Goal: Task Accomplishment & Management: Use online tool/utility

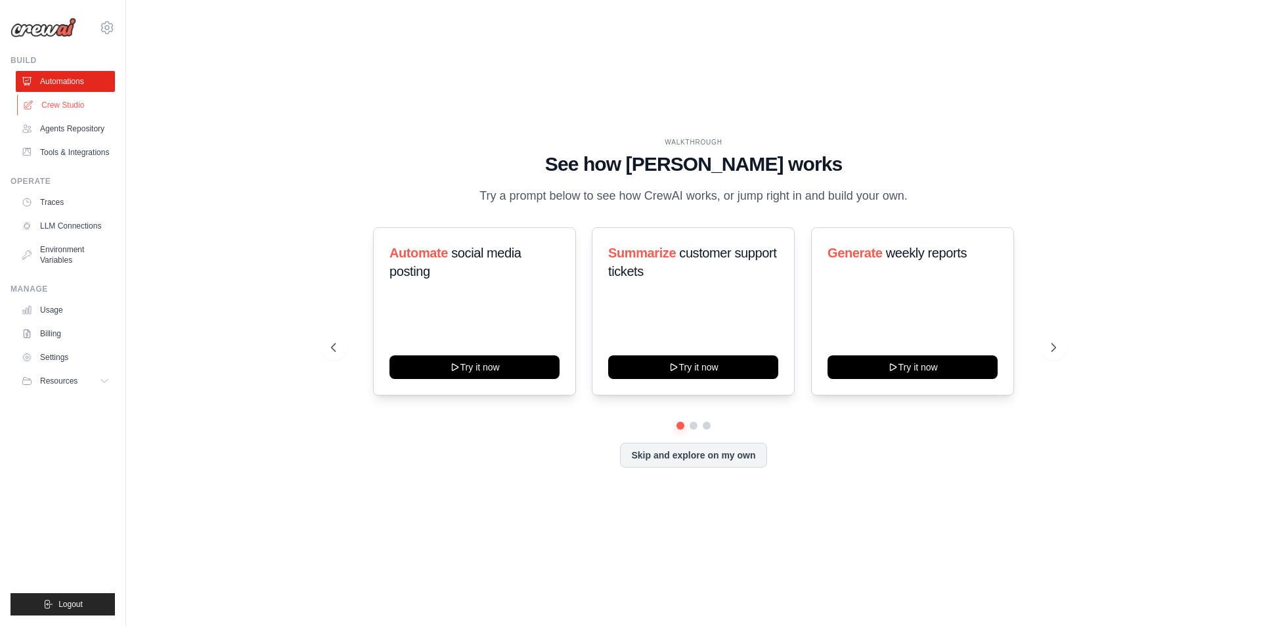
click at [65, 105] on link "Crew Studio" at bounding box center [66, 105] width 99 height 21
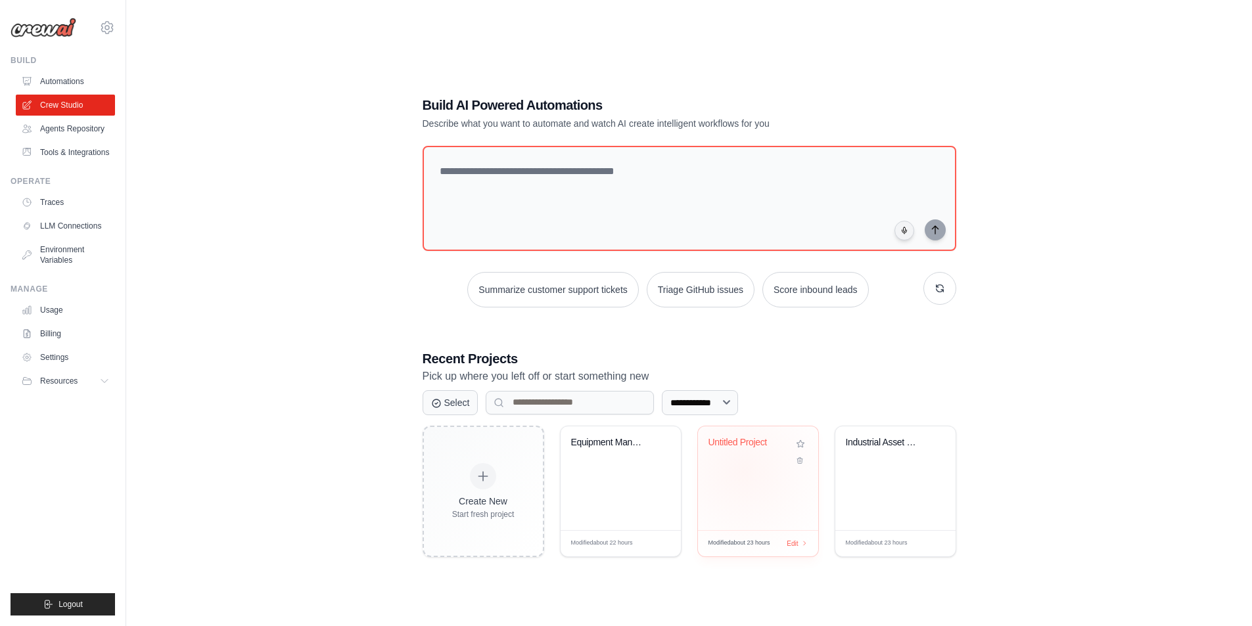
click at [744, 470] on div "Untitled Project" at bounding box center [758, 478] width 120 height 104
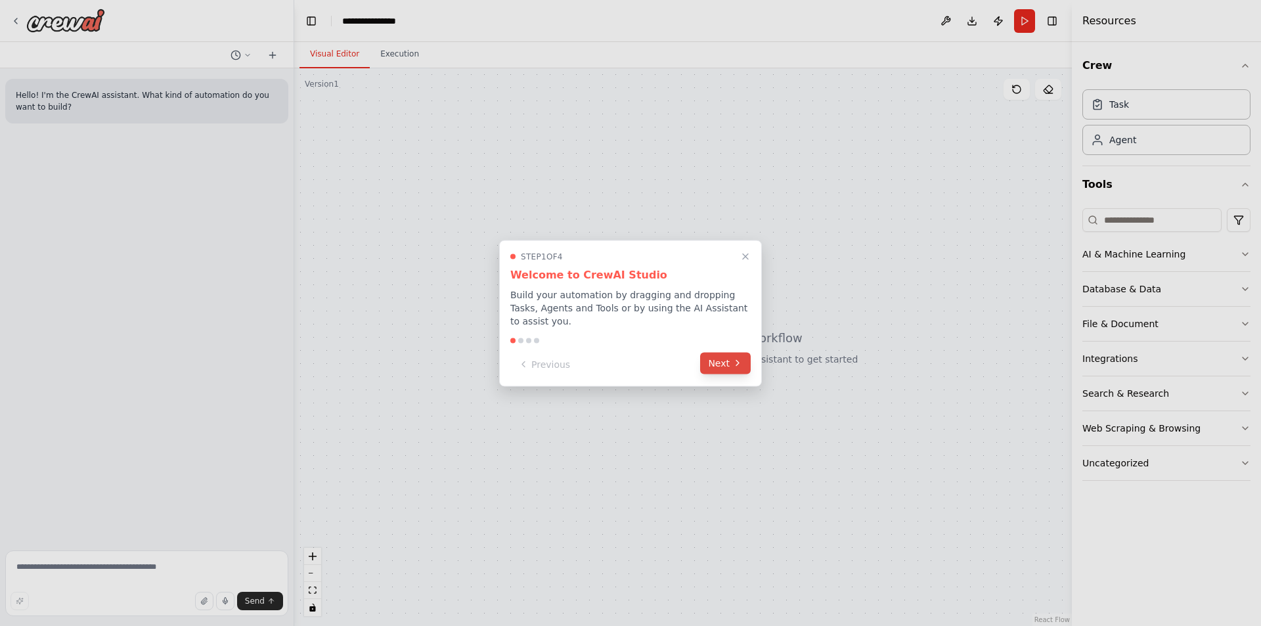
click at [715, 357] on button "Next" at bounding box center [725, 363] width 51 height 22
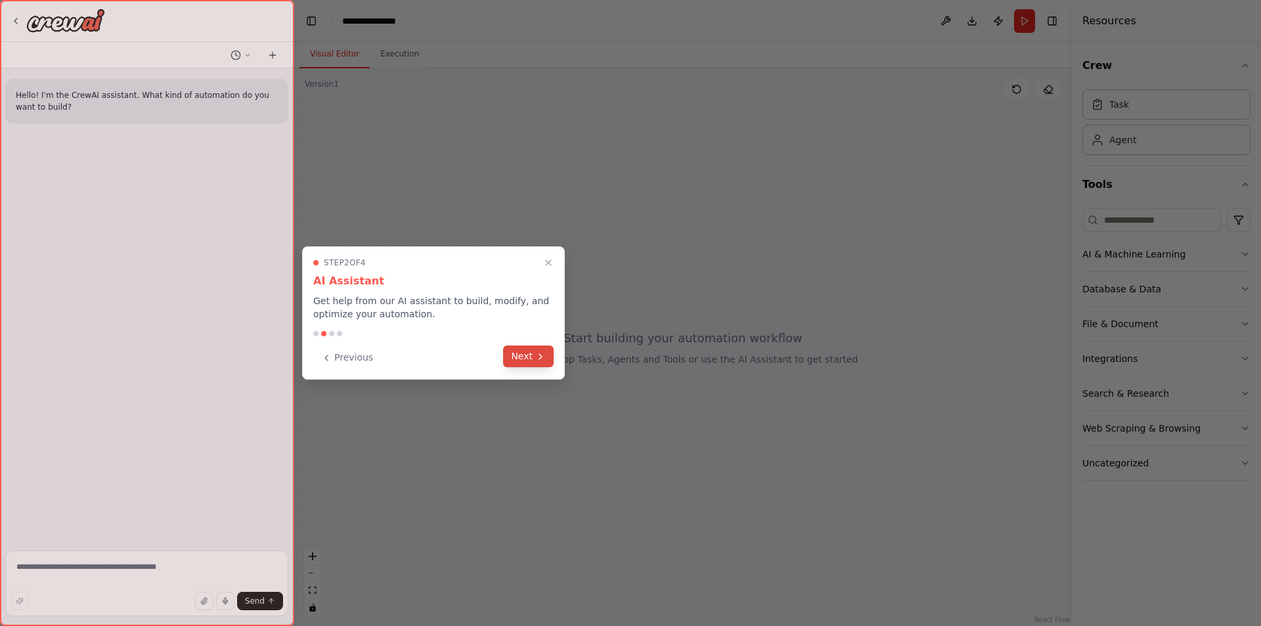
click at [524, 352] on button "Next" at bounding box center [528, 357] width 51 height 22
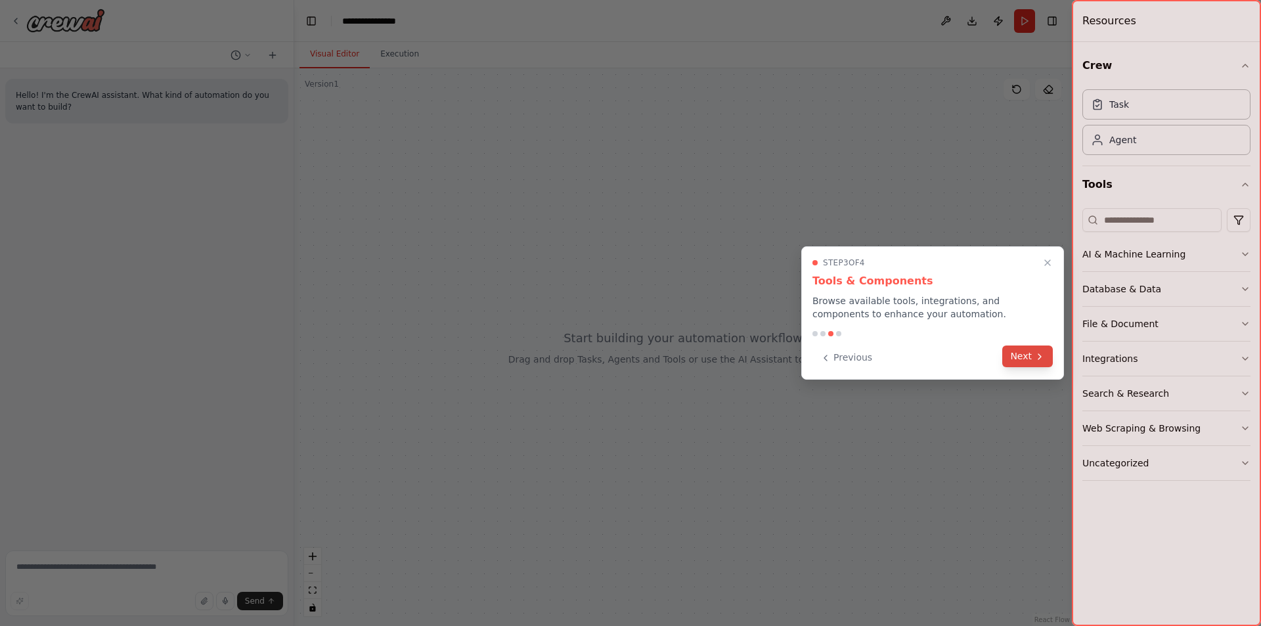
click at [1034, 361] on button "Next" at bounding box center [1028, 357] width 51 height 22
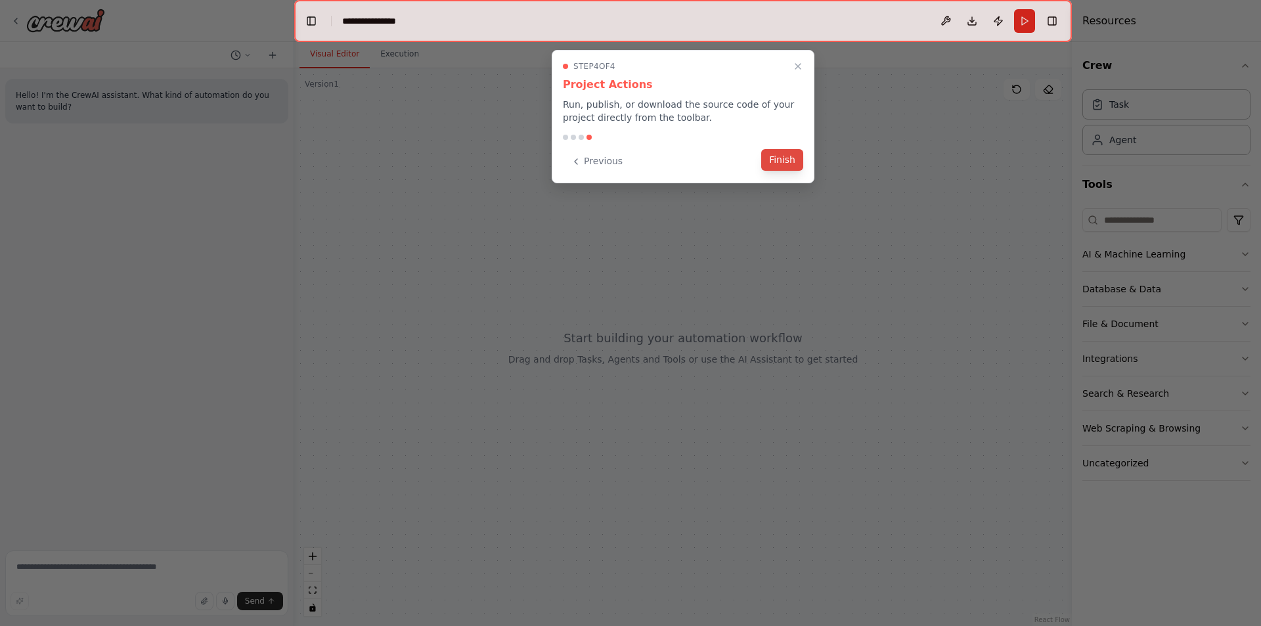
click at [782, 160] on button "Finish" at bounding box center [782, 160] width 42 height 22
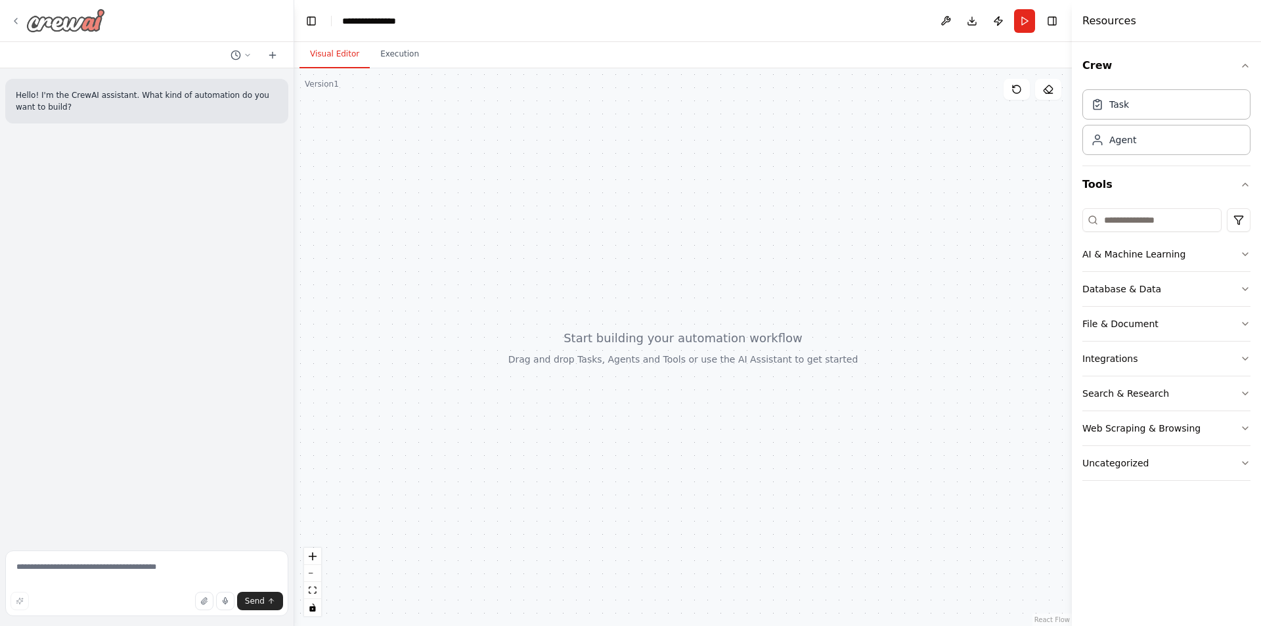
click at [16, 22] on icon at bounding box center [16, 21] width 11 height 11
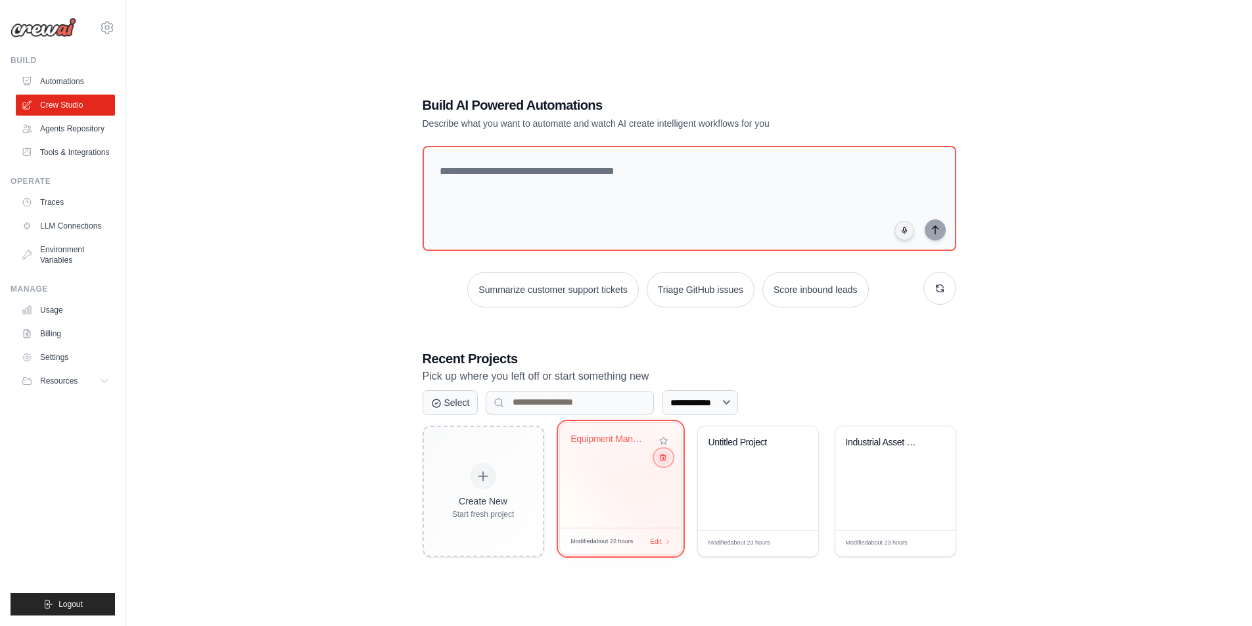
click at [664, 464] on button at bounding box center [663, 457] width 16 height 14
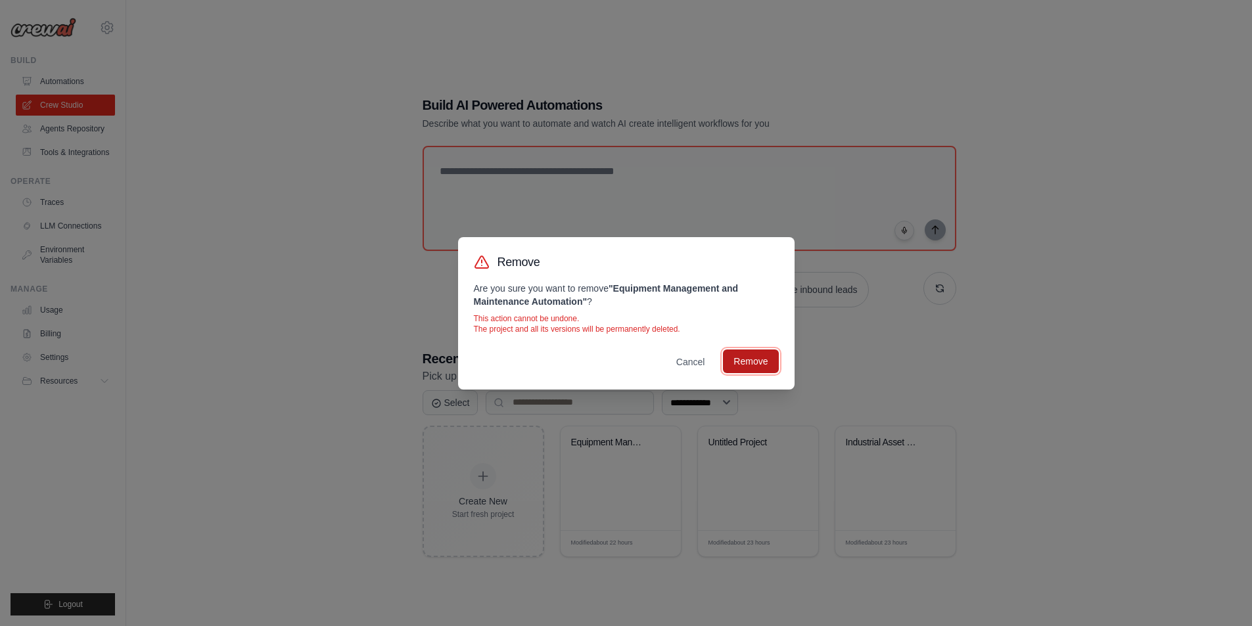
click at [746, 360] on button "Remove" at bounding box center [750, 362] width 55 height 24
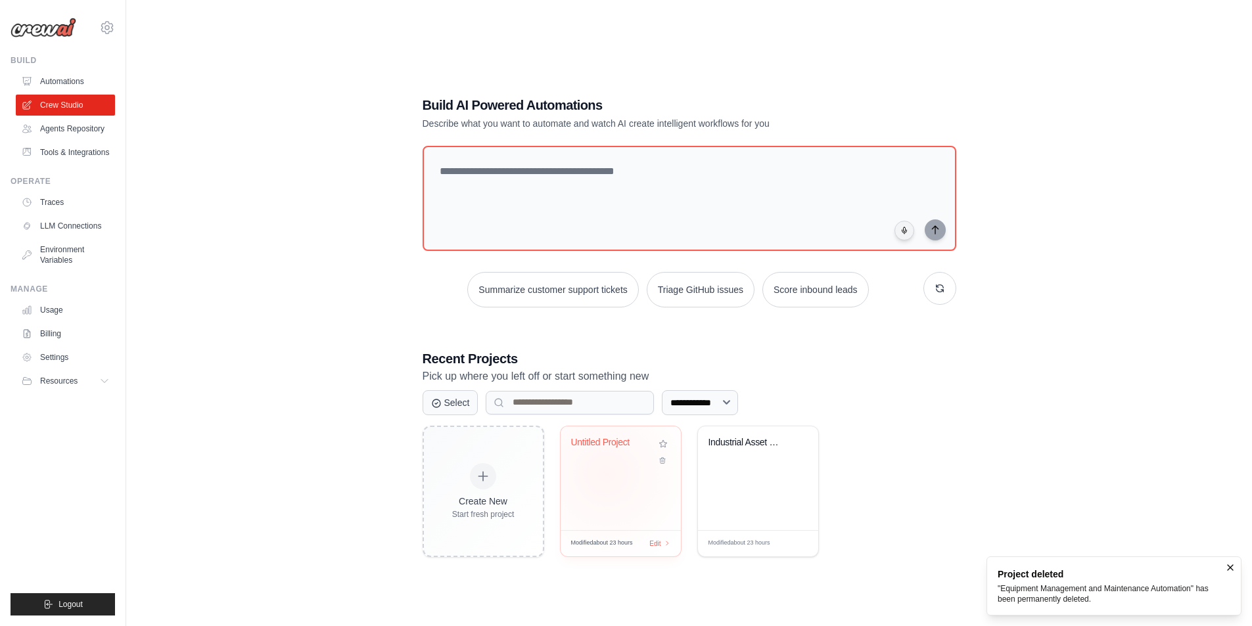
click at [606, 473] on div "Untitled Project" at bounding box center [620, 478] width 120 height 104
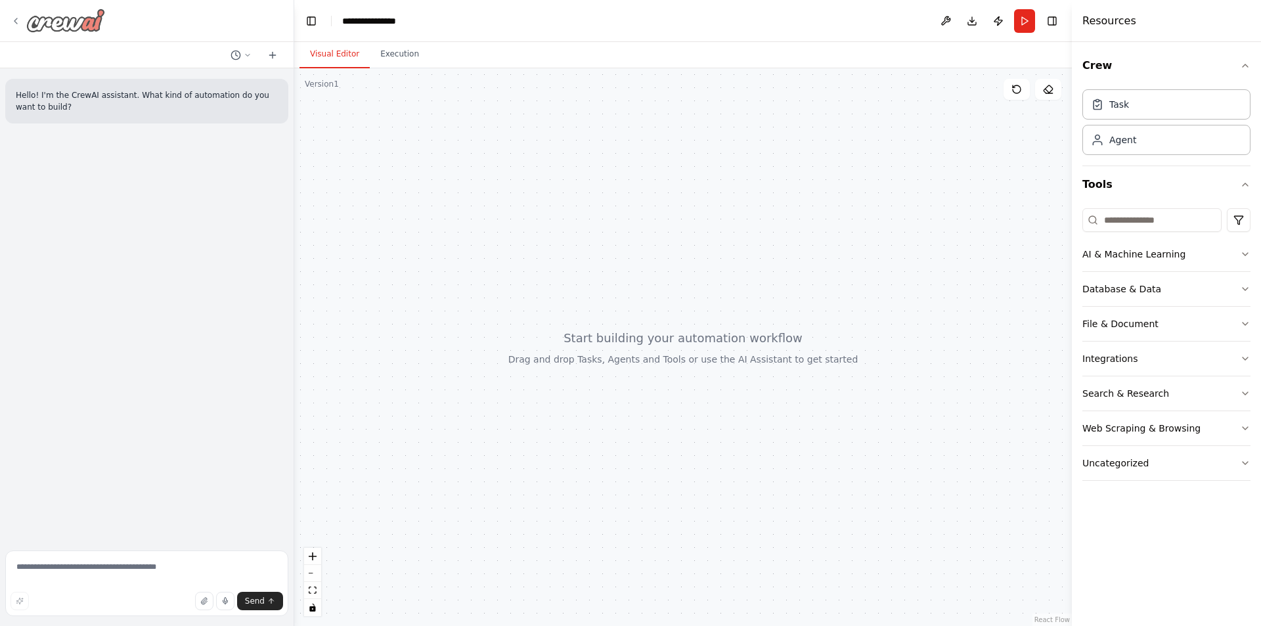
click at [19, 21] on icon at bounding box center [16, 21] width 11 height 11
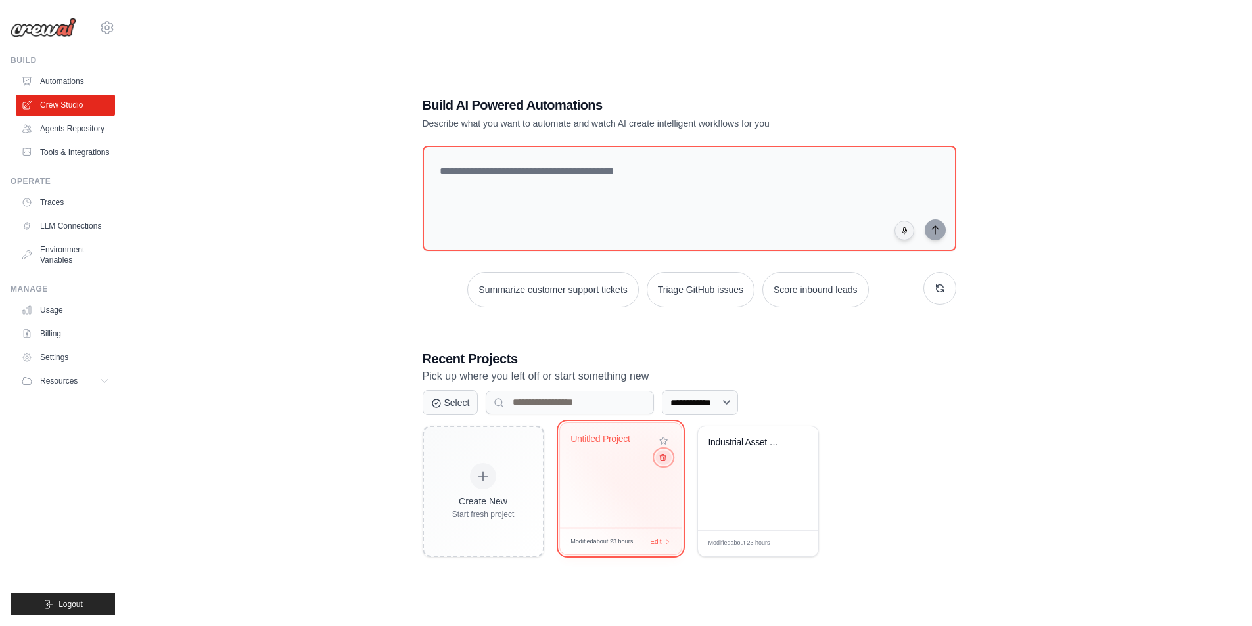
click at [662, 460] on icon at bounding box center [662, 457] width 9 height 9
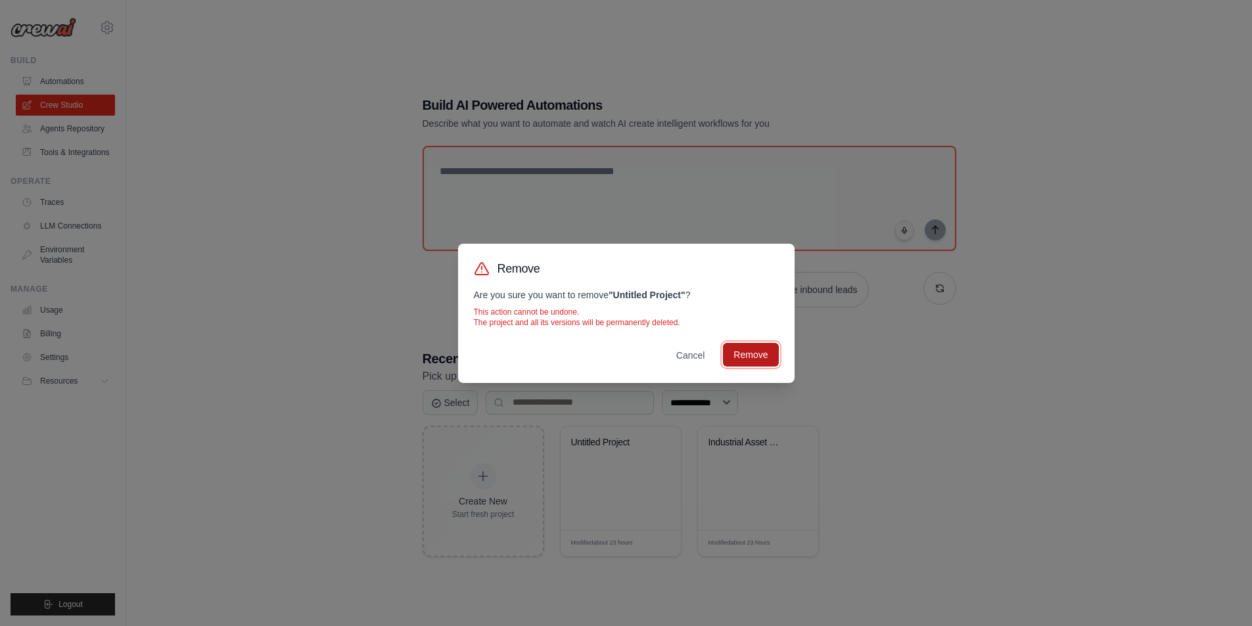
click at [741, 356] on button "Remove" at bounding box center [750, 355] width 55 height 24
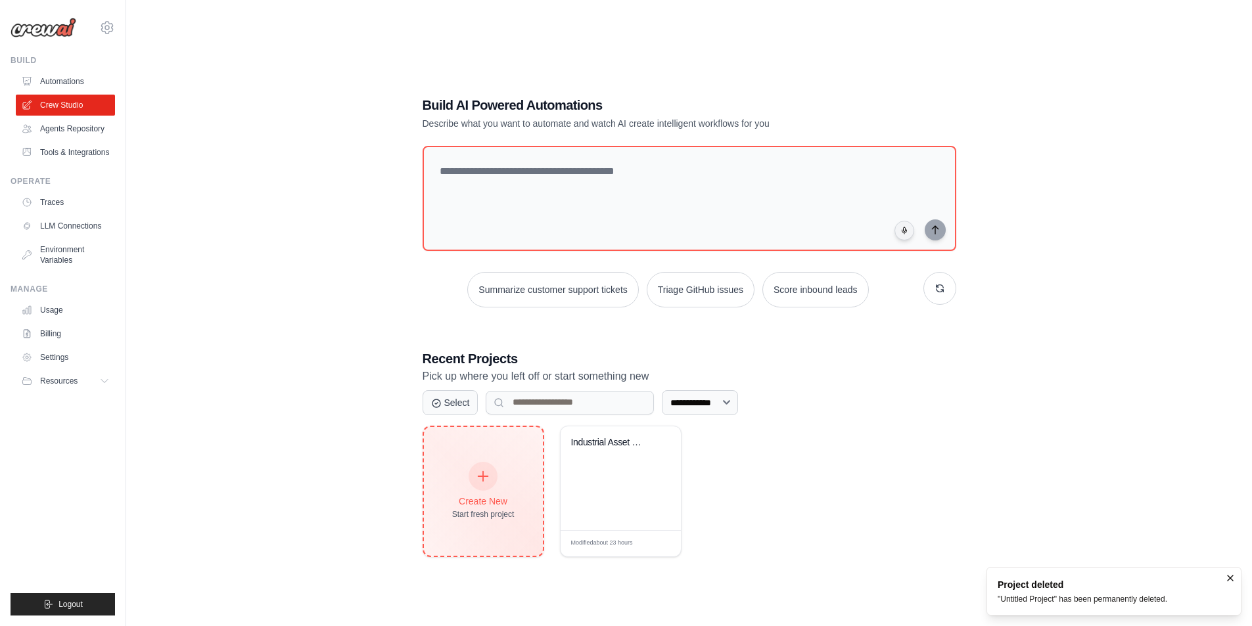
click at [509, 474] on div "Create New Start fresh project" at bounding box center [483, 491] width 62 height 57
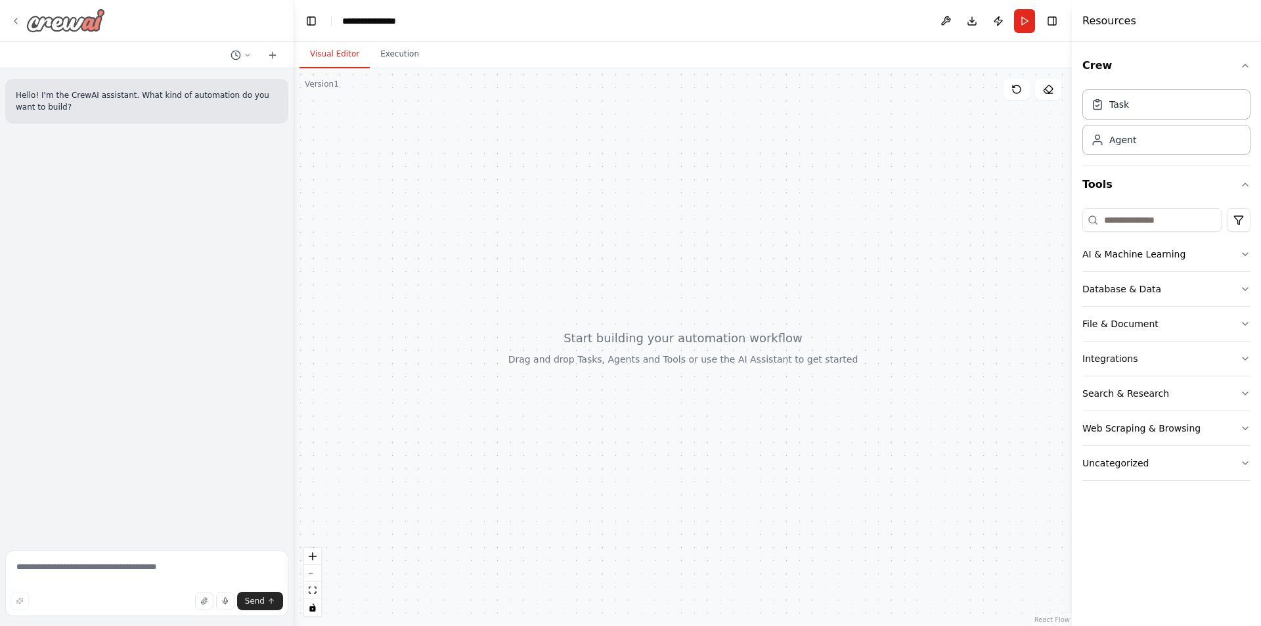
click at [16, 20] on icon at bounding box center [16, 21] width 11 height 11
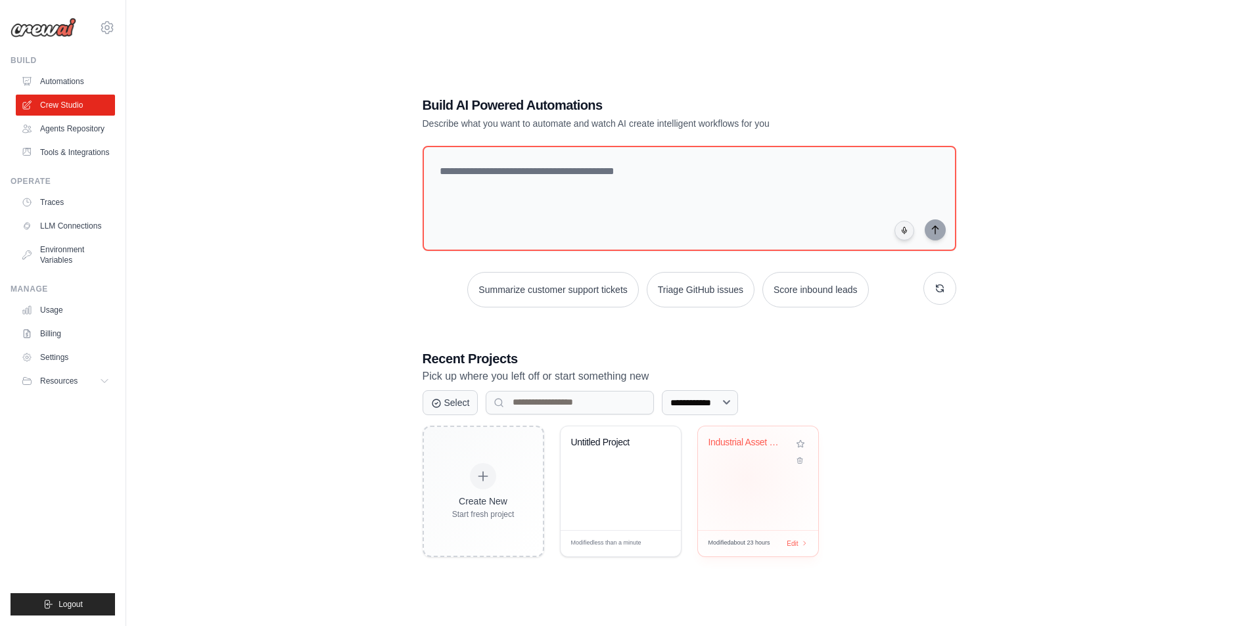
click at [746, 478] on div "Industrial Asset Regulatory Complia..." at bounding box center [758, 478] width 120 height 104
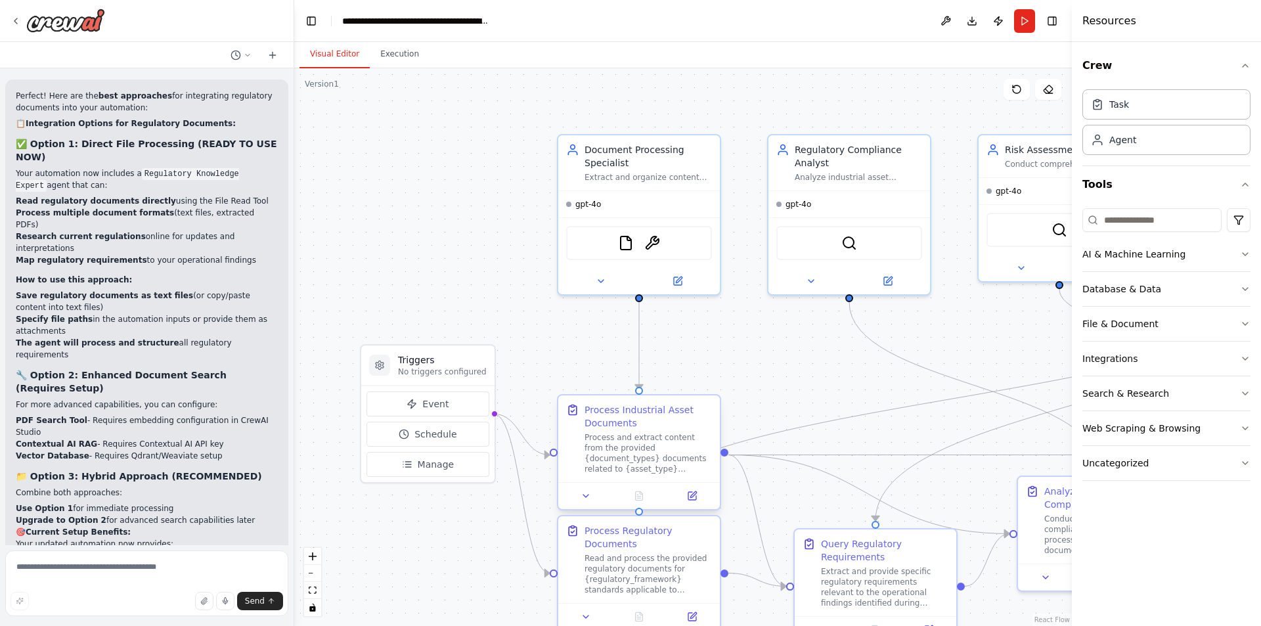
scroll to position [3270, 0]
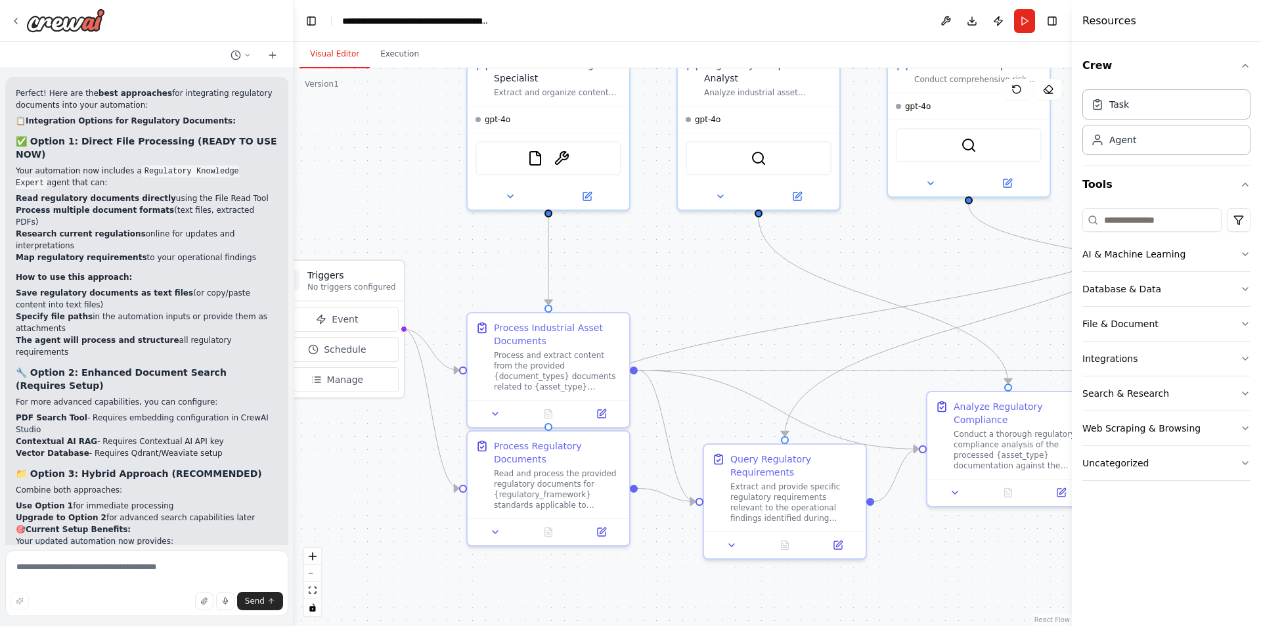
drag, startPoint x: 949, startPoint y: 499, endPoint x: 857, endPoint y: 415, distance: 124.6
click at [857, 415] on div ".deletable-edge-delete-btn { width: 20px; height: 20px; border: 0px solid #ffff…" at bounding box center [683, 347] width 778 height 558
click at [15, 22] on icon at bounding box center [15, 20] width 3 height 5
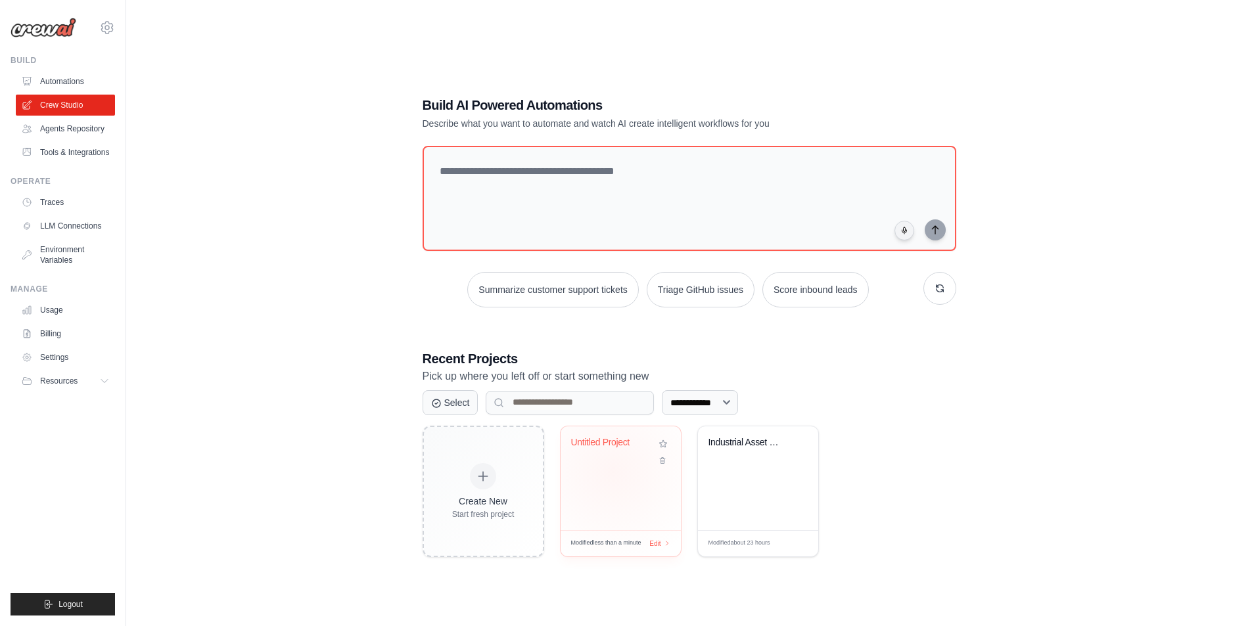
click at [612, 471] on div "Untitled Project" at bounding box center [620, 478] width 120 height 104
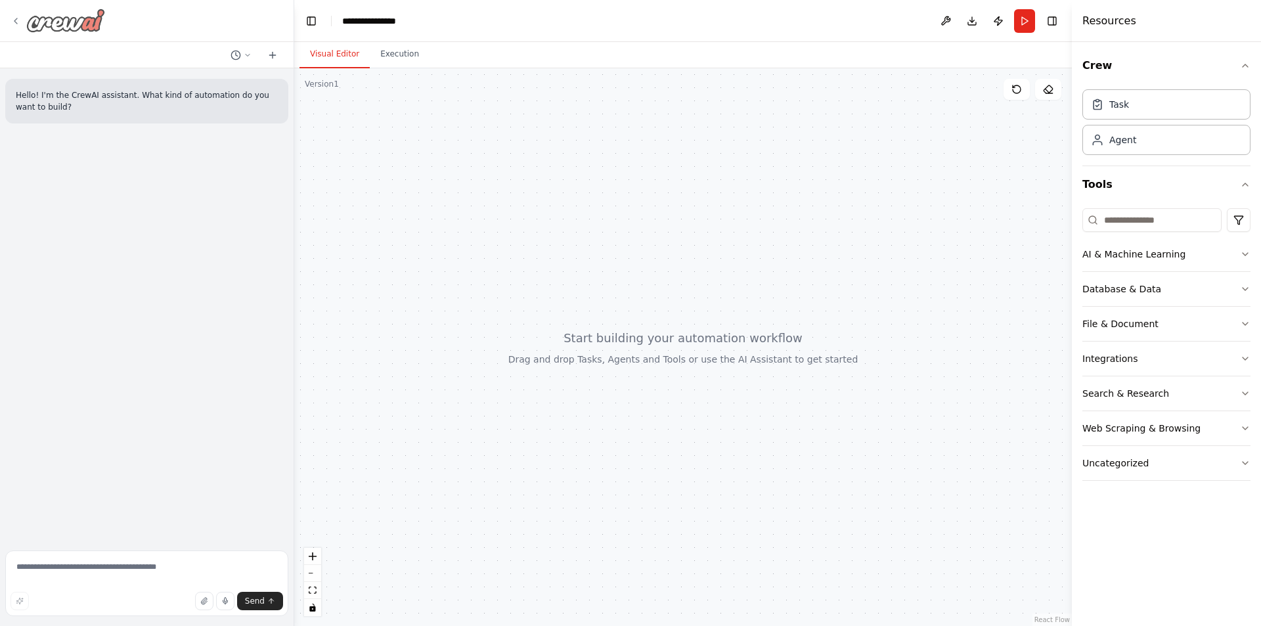
click at [14, 21] on icon at bounding box center [16, 21] width 11 height 11
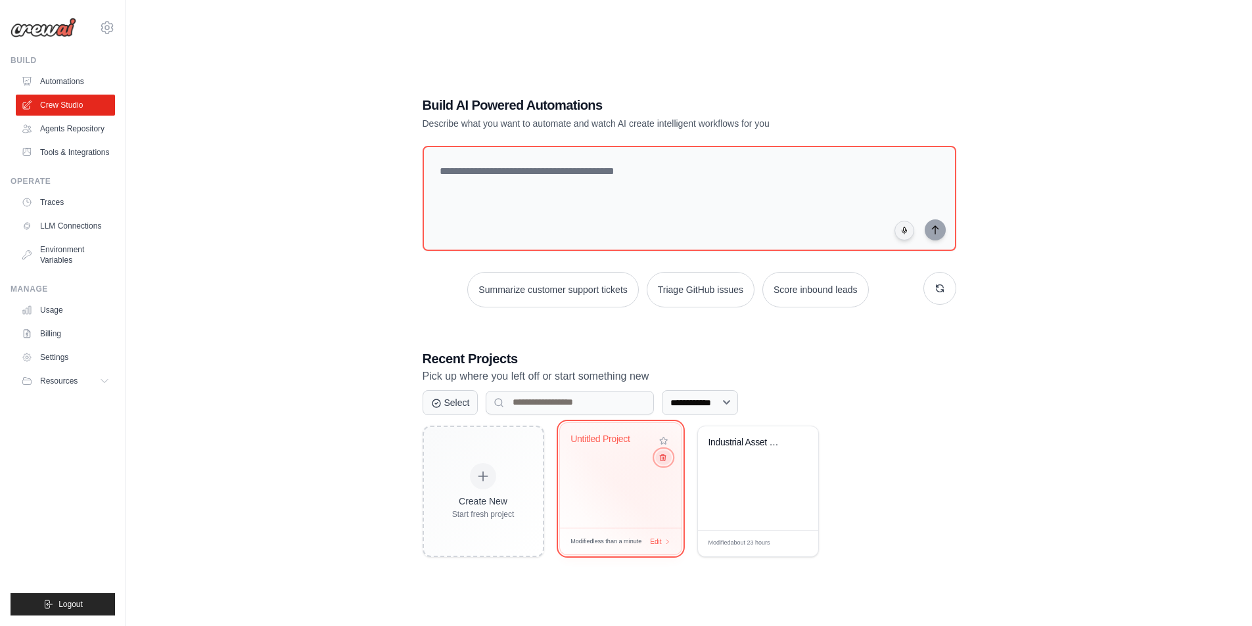
click at [662, 459] on icon at bounding box center [662, 457] width 9 height 9
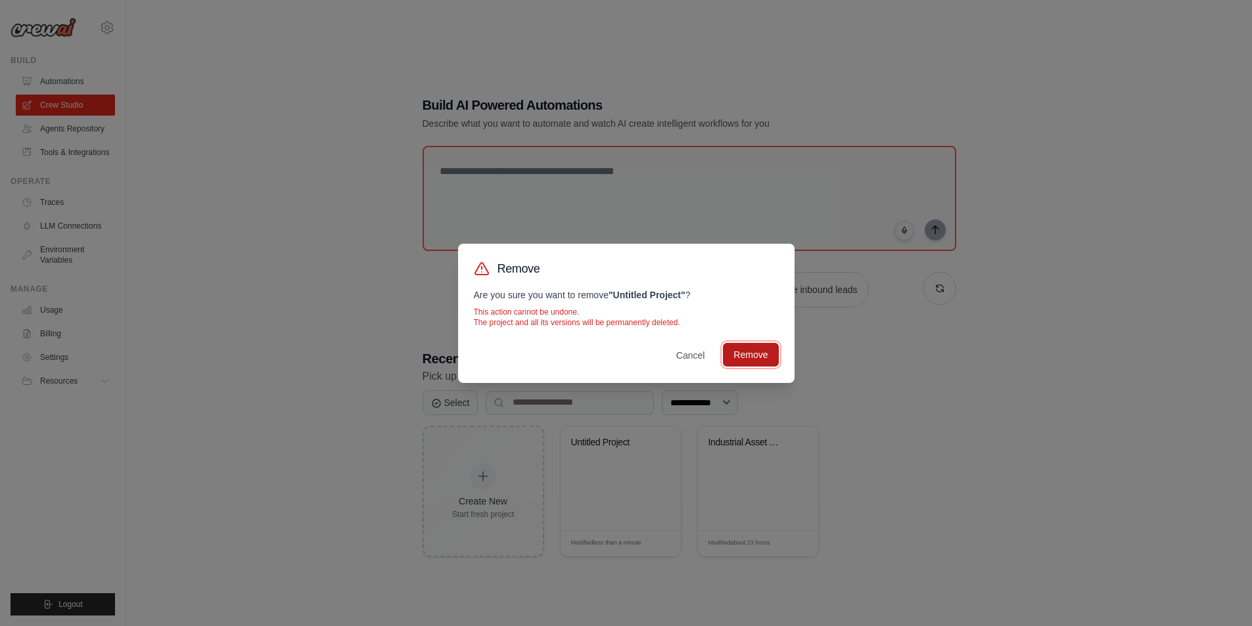
click at [754, 355] on button "Remove" at bounding box center [750, 355] width 55 height 24
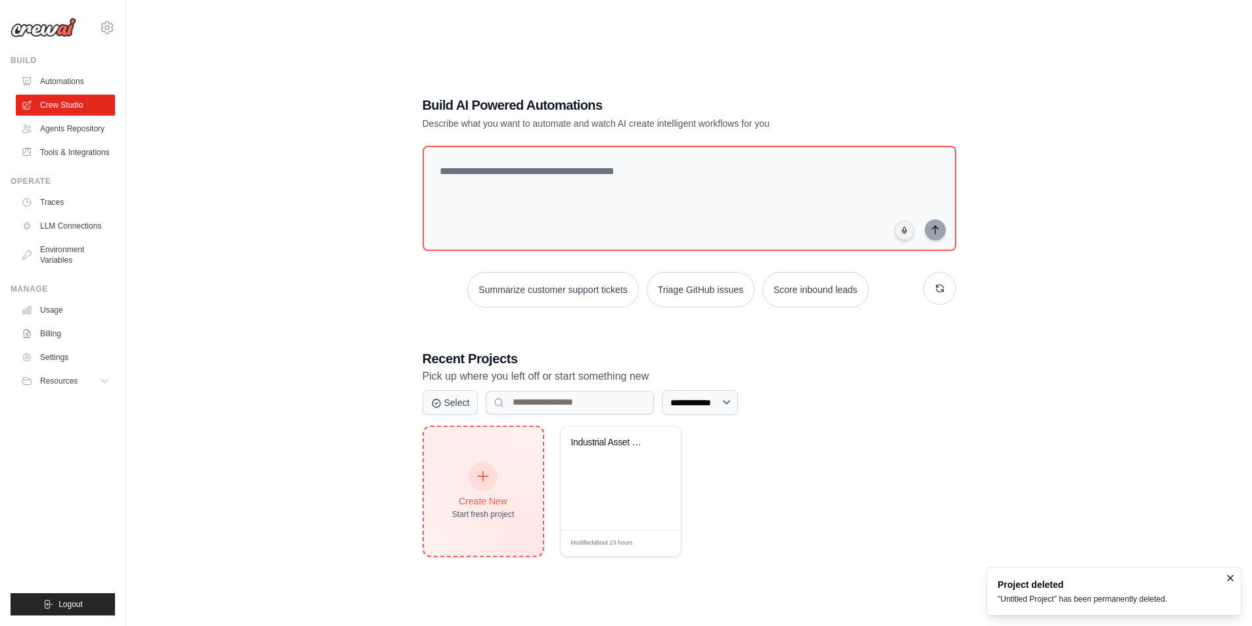
click at [489, 470] on icon at bounding box center [483, 476] width 14 height 14
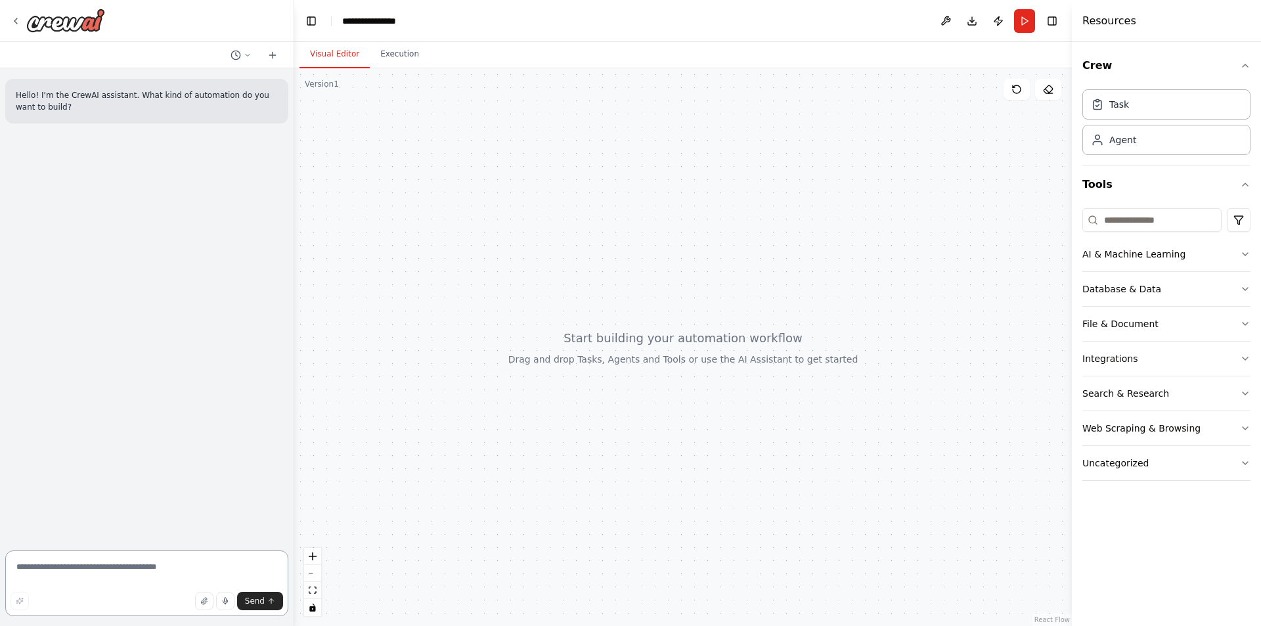
click at [58, 567] on textarea at bounding box center [146, 584] width 283 height 66
click at [62, 574] on textarea at bounding box center [146, 584] width 283 height 66
drag, startPoint x: 219, startPoint y: 557, endPoint x: 234, endPoint y: 560, distance: 14.8
click at [219, 558] on textarea "**********" at bounding box center [146, 580] width 283 height 74
click at [92, 581] on textarea "**********" at bounding box center [146, 580] width 283 height 74
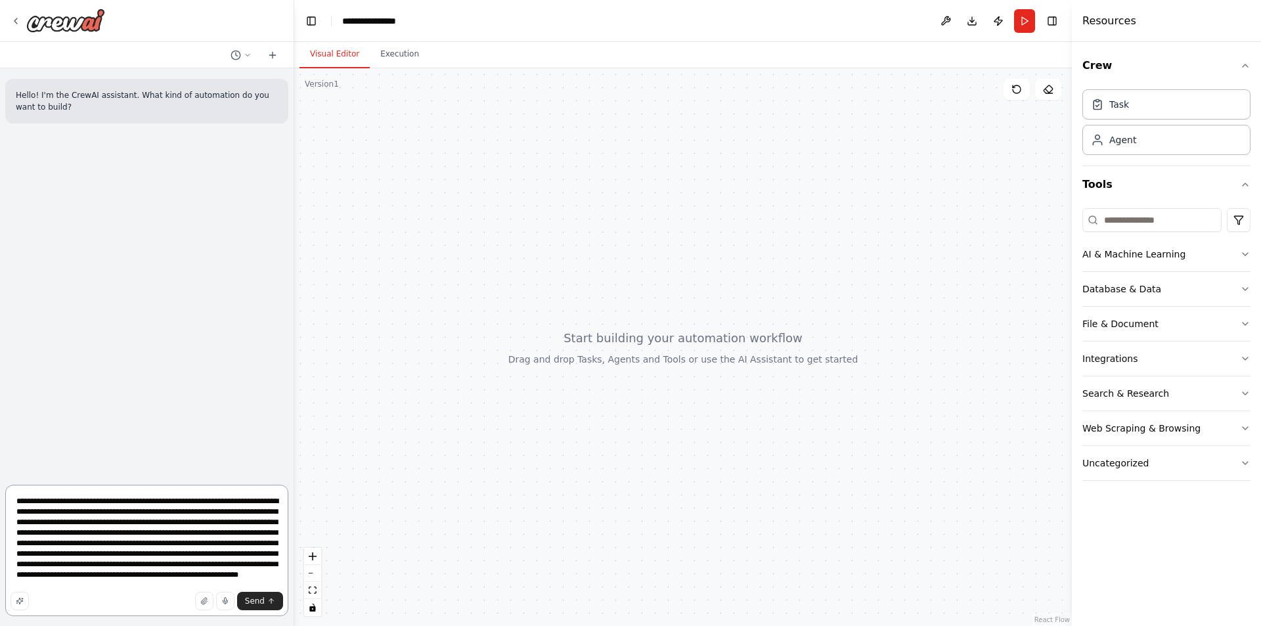
click at [225, 534] on textarea "**********" at bounding box center [146, 550] width 283 height 131
type textarea "**********"
click at [258, 600] on span "Send" at bounding box center [255, 601] width 20 height 11
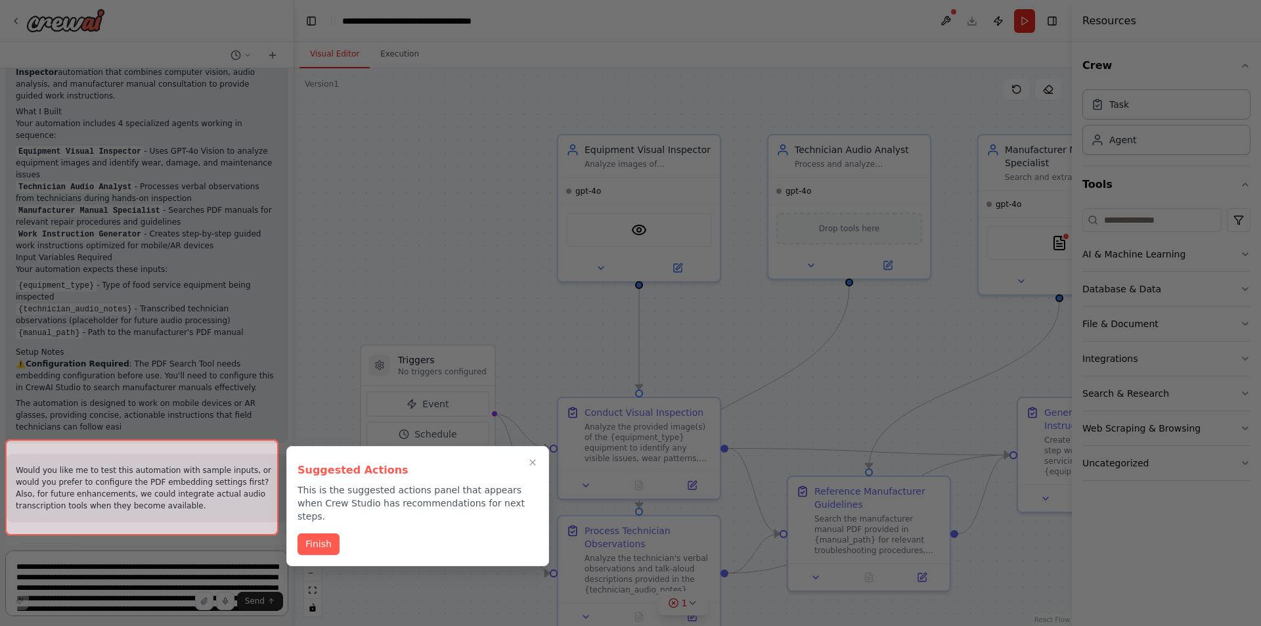
scroll to position [1324, 0]
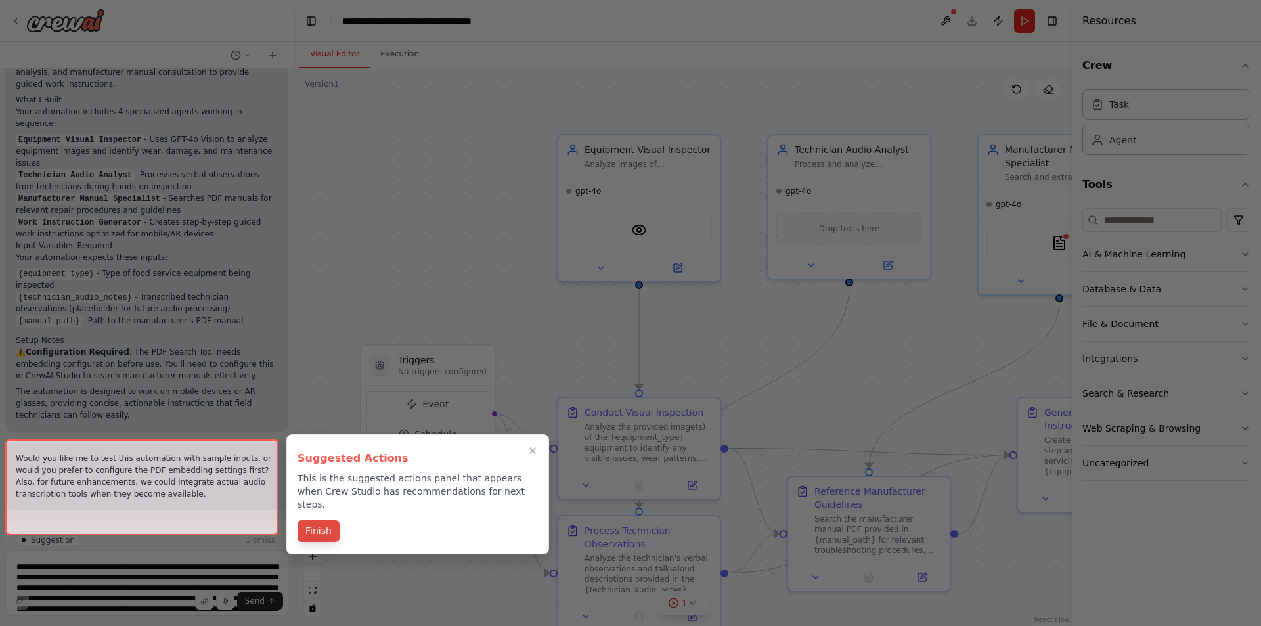
click at [321, 520] on button "Finish" at bounding box center [319, 531] width 42 height 22
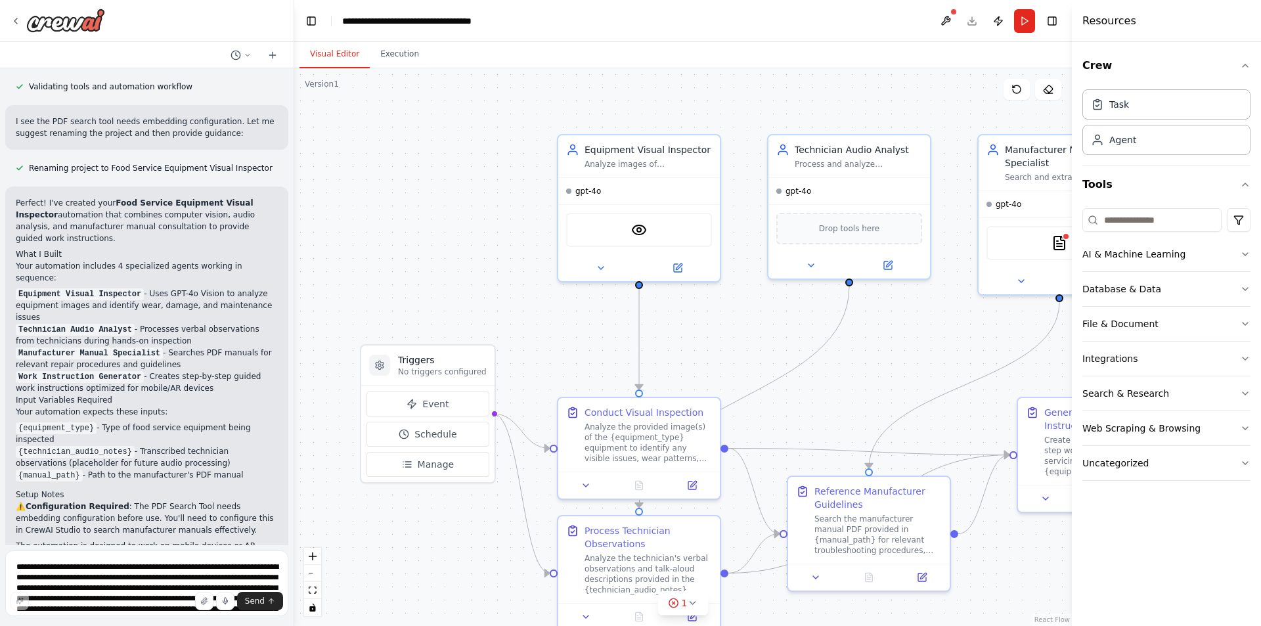
scroll to position [1192, 0]
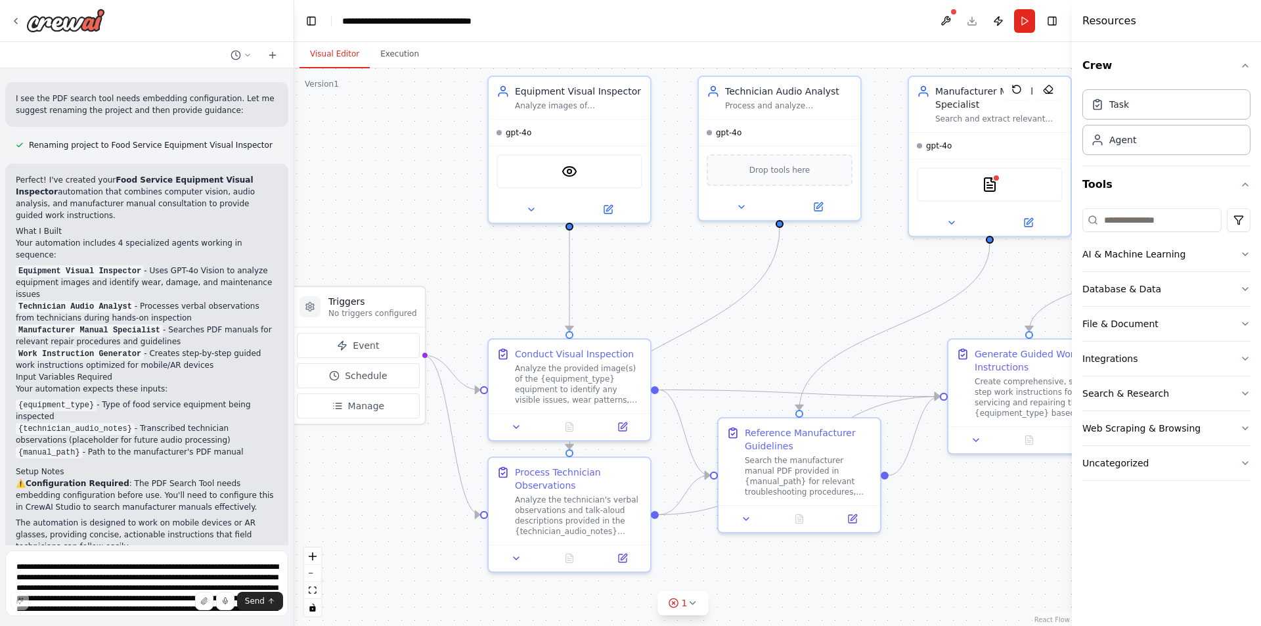
drag, startPoint x: 836, startPoint y: 400, endPoint x: 766, endPoint y: 342, distance: 90.9
click at [766, 342] on div ".deletable-edge-delete-btn { width: 20px; height: 20px; border: 0px solid #ffff…" at bounding box center [683, 347] width 778 height 558
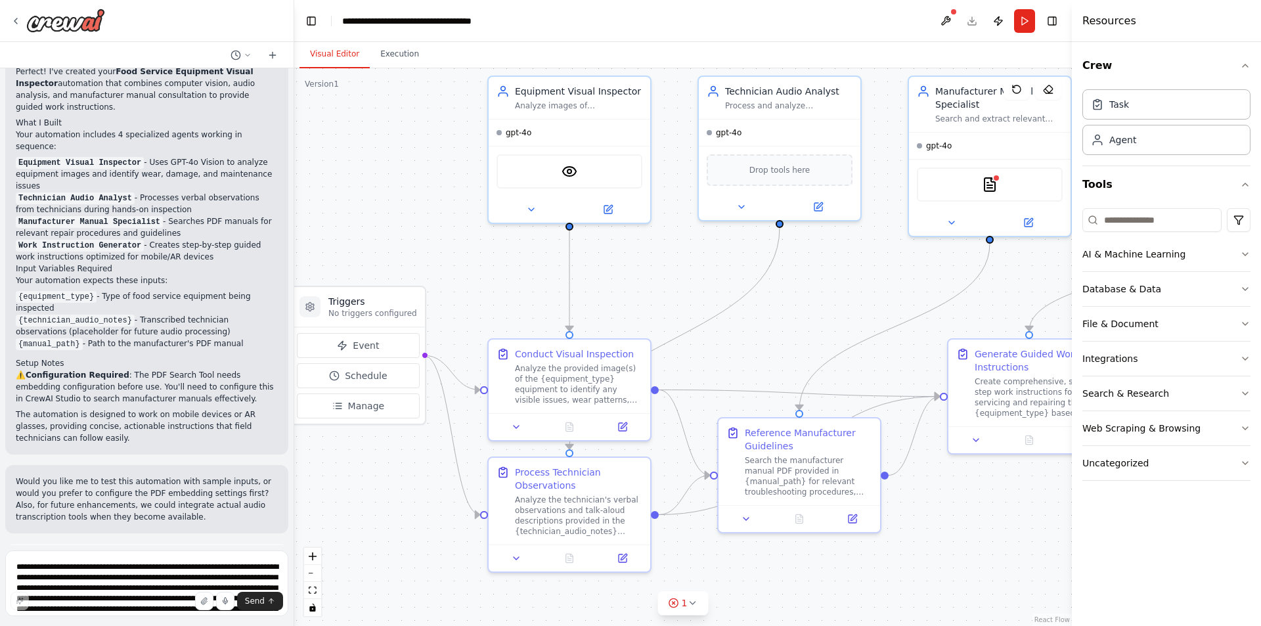
scroll to position [1324, 0]
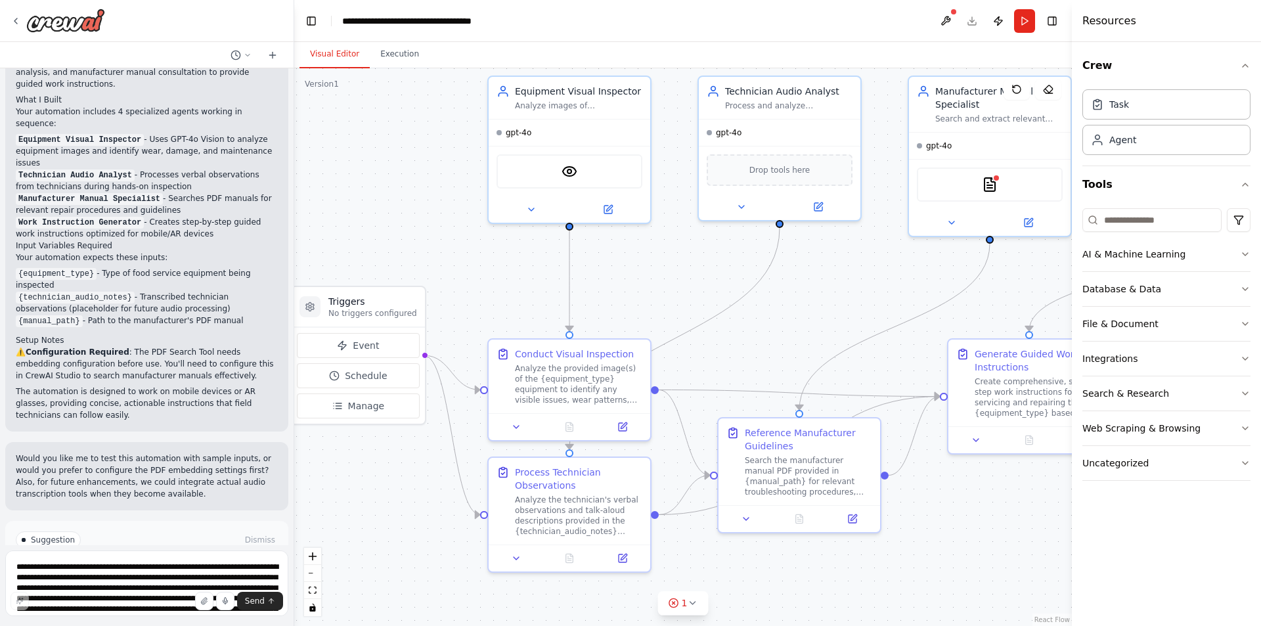
click at [127, 591] on span "Run Automation" at bounding box center [153, 596] width 64 height 11
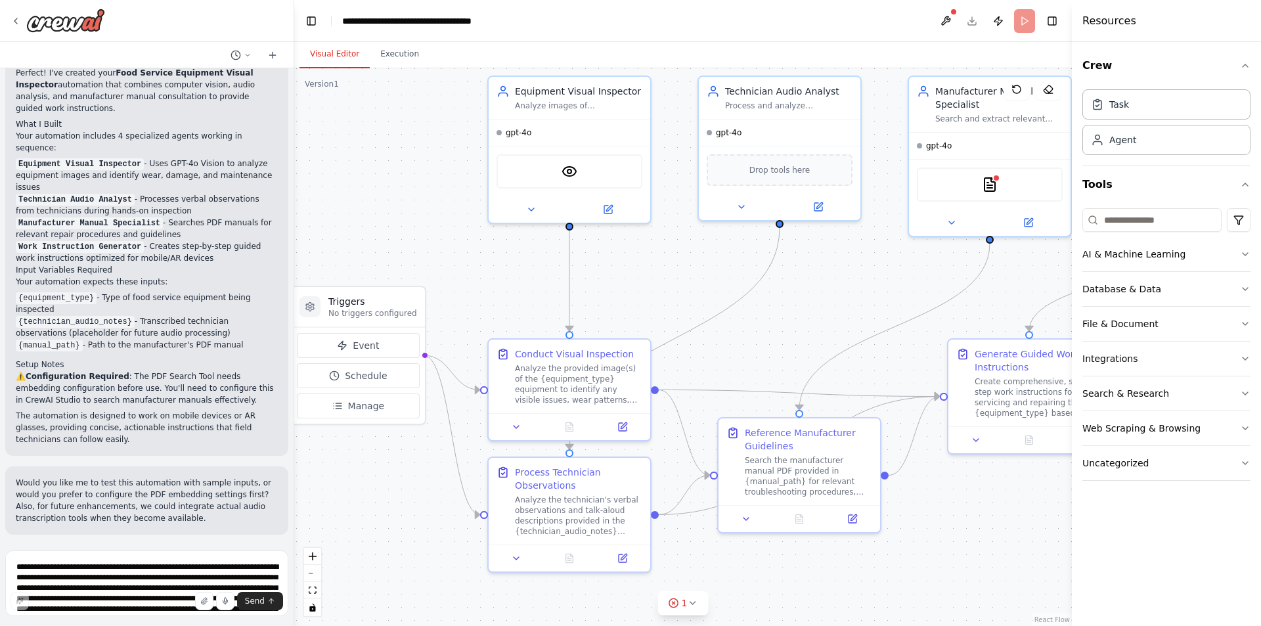
scroll to position [1217, 0]
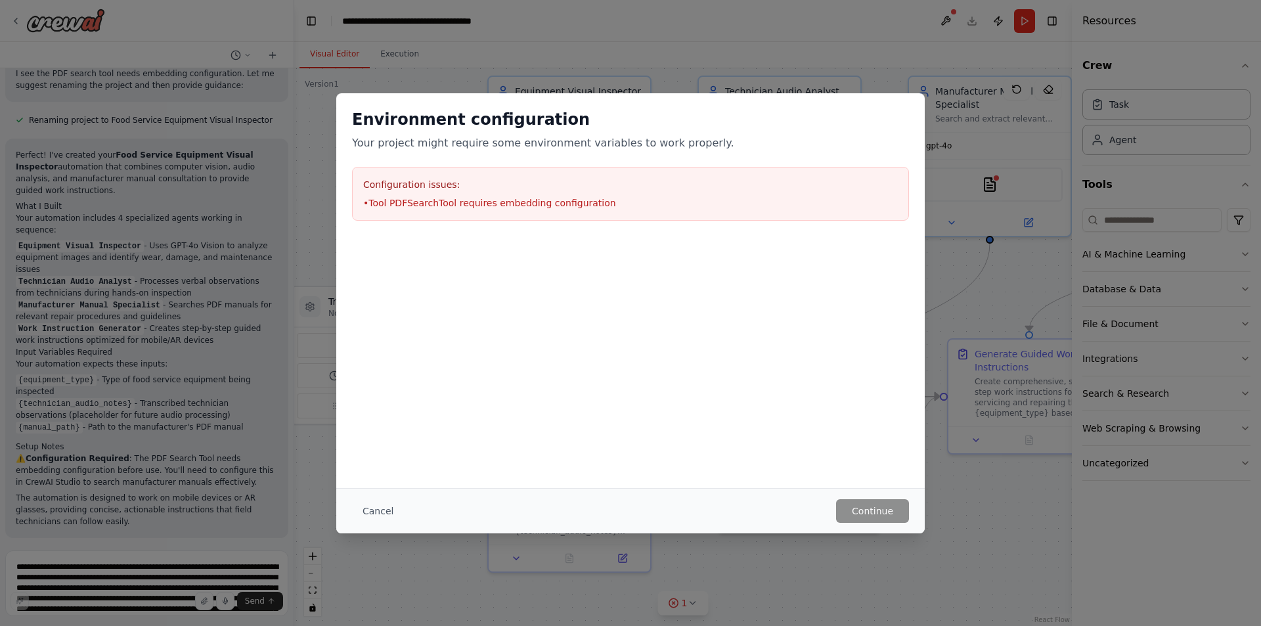
click at [457, 192] on div "Configuration issues: • Tool PDFSearchTool requires embedding configuration" at bounding box center [630, 194] width 557 height 54
click at [379, 511] on button "Cancel" at bounding box center [378, 511] width 52 height 24
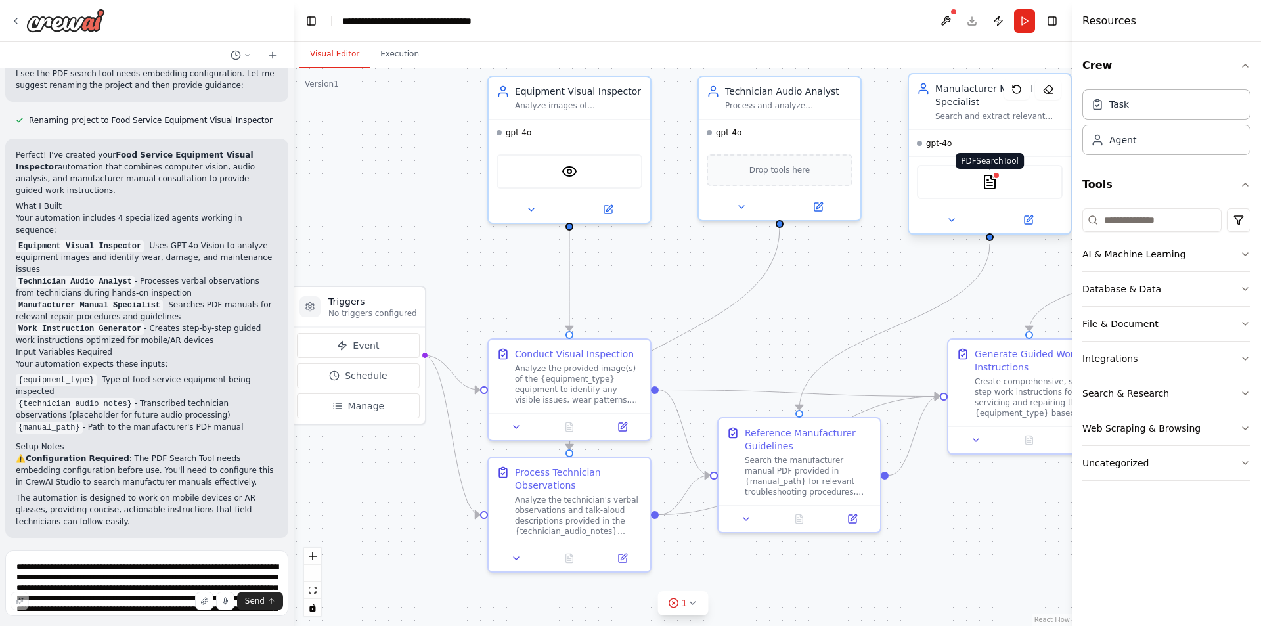
click at [992, 183] on img at bounding box center [990, 182] width 16 height 16
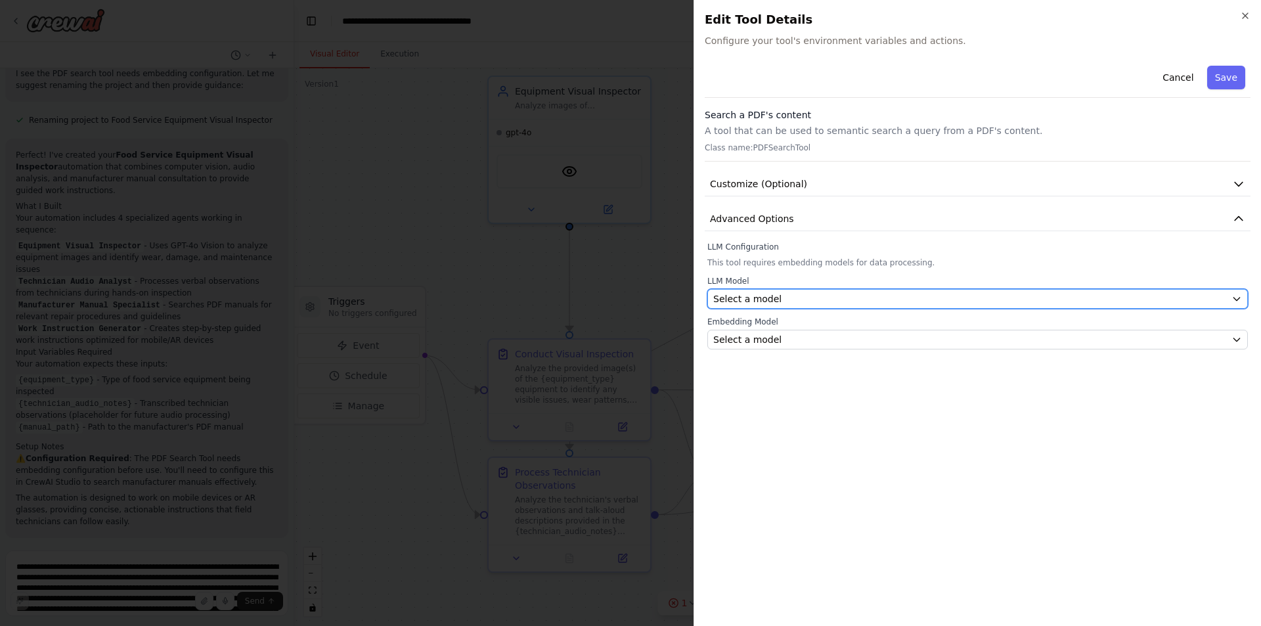
click at [1116, 302] on div "Select a model" at bounding box center [969, 298] width 513 height 13
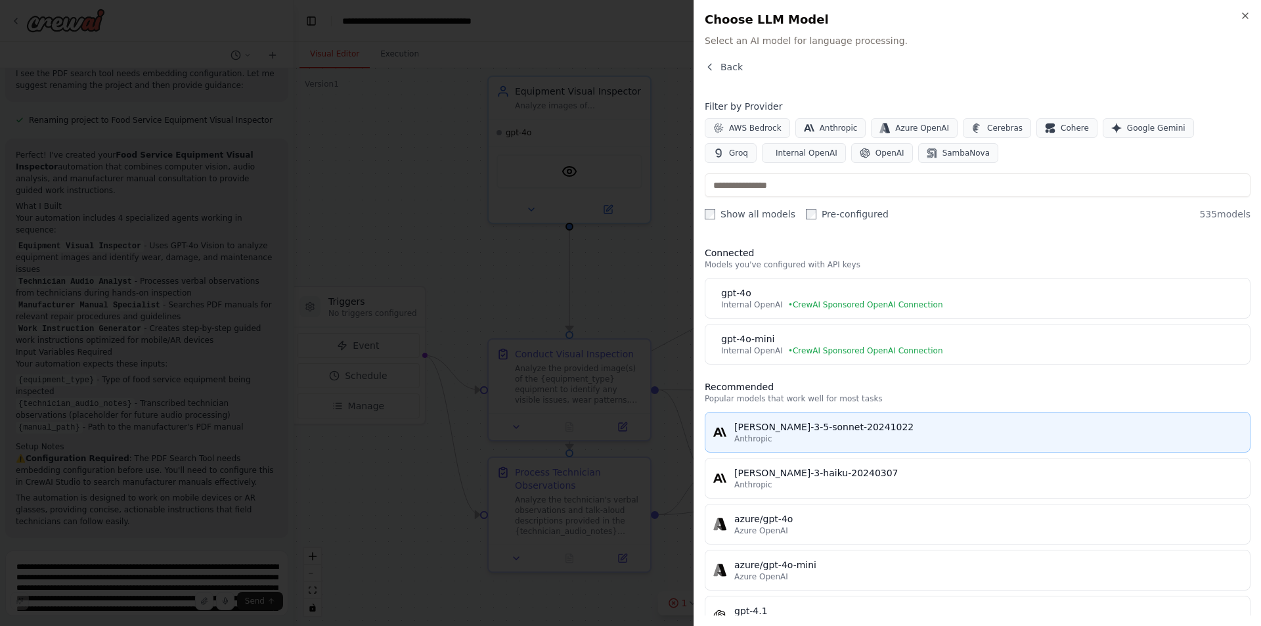
scroll to position [0, 0]
click at [803, 428] on div "claude-3-5-sonnet-20241022" at bounding box center [989, 427] width 508 height 13
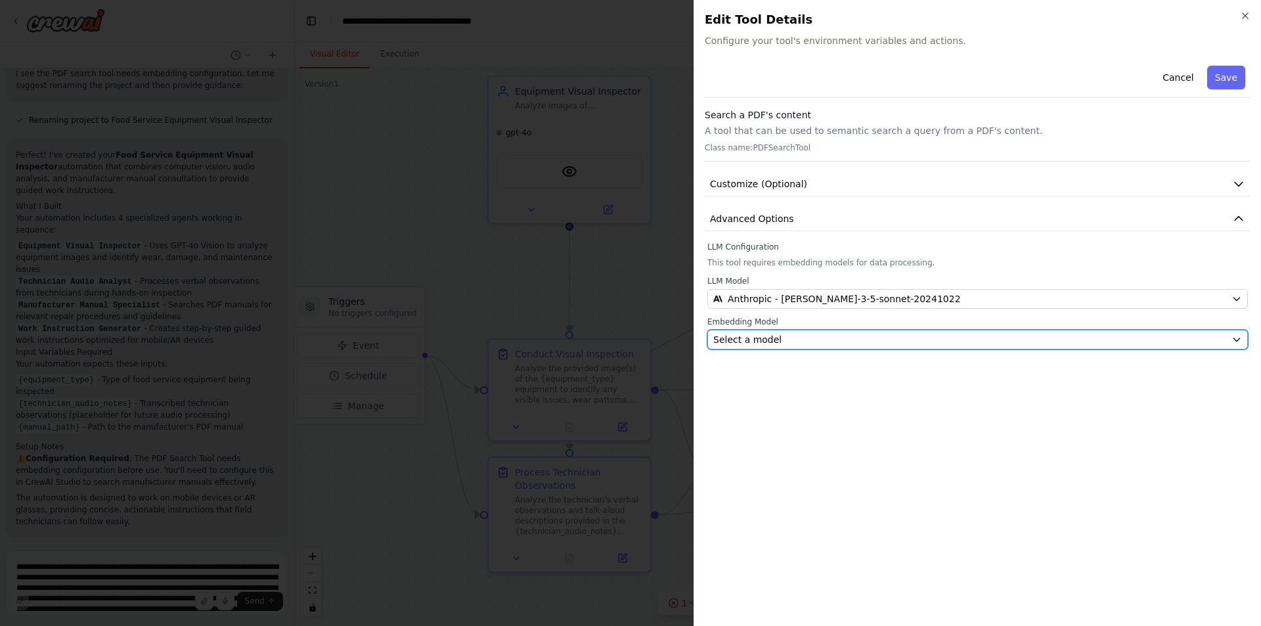
click at [819, 340] on div "Select a model" at bounding box center [969, 339] width 513 height 13
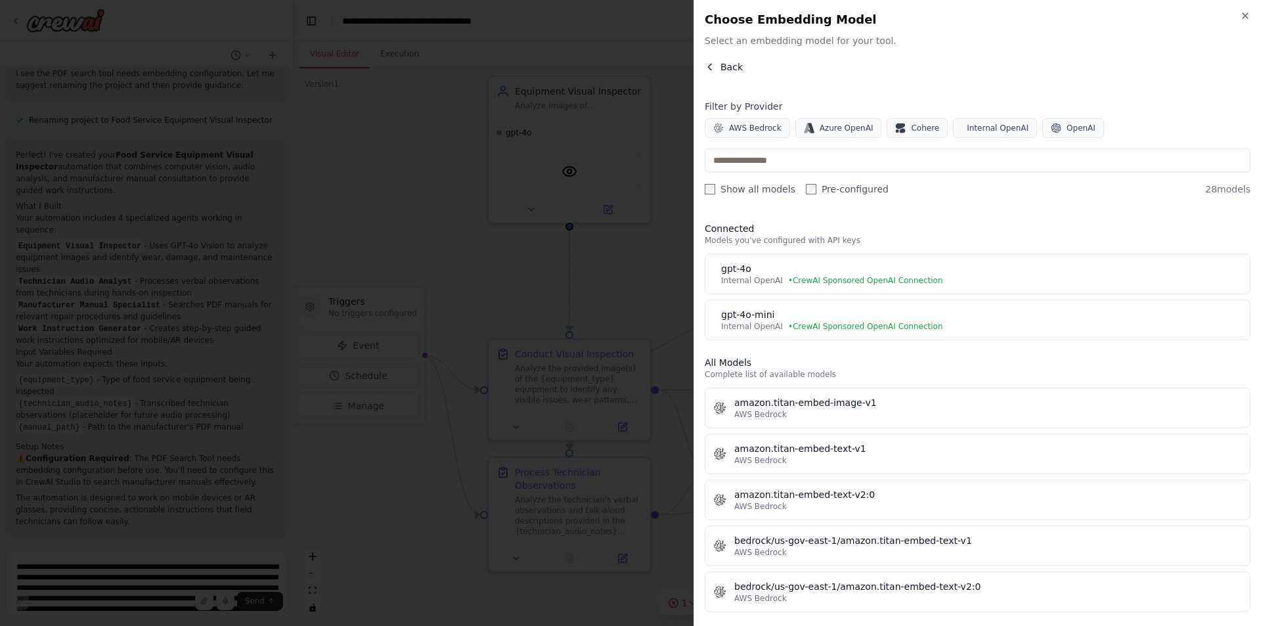
click at [713, 67] on icon "button" at bounding box center [710, 67] width 11 height 11
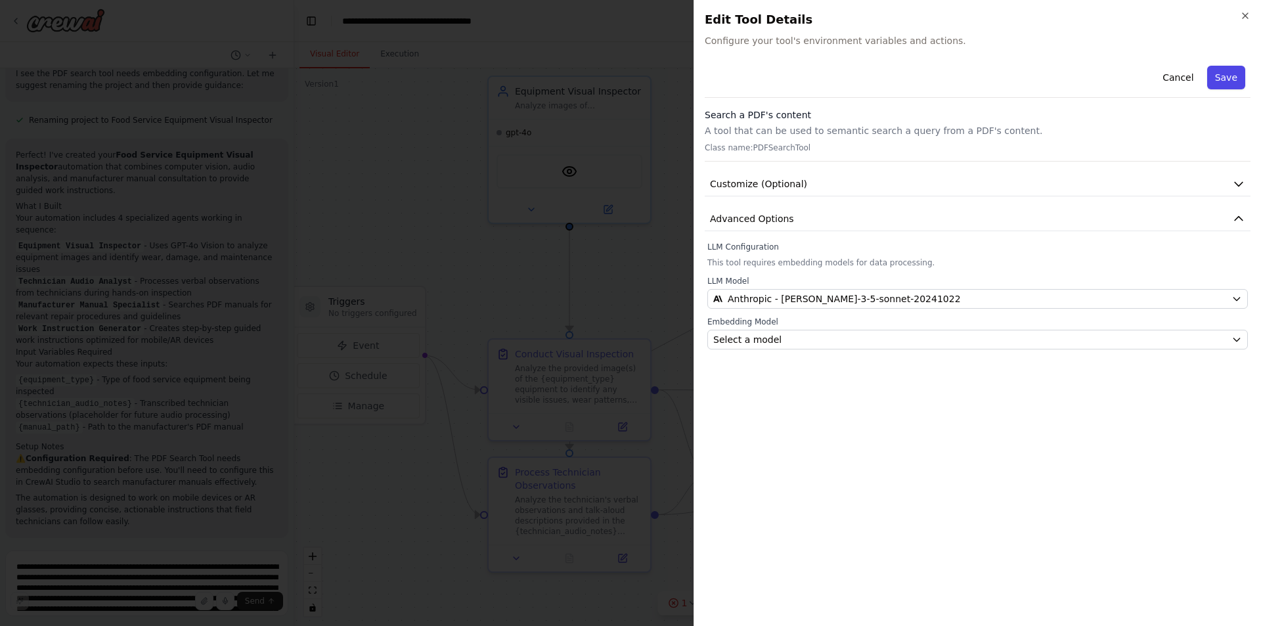
click at [1227, 78] on button "Save" at bounding box center [1227, 78] width 38 height 24
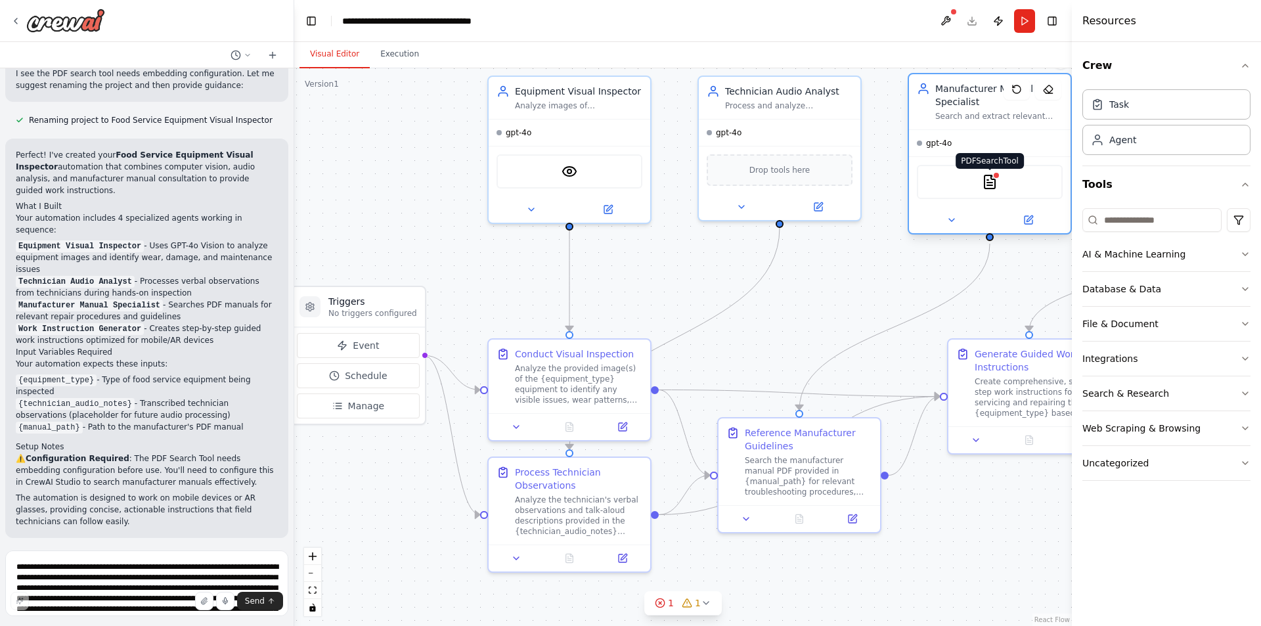
click at [987, 183] on img at bounding box center [990, 182] width 16 height 16
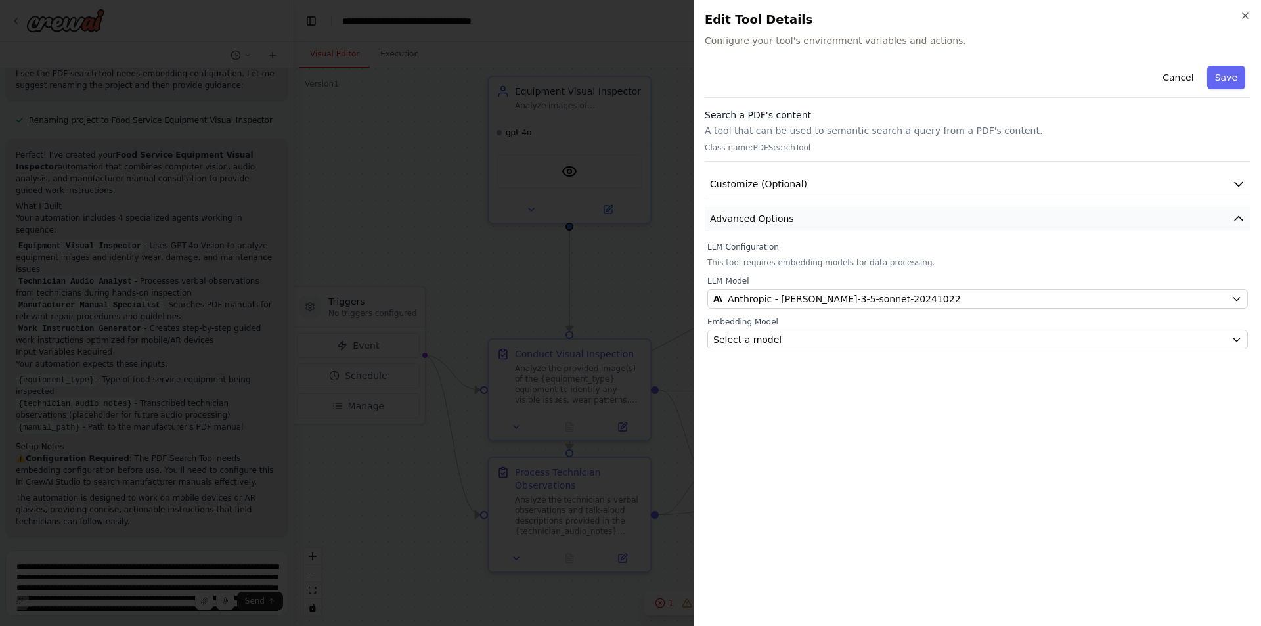
click at [1239, 223] on icon "button" at bounding box center [1239, 218] width 13 height 13
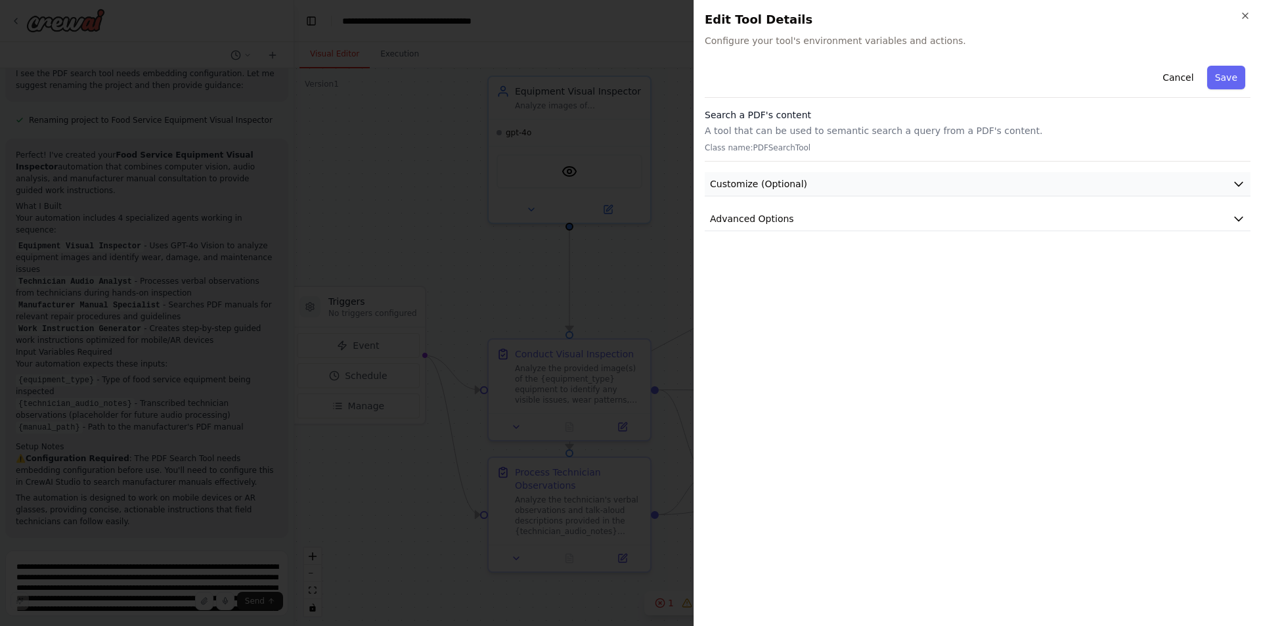
click at [1232, 183] on button "Customize (Optional)" at bounding box center [978, 184] width 546 height 24
click at [723, 227] on button "button" at bounding box center [720, 226] width 24 height 13
click at [715, 231] on button "button" at bounding box center [720, 226] width 24 height 13
click at [1240, 256] on icon "button" at bounding box center [1239, 255] width 13 height 13
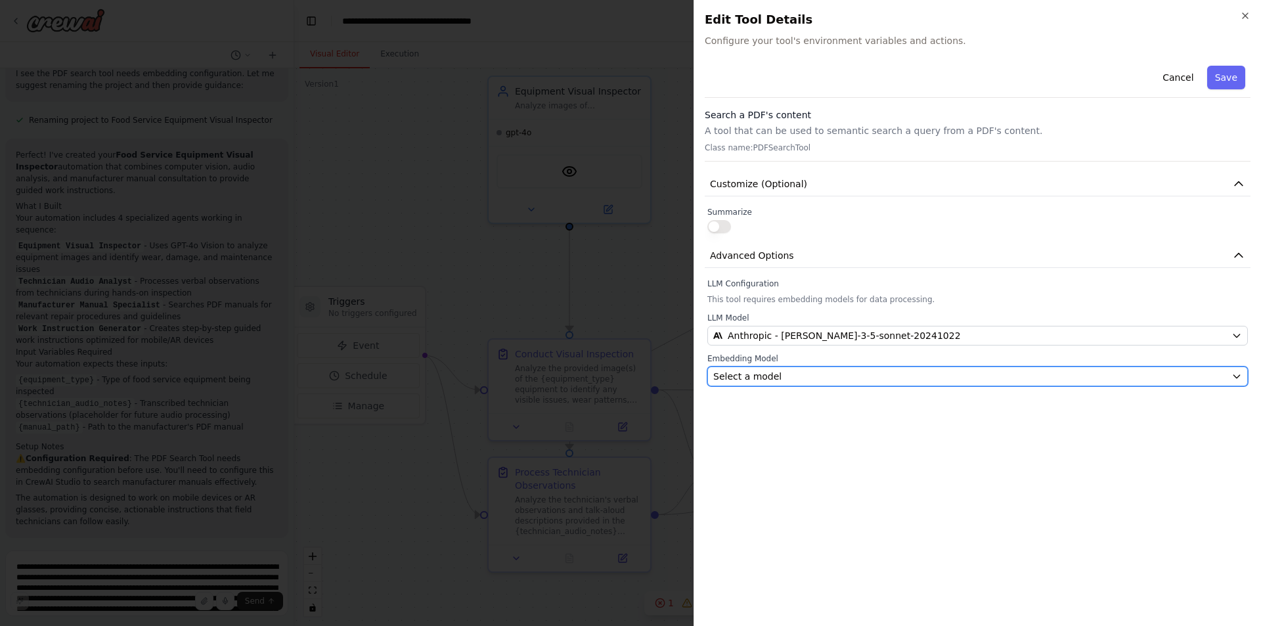
click at [1238, 377] on icon "button" at bounding box center [1237, 376] width 6 height 3
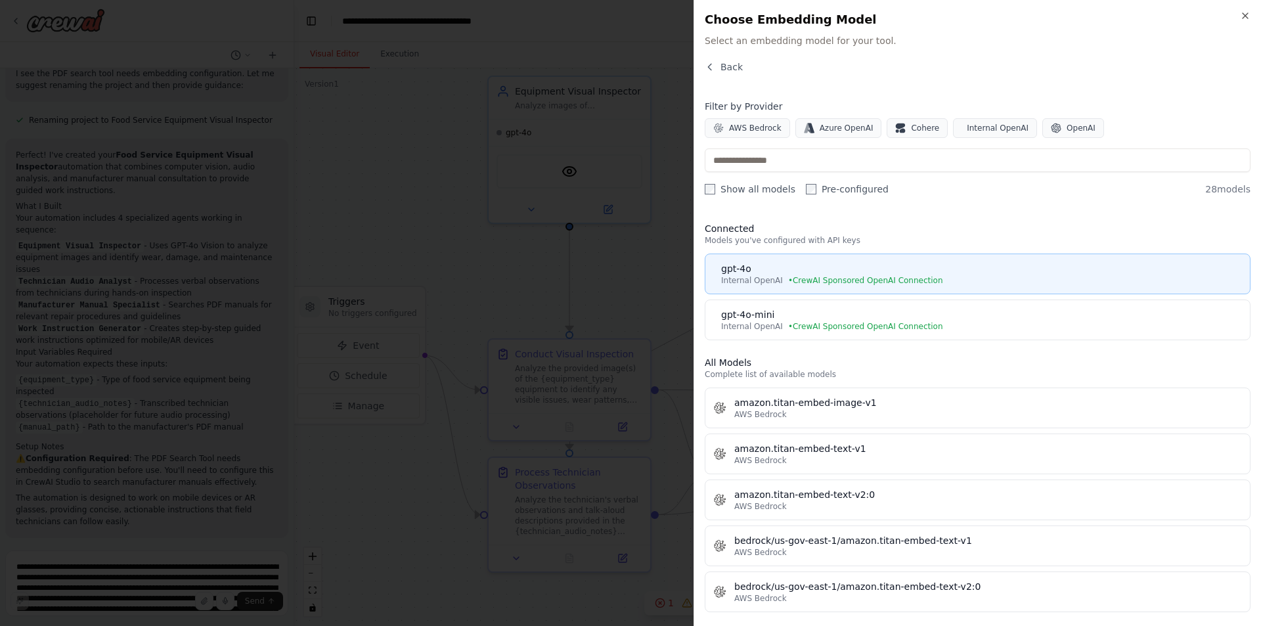
click at [835, 276] on span "• CrewAI Sponsored OpenAI Connection" at bounding box center [865, 280] width 155 height 11
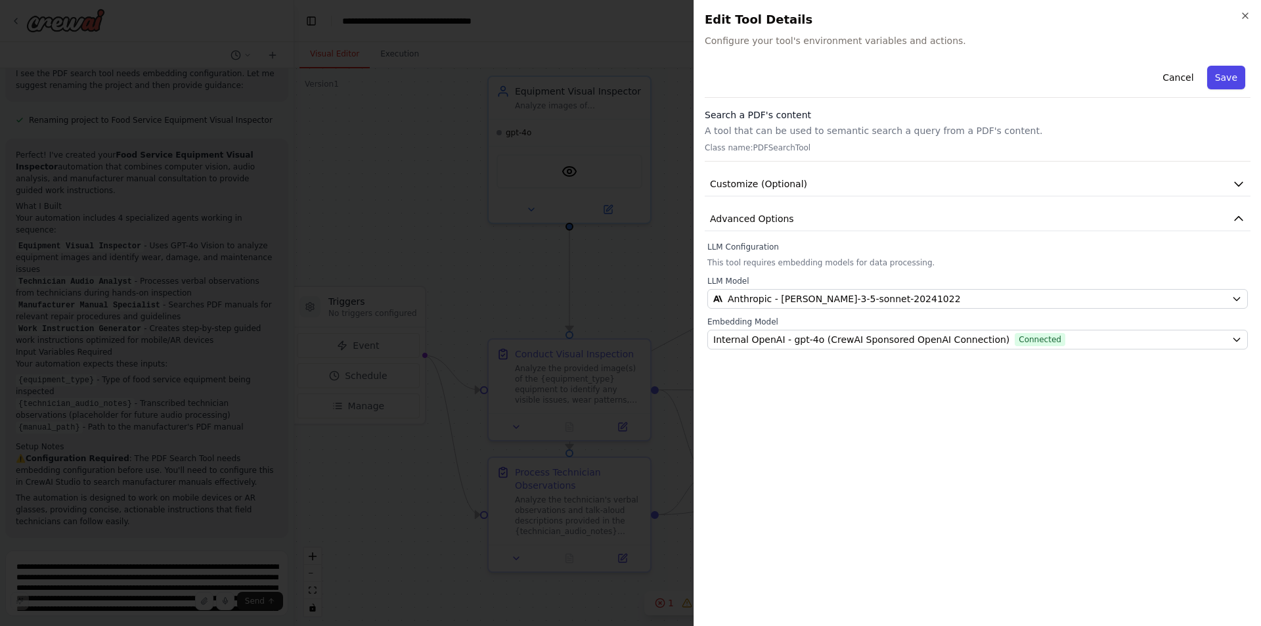
click at [1226, 76] on button "Save" at bounding box center [1227, 78] width 38 height 24
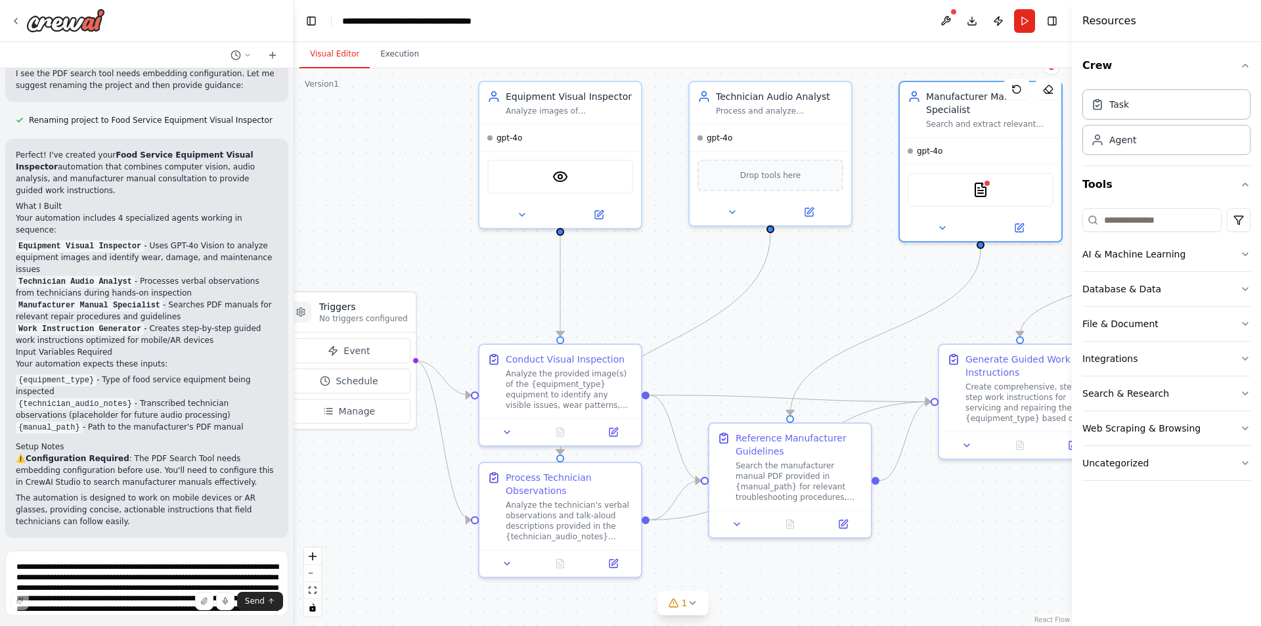
drag, startPoint x: 825, startPoint y: 350, endPoint x: 815, endPoint y: 355, distance: 10.6
click at [815, 355] on div ".deletable-edge-delete-btn { width: 20px; height: 20px; border: 0px solid #ffff…" at bounding box center [683, 347] width 778 height 558
click at [124, 566] on textarea "**********" at bounding box center [146, 584] width 283 height 66
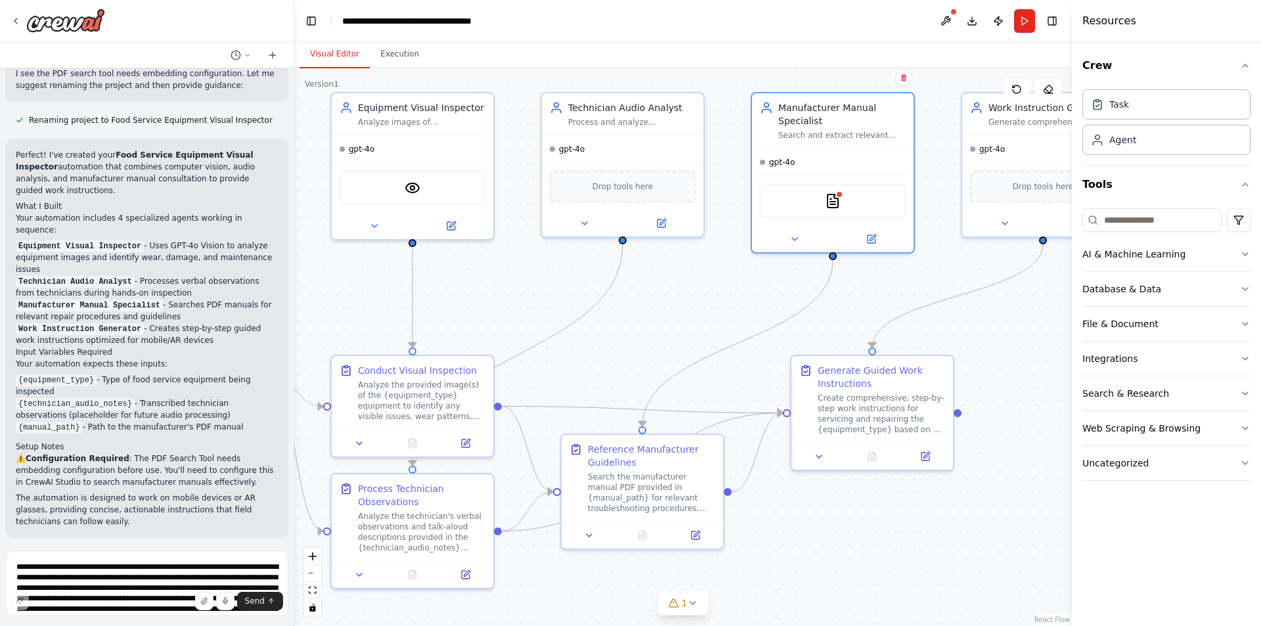
drag, startPoint x: 800, startPoint y: 590, endPoint x: 650, endPoint y: 598, distance: 150.7
click at [651, 600] on div ".deletable-edge-delete-btn { width: 20px; height: 20px; border: 0px solid #ffff…" at bounding box center [683, 347] width 778 height 558
click at [949, 15] on button at bounding box center [946, 21] width 21 height 24
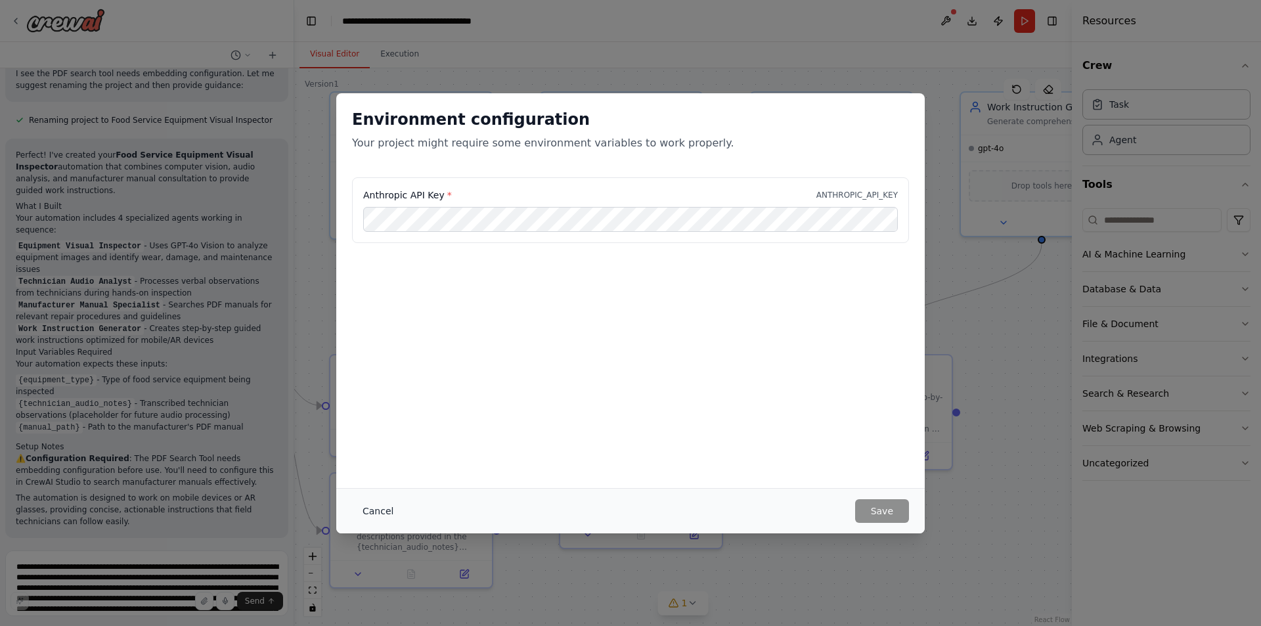
drag, startPoint x: 378, startPoint y: 511, endPoint x: 396, endPoint y: 501, distance: 20.6
click at [378, 510] on button "Cancel" at bounding box center [378, 511] width 52 height 24
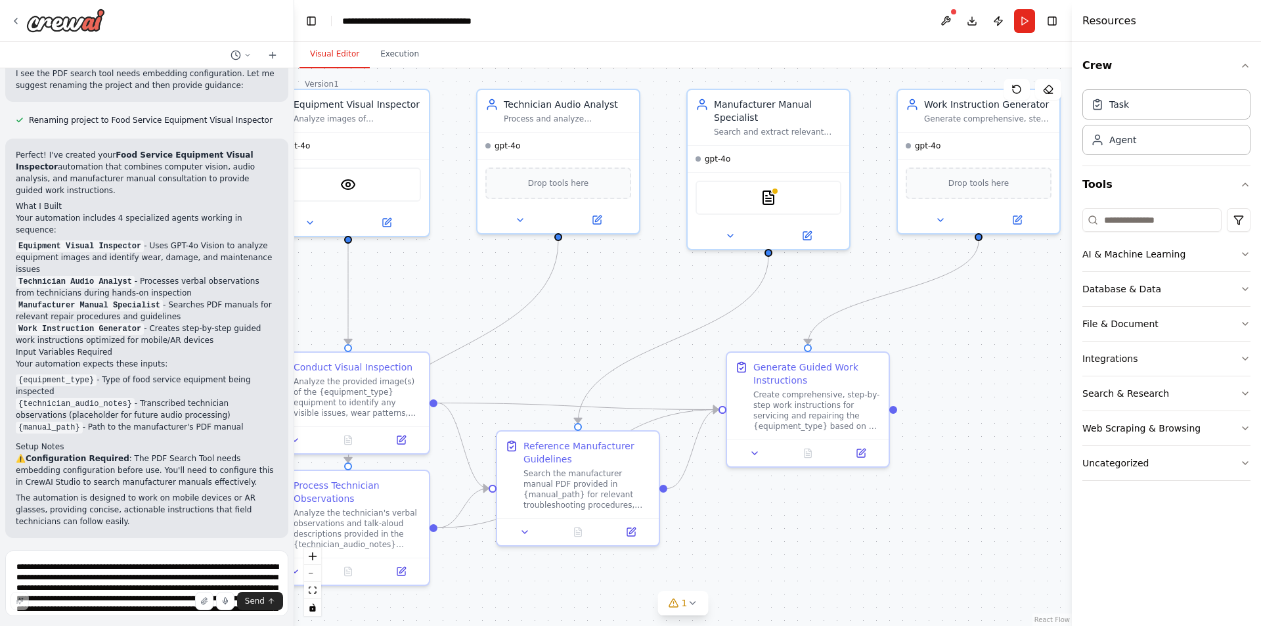
drag, startPoint x: 712, startPoint y: 296, endPoint x: 646, endPoint y: 293, distance: 65.8
click at [647, 294] on div ".deletable-edge-delete-btn { width: 20px; height: 20px; border: 0px solid #ffff…" at bounding box center [683, 347] width 778 height 558
click at [769, 198] on img at bounding box center [767, 195] width 16 height 16
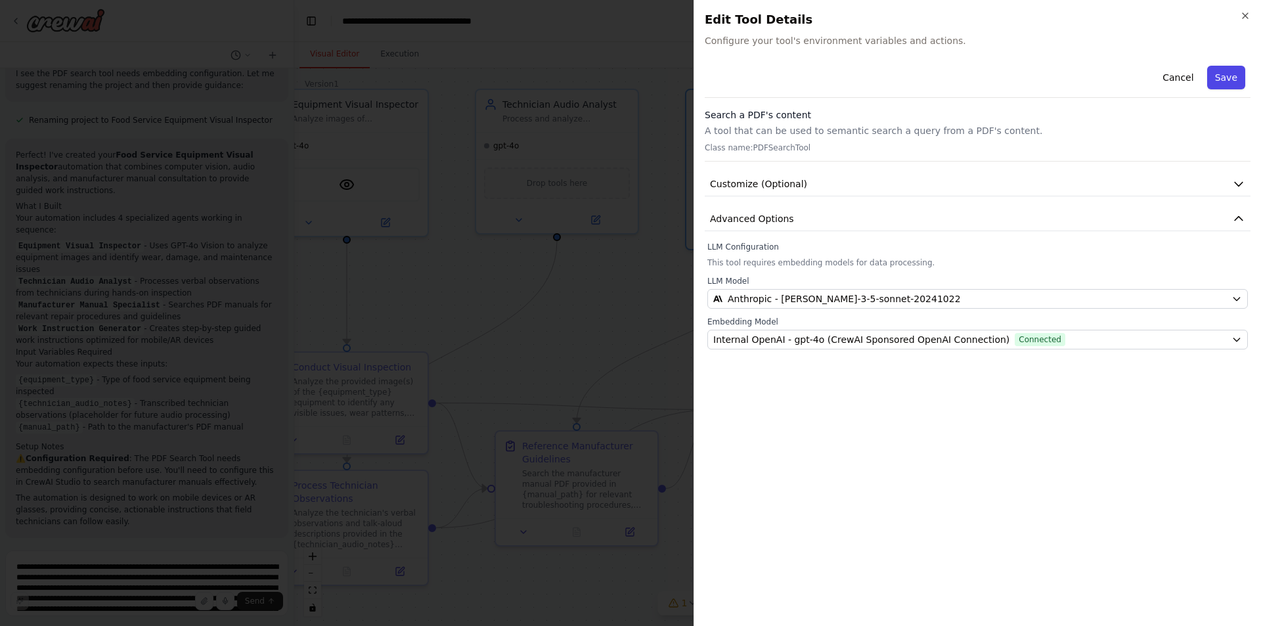
click at [1227, 81] on button "Save" at bounding box center [1227, 78] width 38 height 24
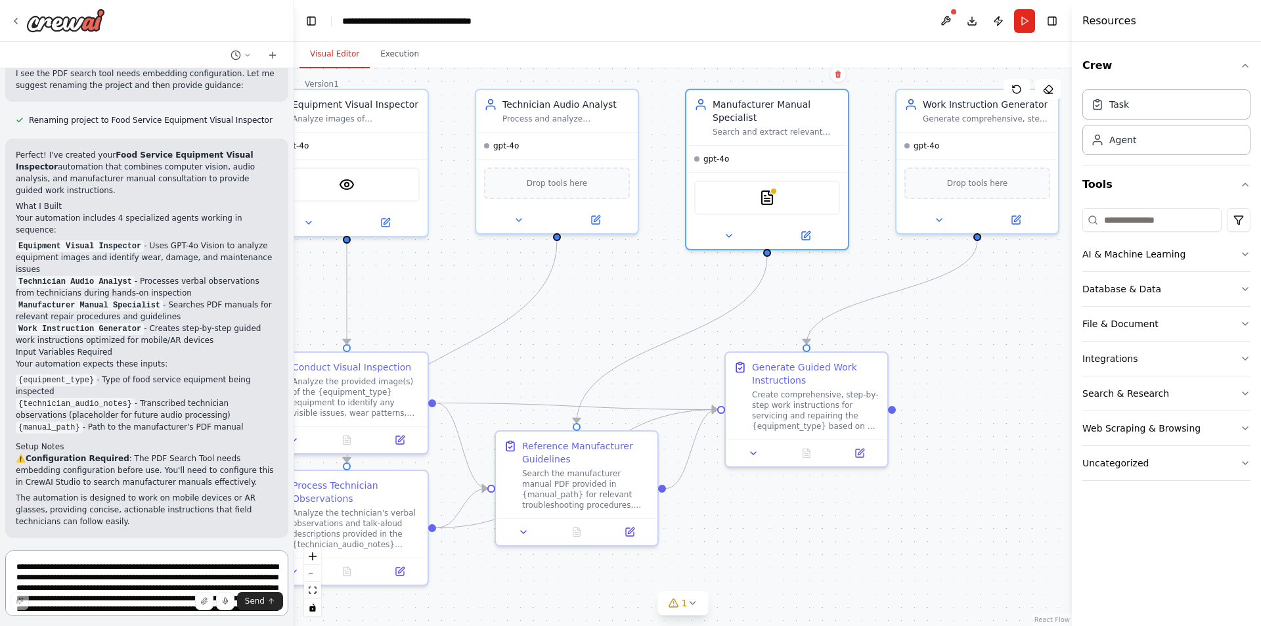
click at [70, 568] on textarea "**********" at bounding box center [146, 584] width 283 height 66
click at [687, 604] on icon at bounding box center [692, 603] width 11 height 11
click at [894, 570] on div ".deletable-edge-delete-btn { width: 20px; height: 20px; border: 0px solid #ffff…" at bounding box center [683, 347] width 778 height 558
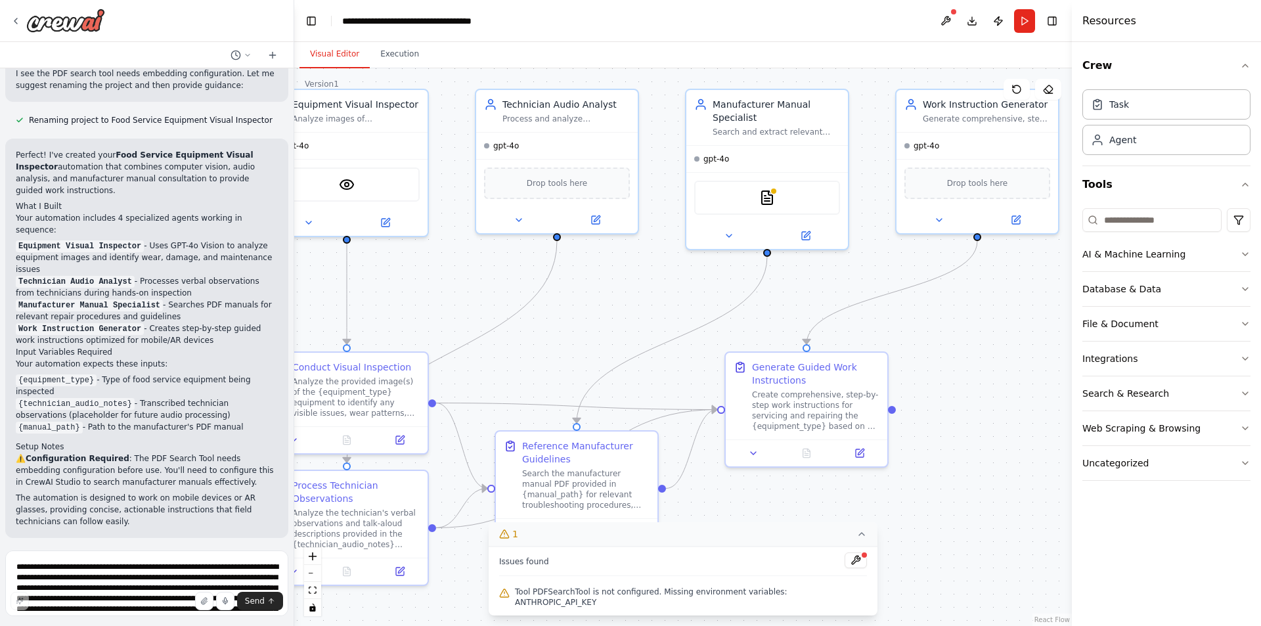
click at [857, 539] on icon at bounding box center [862, 534] width 11 height 11
click at [114, 566] on textarea "**********" at bounding box center [146, 584] width 283 height 66
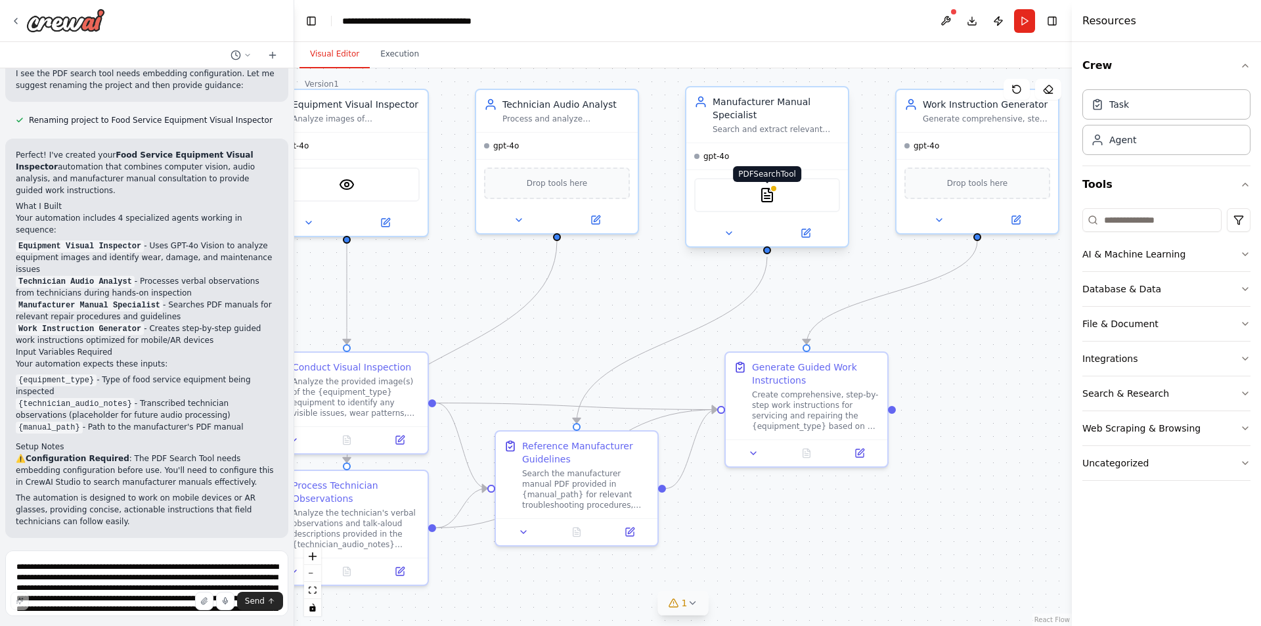
click at [771, 197] on img at bounding box center [767, 195] width 16 height 16
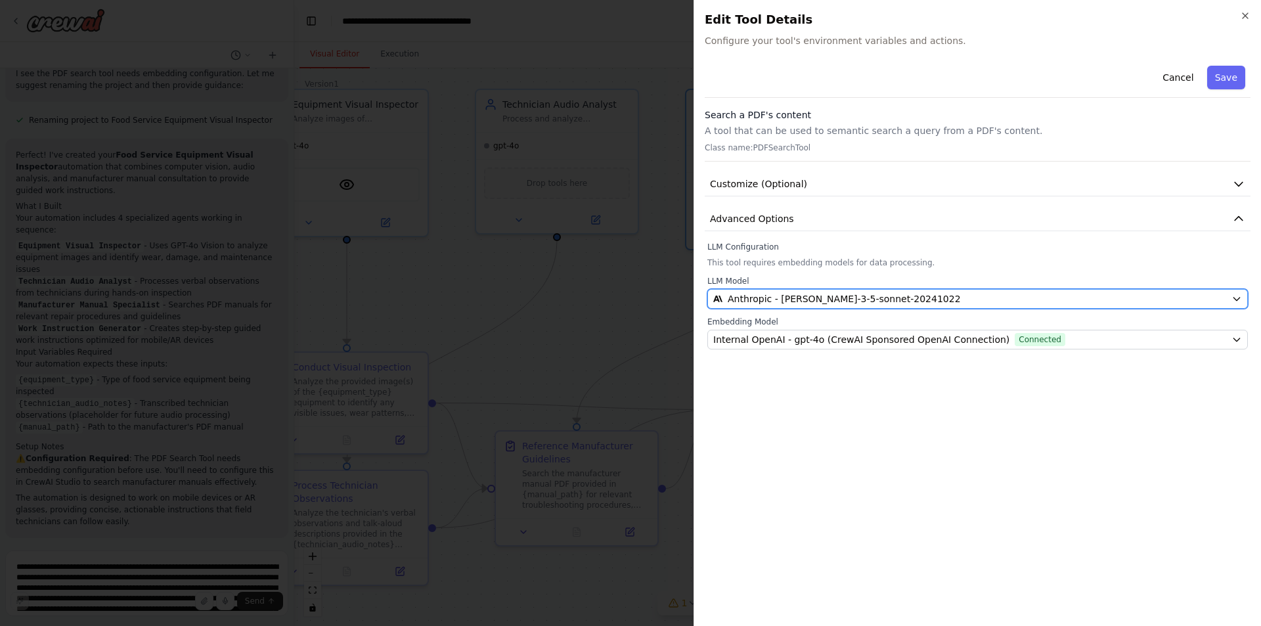
click at [1239, 299] on icon "button" at bounding box center [1237, 299] width 6 height 3
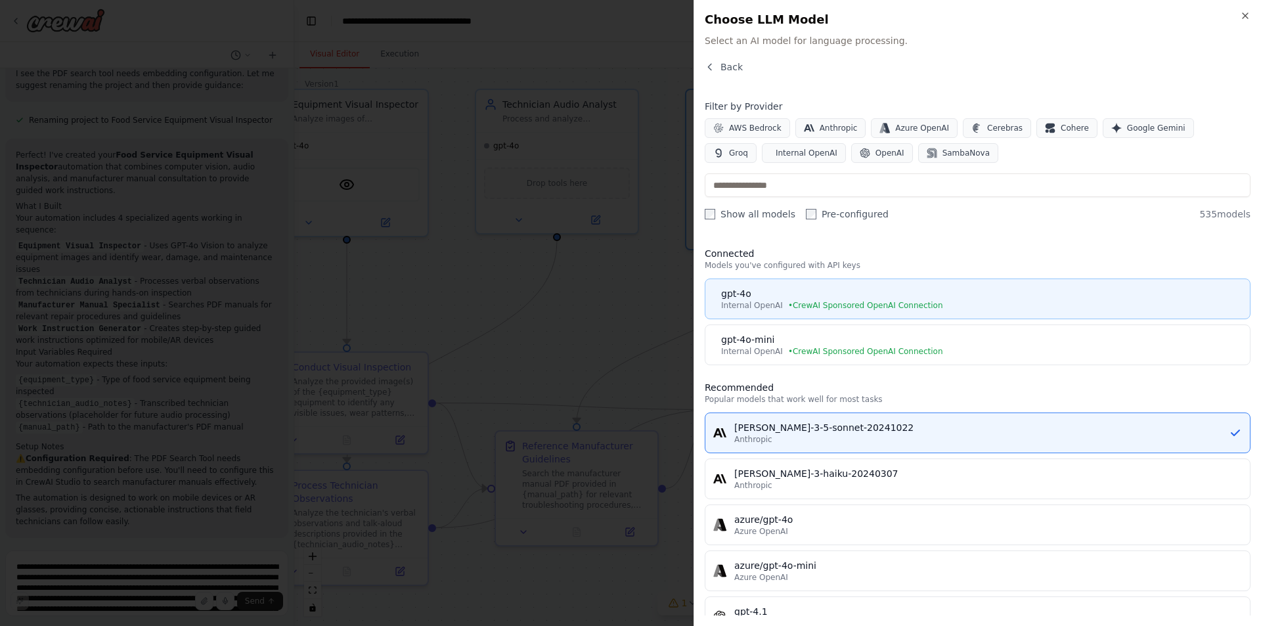
click at [871, 303] on span "• CrewAI Sponsored OpenAI Connection" at bounding box center [865, 305] width 155 height 11
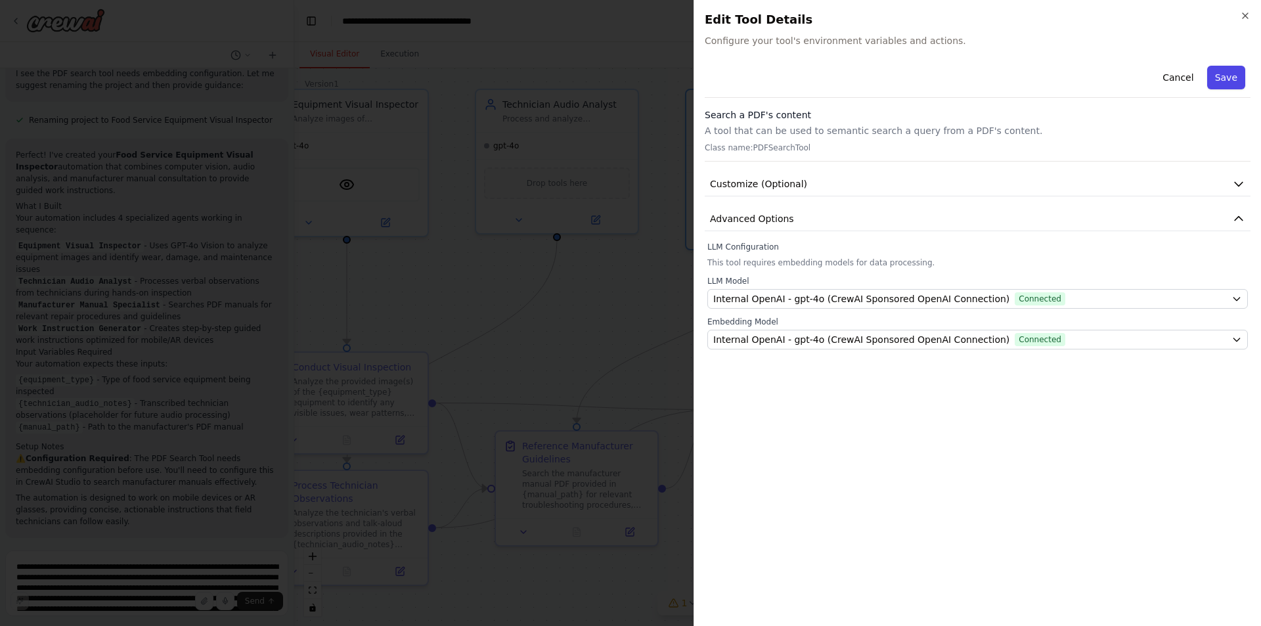
click at [1231, 78] on button "Save" at bounding box center [1227, 78] width 38 height 24
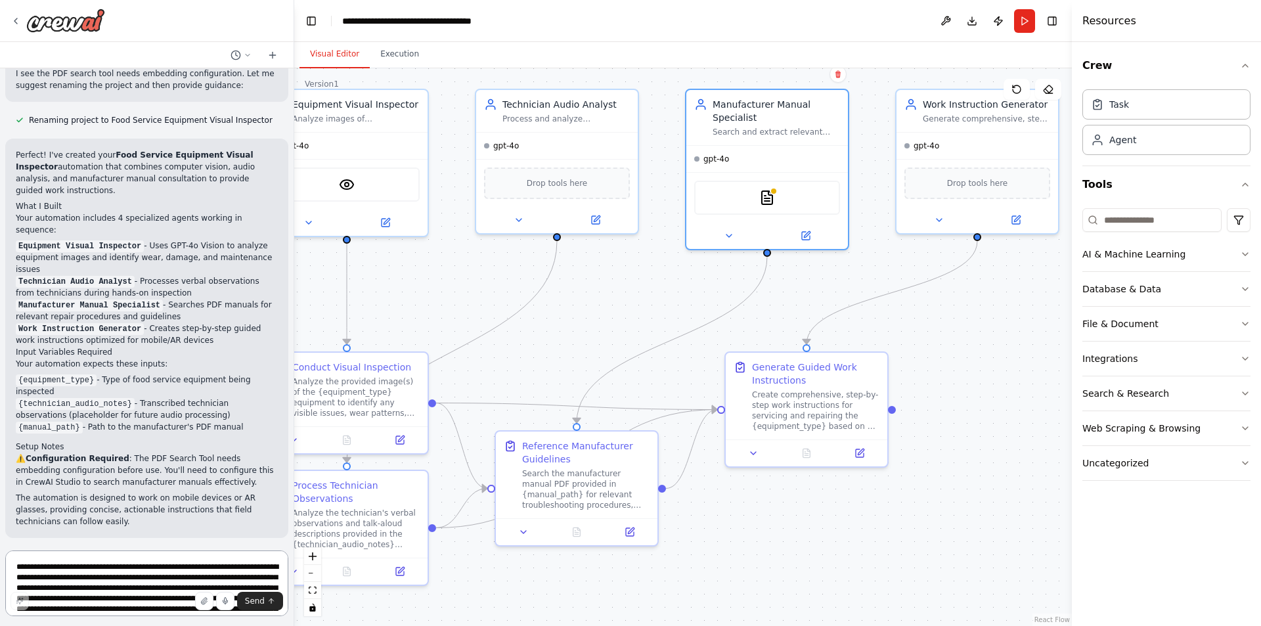
click at [124, 565] on textarea "**********" at bounding box center [146, 584] width 283 height 66
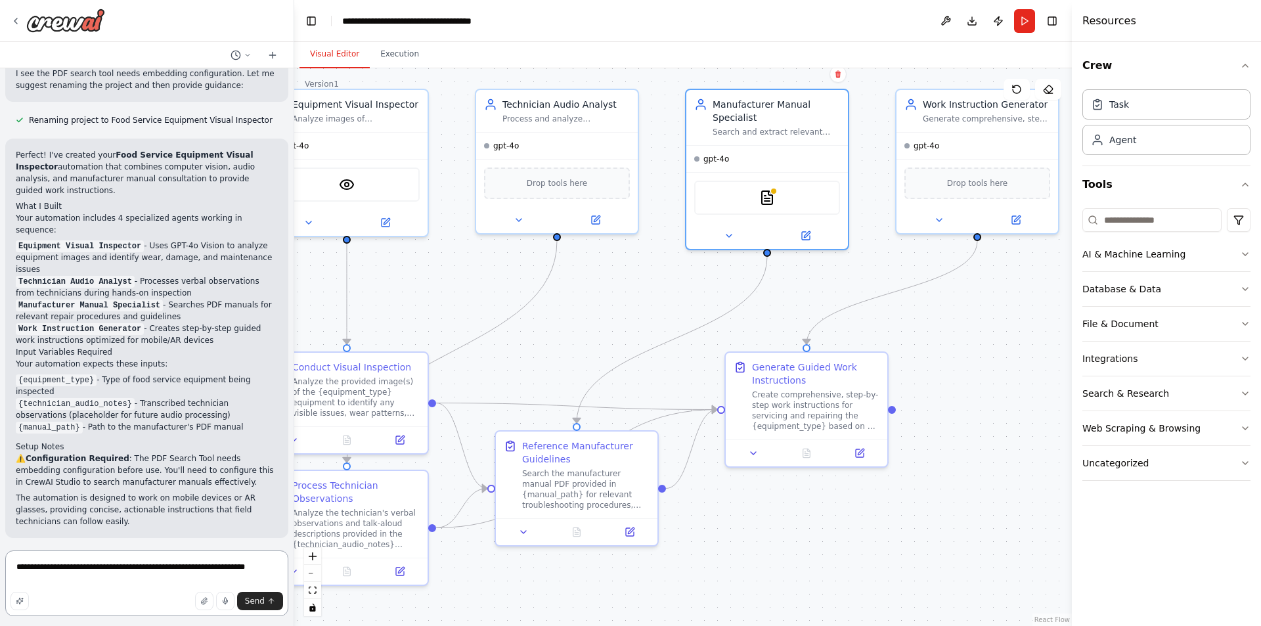
type textarea "**********"
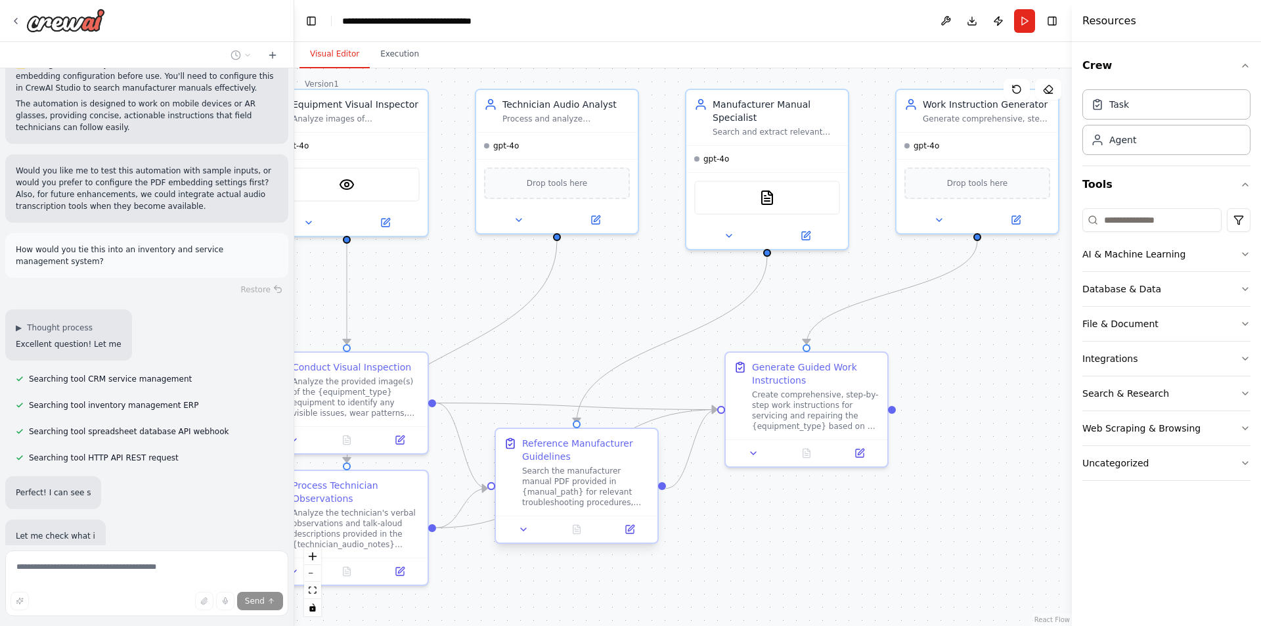
scroll to position [1625, 0]
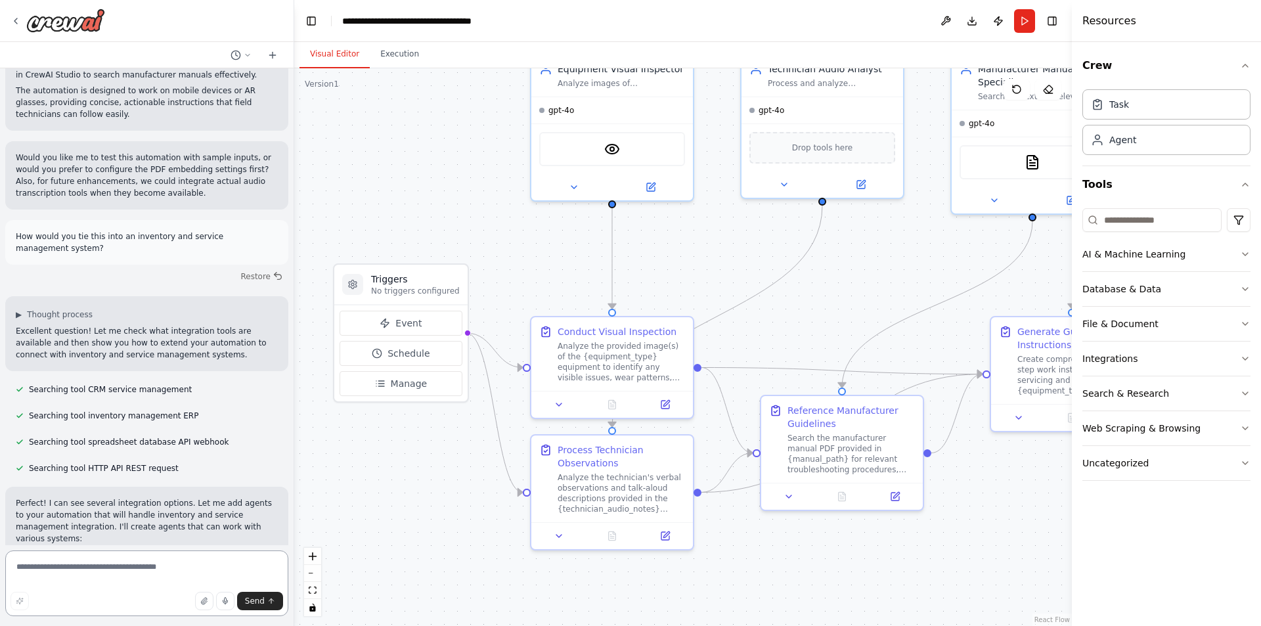
drag, startPoint x: 758, startPoint y: 551, endPoint x: 1023, endPoint y: 516, distance: 267.8
click at [1023, 516] on div ".deletable-edge-delete-btn { width: 20px; height: 20px; border: 0px solid #ffff…" at bounding box center [683, 347] width 778 height 558
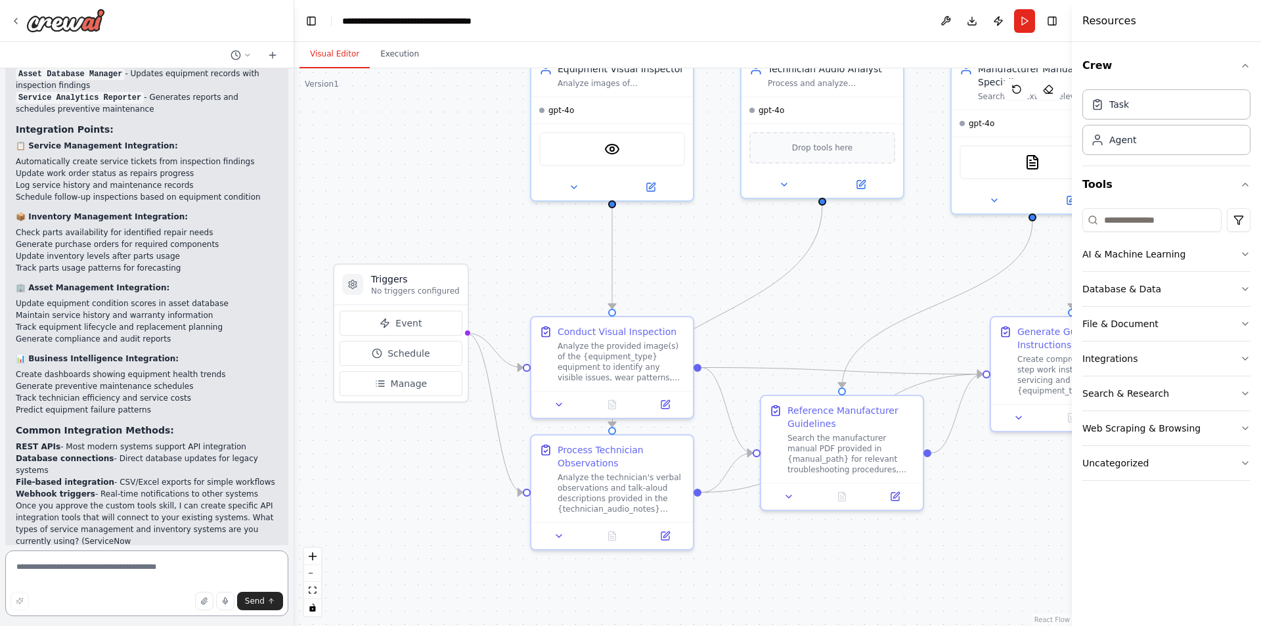
scroll to position [2441, 0]
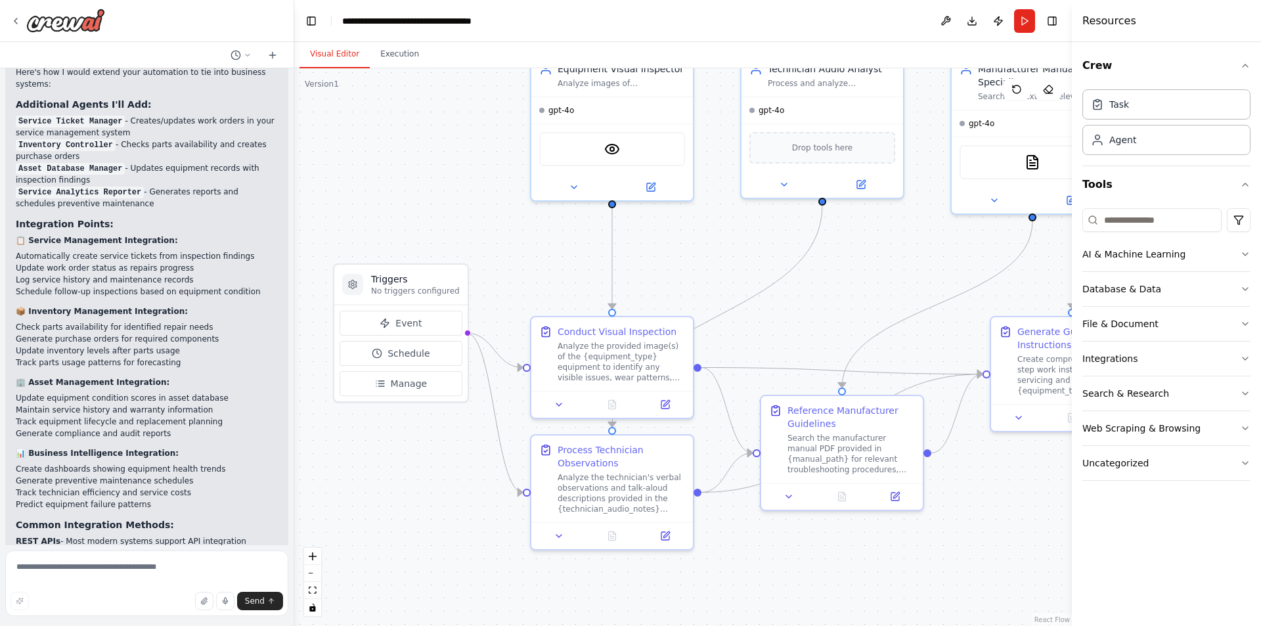
scroll to position [2386, 0]
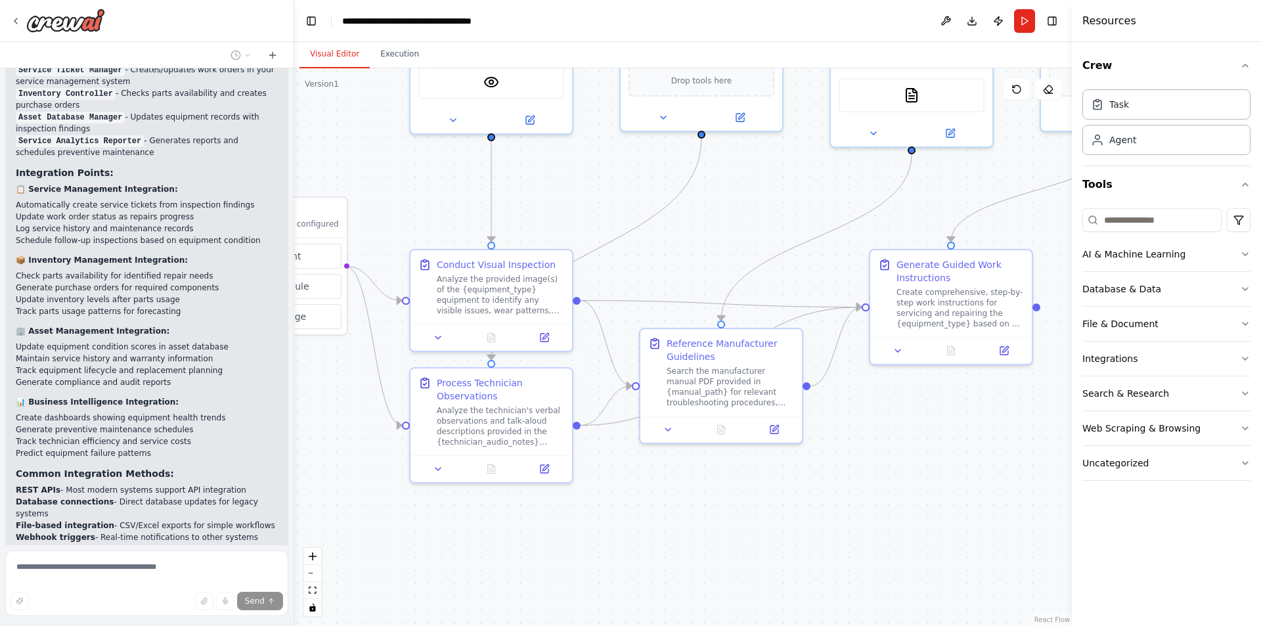
drag, startPoint x: 892, startPoint y: 295, endPoint x: 773, endPoint y: 228, distance: 135.9
click at [773, 228] on div ".deletable-edge-delete-btn { width: 20px; height: 20px; border: 0px solid #ffff…" at bounding box center [683, 347] width 778 height 558
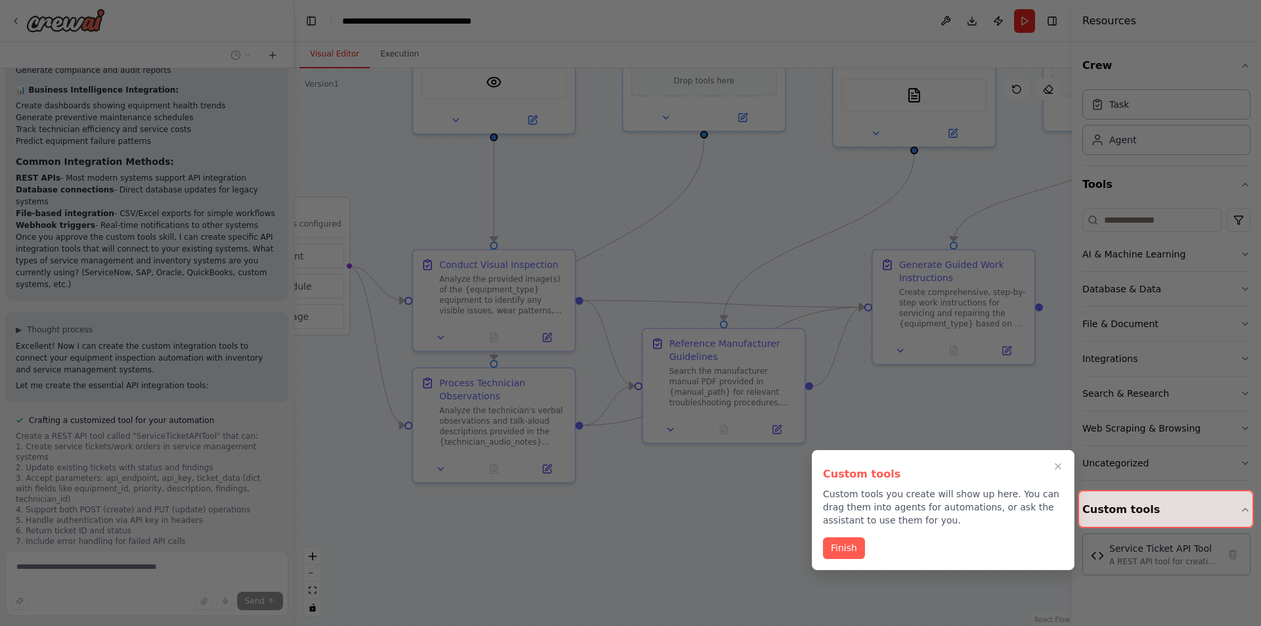
scroll to position [2702, 0]
click at [844, 547] on button "Finish" at bounding box center [844, 547] width 42 height 22
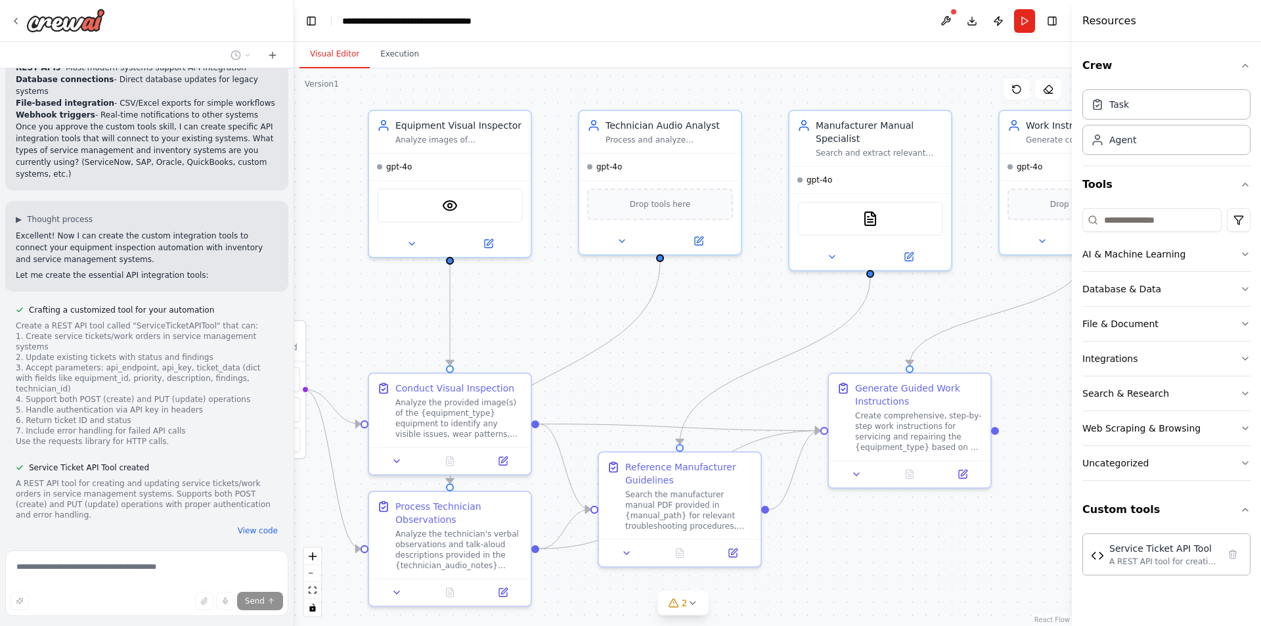
drag, startPoint x: 899, startPoint y: 426, endPoint x: 846, endPoint y: 541, distance: 126.1
click at [855, 548] on div ".deletable-edge-delete-btn { width: 20px; height: 20px; border: 0px solid #ffff…" at bounding box center [683, 347] width 778 height 558
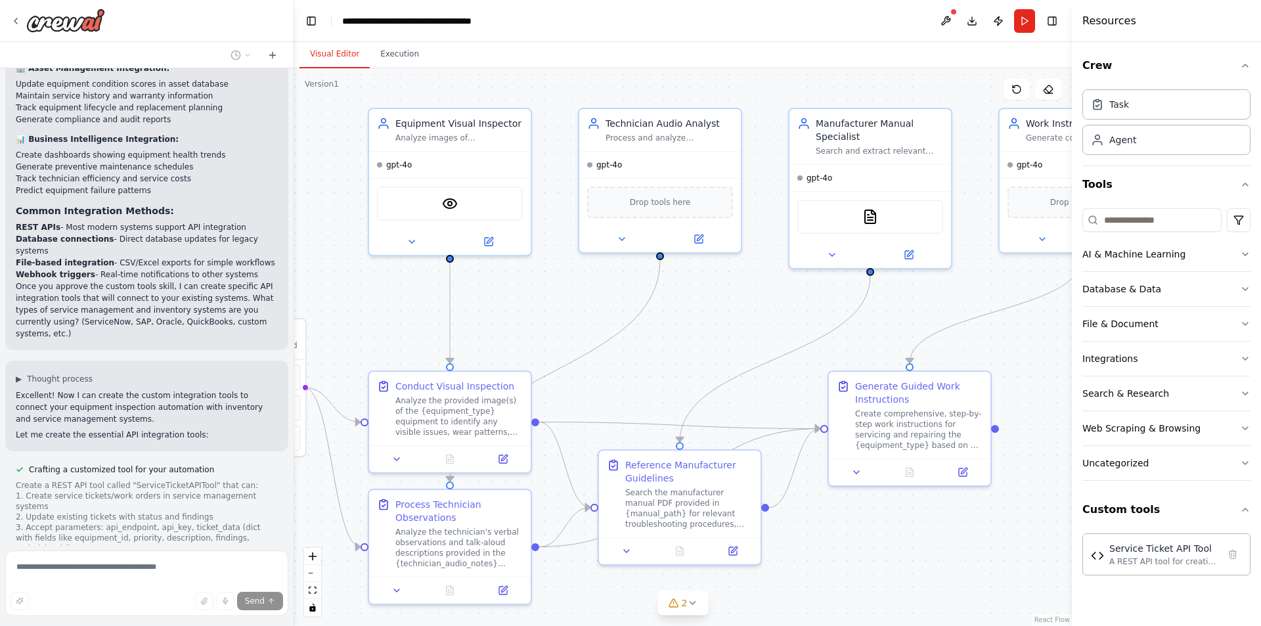
scroll to position [2826, 0]
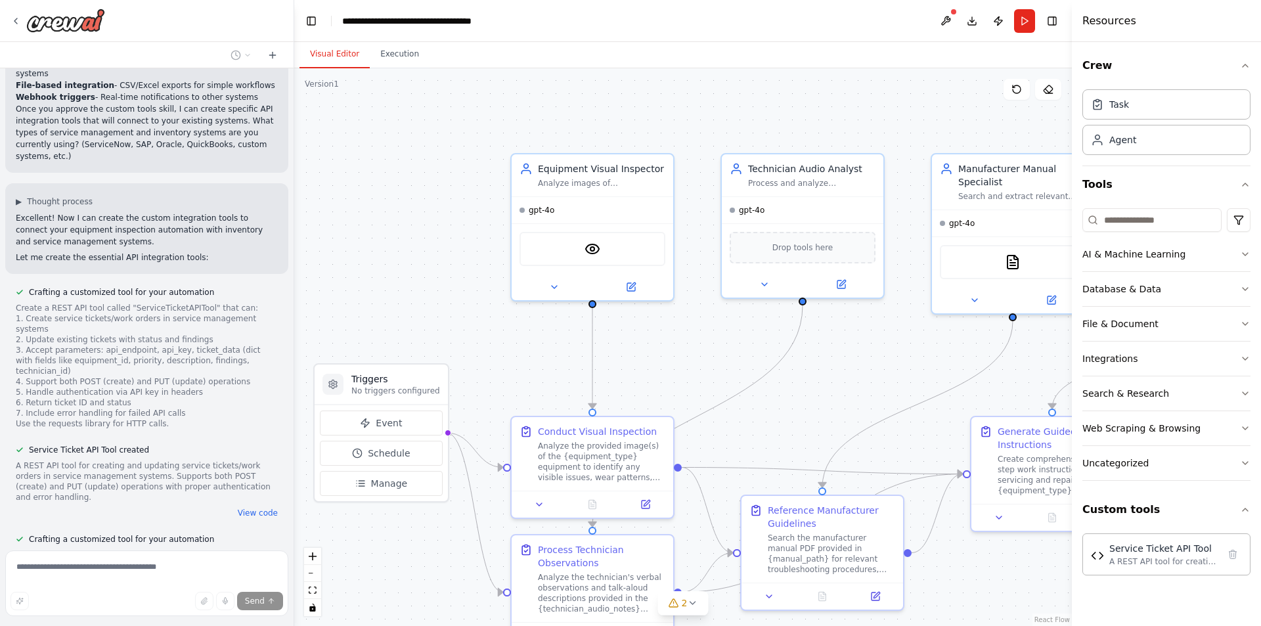
drag, startPoint x: 369, startPoint y: 306, endPoint x: 511, endPoint y: 351, distance: 149.6
click at [511, 351] on div ".deletable-edge-delete-btn { width: 20px; height: 20px; border: 0px solid #ffff…" at bounding box center [683, 347] width 778 height 558
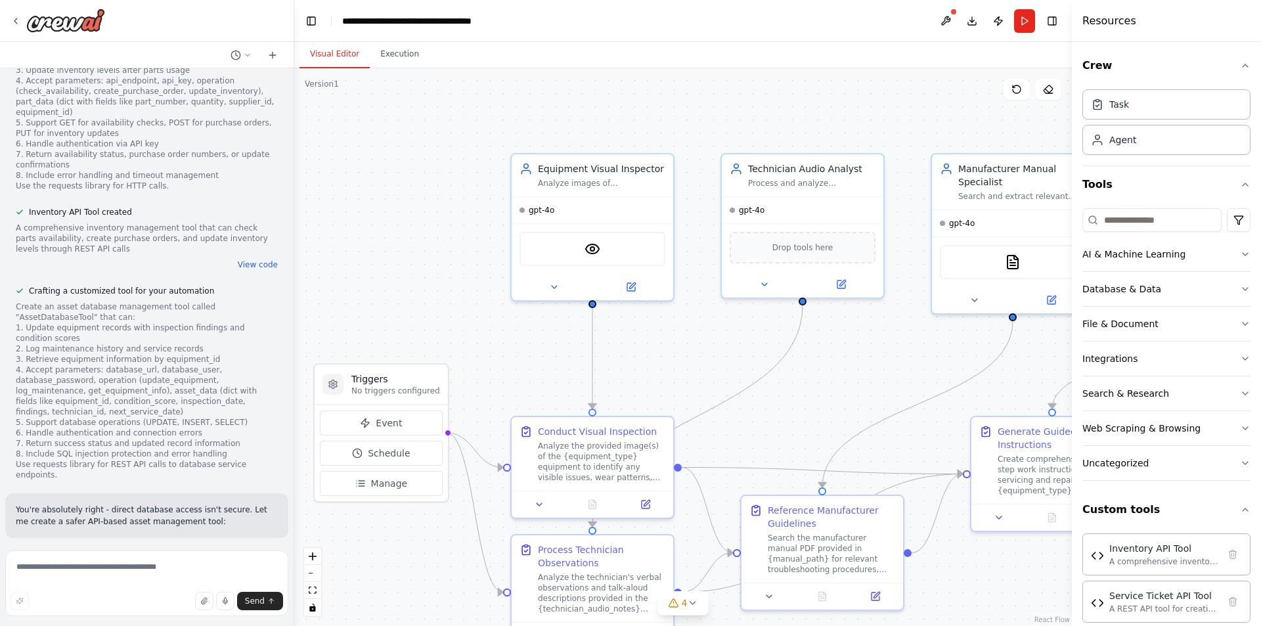
scroll to position [3431, 0]
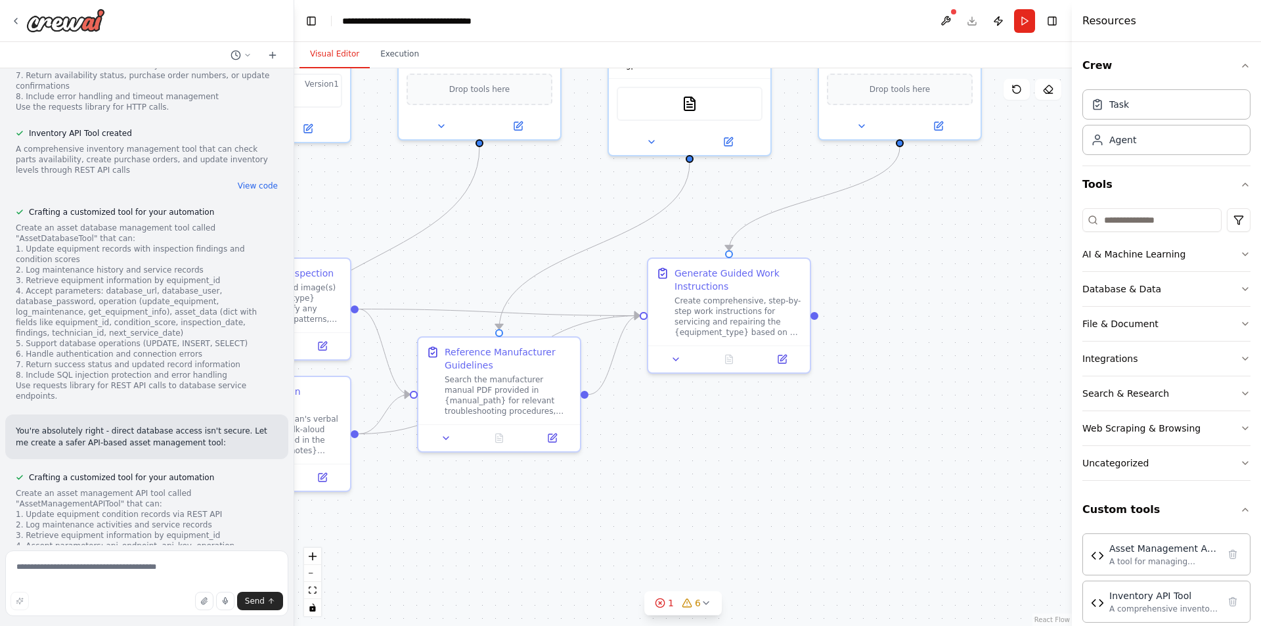
drag, startPoint x: 904, startPoint y: 430, endPoint x: 581, endPoint y: 271, distance: 359.9
click at [581, 271] on div ".deletable-edge-delete-btn { width: 20px; height: 20px; border: 0px solid #ffff…" at bounding box center [683, 347] width 778 height 558
drag, startPoint x: 600, startPoint y: 284, endPoint x: 560, endPoint y: 328, distance: 59.5
click at [562, 373] on div ".deletable-edge-delete-btn { width: 20px; height: 20px; border: 0px solid #ffff…" at bounding box center [313, 208] width 778 height 558
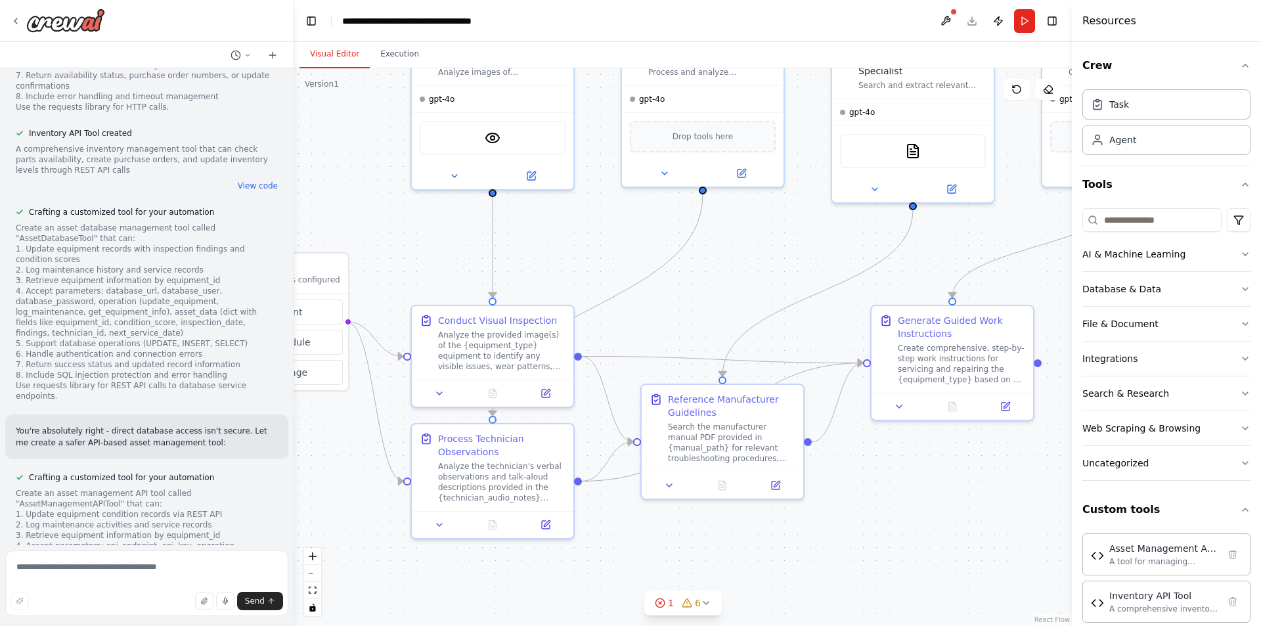
drag, startPoint x: 496, startPoint y: 249, endPoint x: 721, endPoint y: 296, distance: 229.6
click at [721, 296] on div ".deletable-edge-delete-btn { width: 20px; height: 20px; border: 0px solid #ffff…" at bounding box center [683, 347] width 778 height 558
click at [662, 600] on icon at bounding box center [660, 603] width 11 height 11
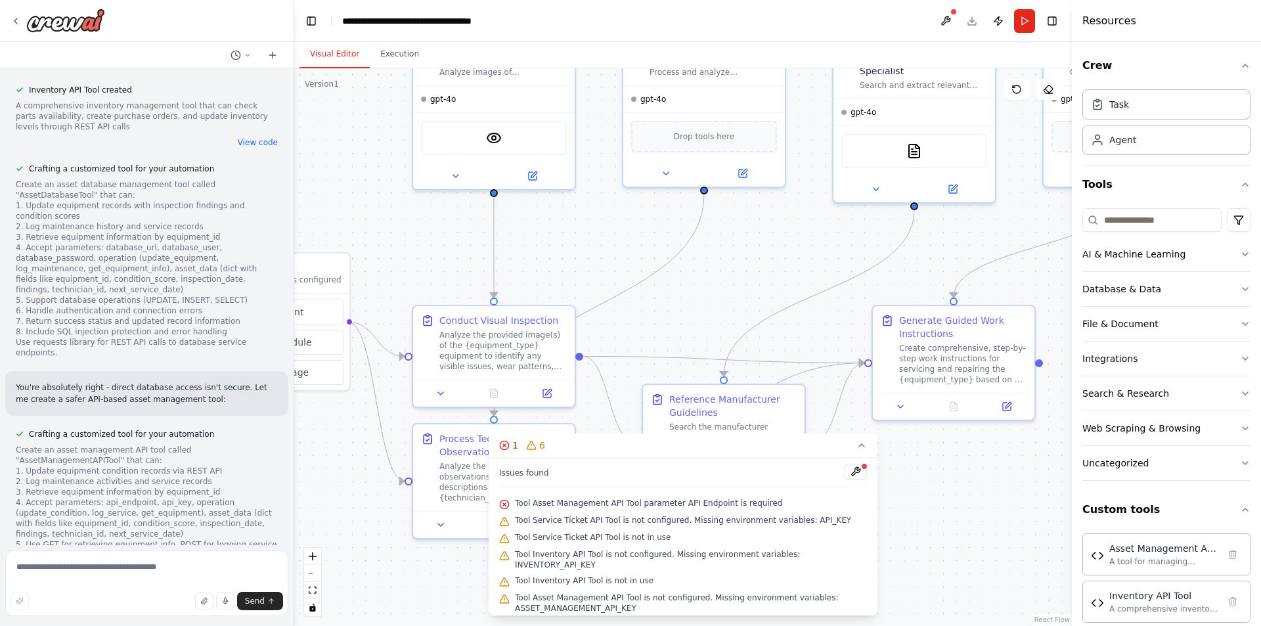
click at [933, 497] on div ".deletable-edge-delete-btn { width: 20px; height: 20px; border: 0px solid #ffff…" at bounding box center [683, 347] width 778 height 558
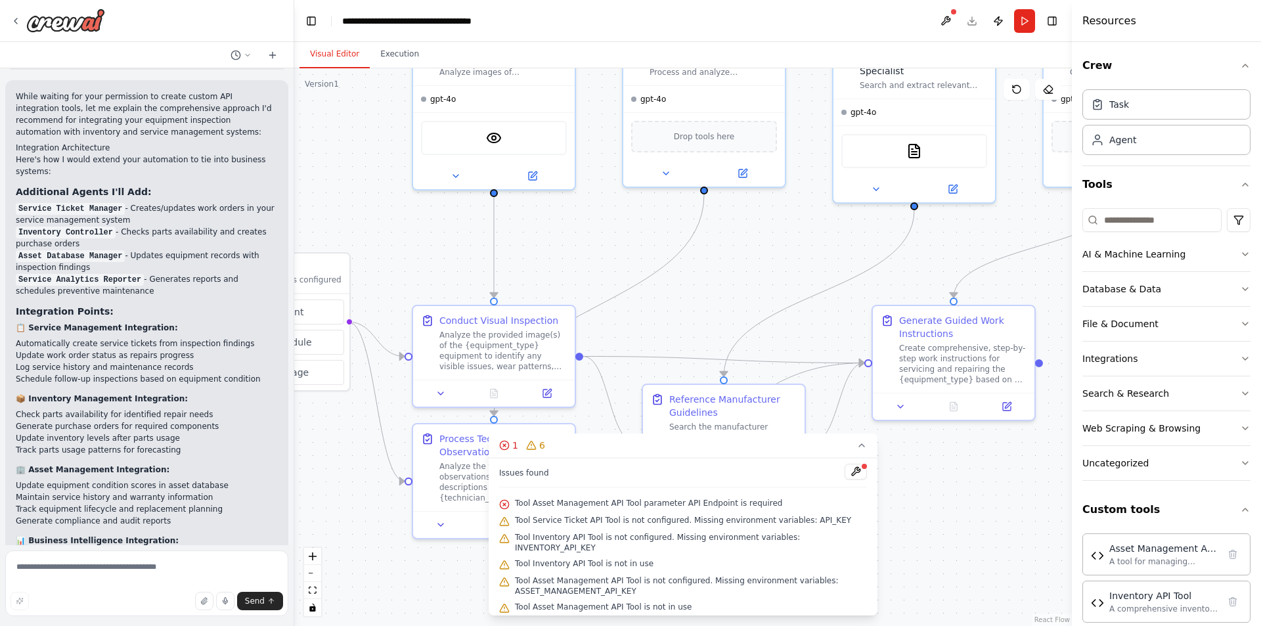
scroll to position [2246, 0]
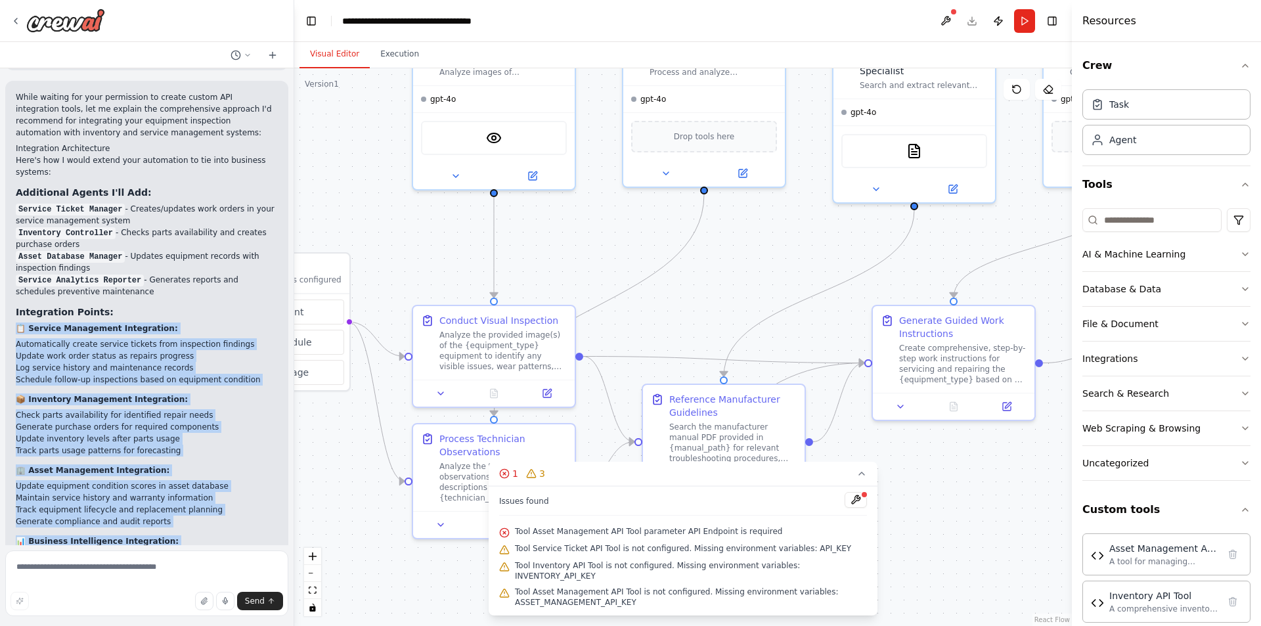
drag, startPoint x: 135, startPoint y: 486, endPoint x: 16, endPoint y: 217, distance: 294.2
click at [16, 217] on div "While waiting for your permission to create custom API integration tools, let m…" at bounding box center [147, 416] width 262 height 650
copy div "📋 Service Management Integration: Automatically create service tickets from ins…"
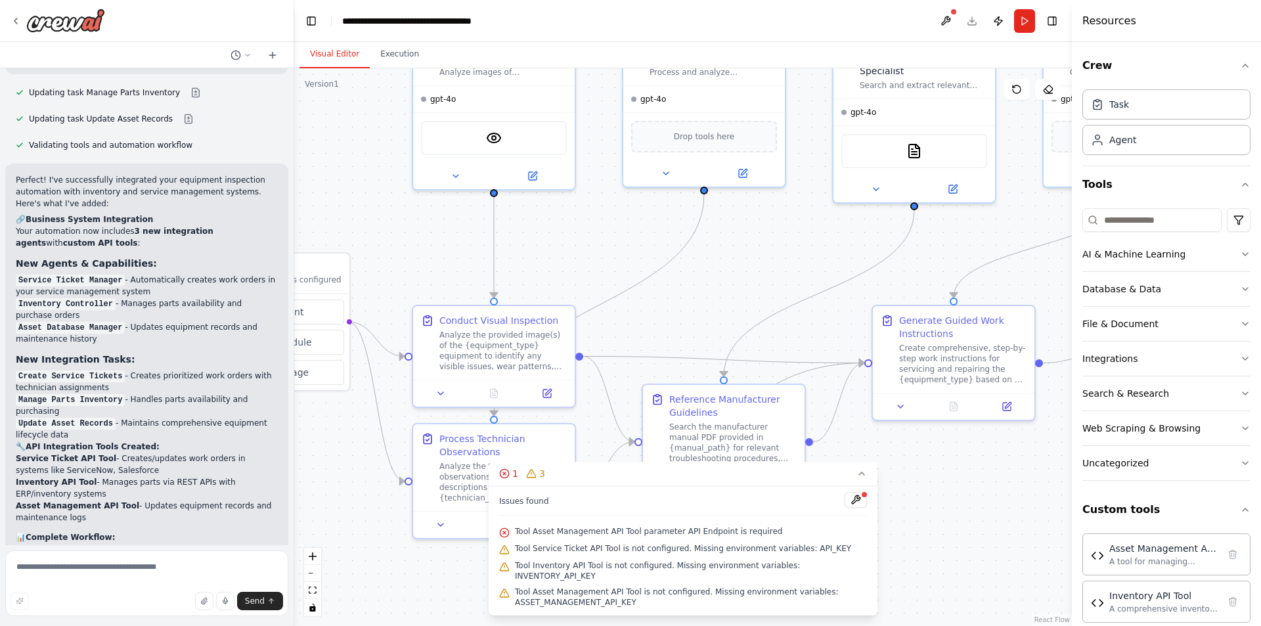
scroll to position [4881, 0]
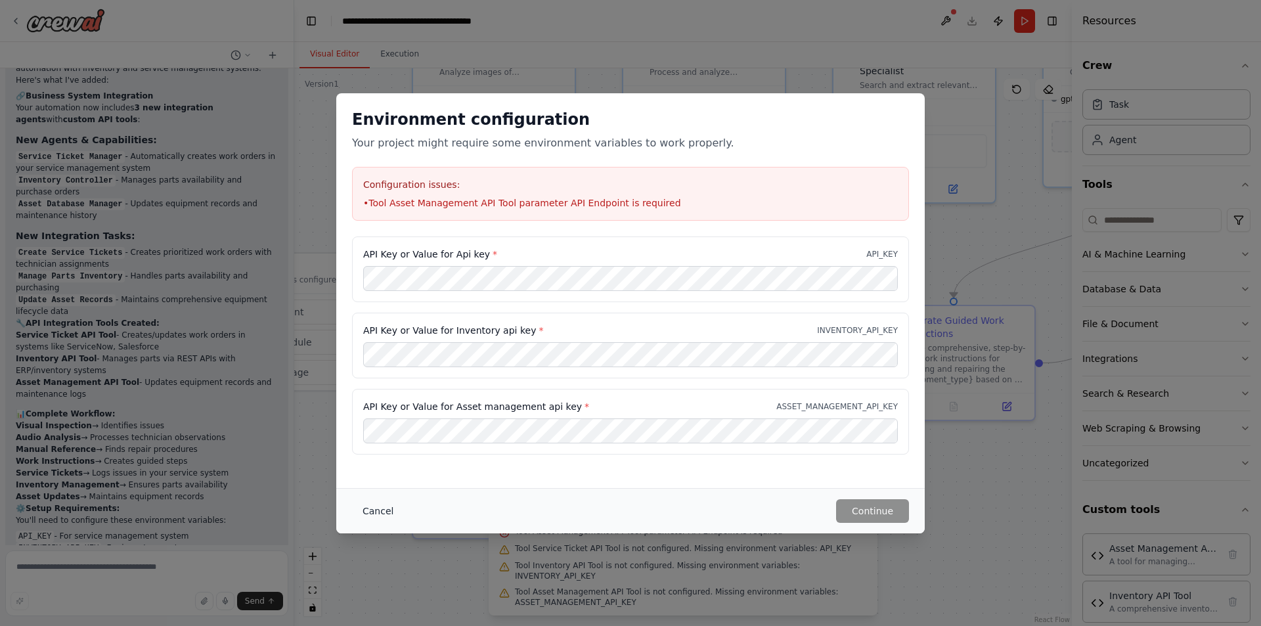
click at [370, 510] on button "Cancel" at bounding box center [378, 511] width 52 height 24
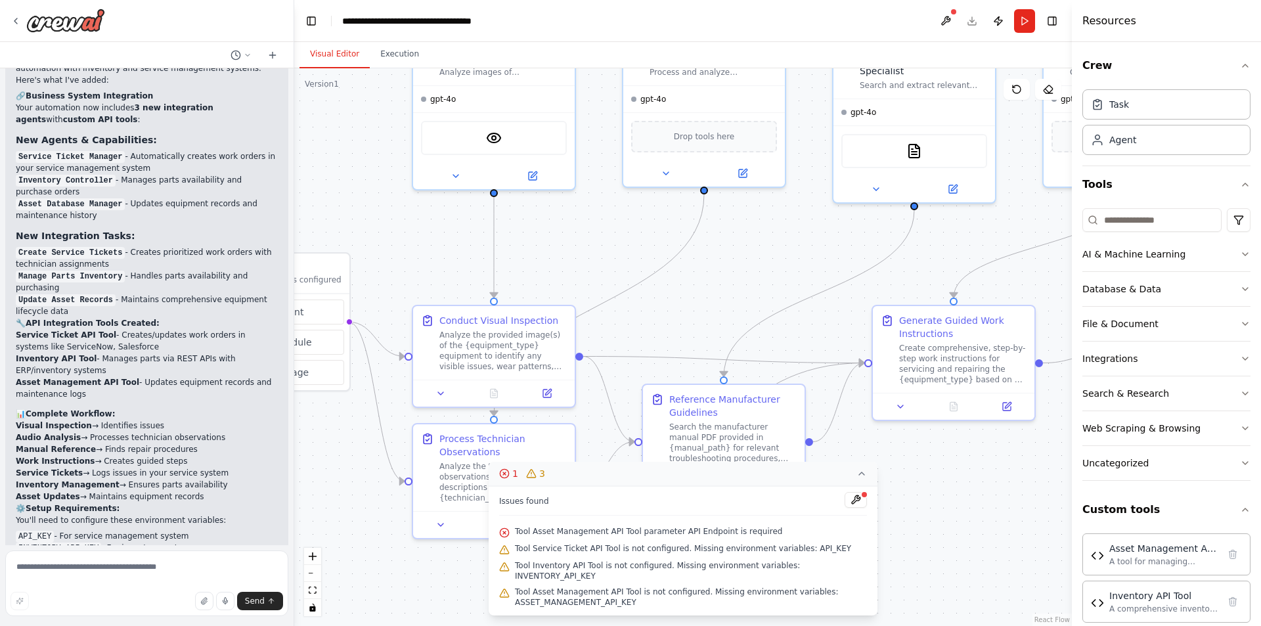
click at [862, 479] on icon at bounding box center [862, 473] width 11 height 11
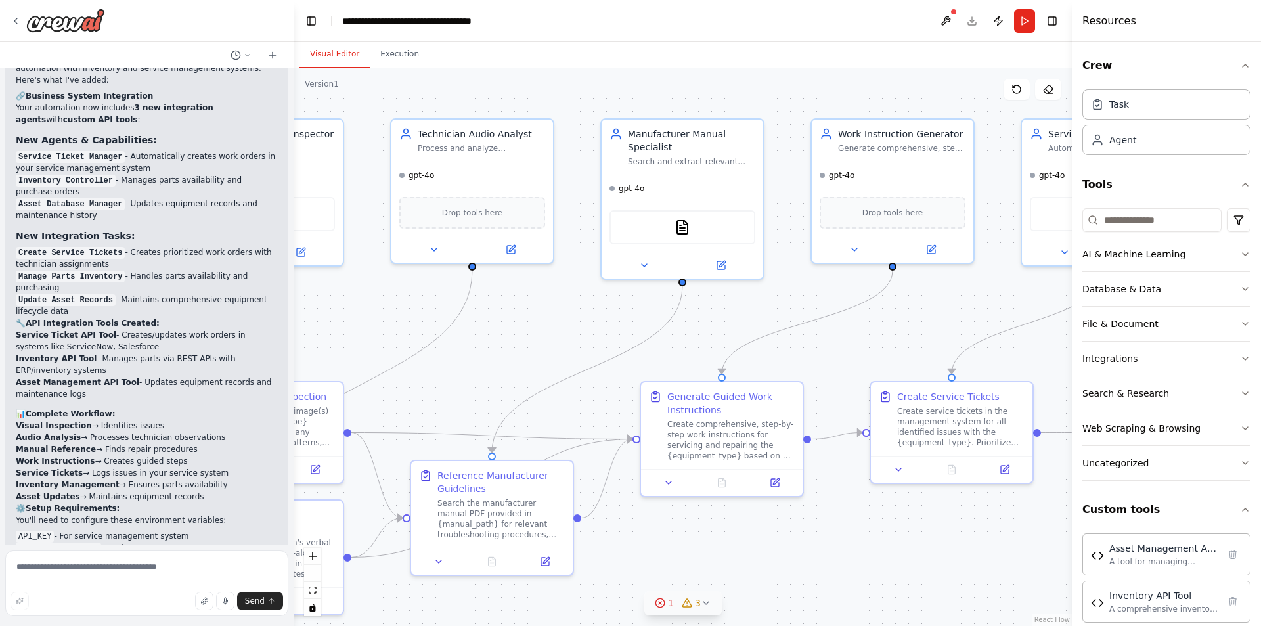
drag, startPoint x: 878, startPoint y: 514, endPoint x: 654, endPoint y: 589, distance: 236.2
click at [650, 593] on div "Version 1 Show Tools Hide Agents .deletable-edge-delete-btn { width: 20px; heig…" at bounding box center [683, 347] width 778 height 558
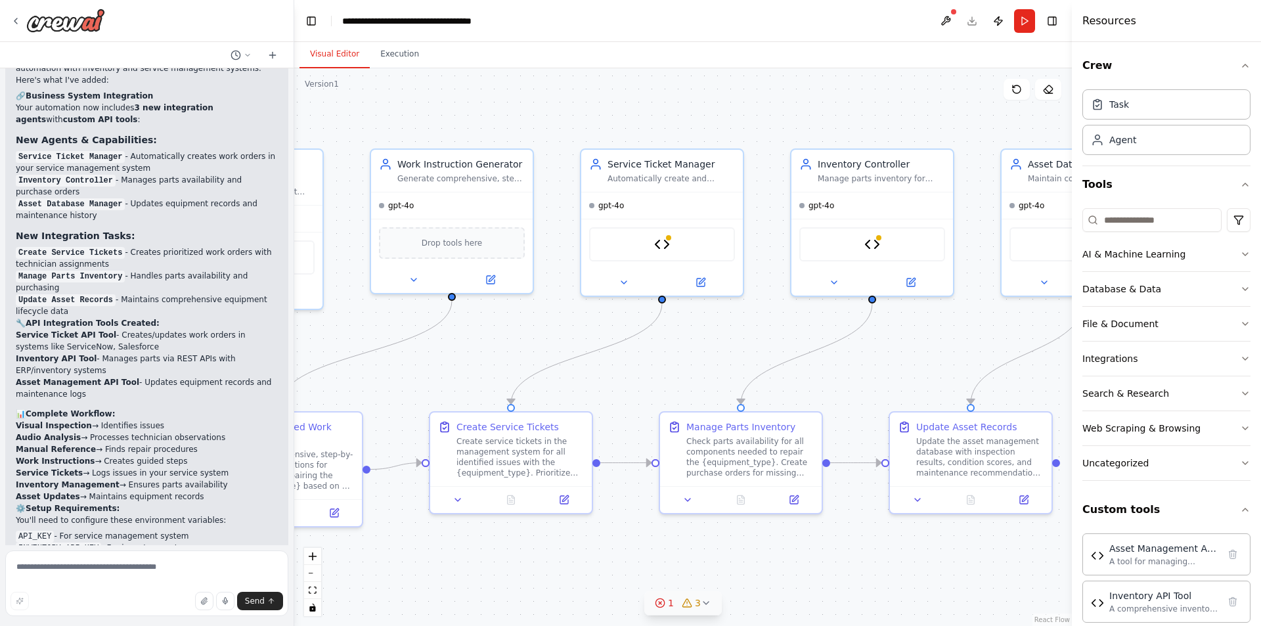
drag, startPoint x: 703, startPoint y: 382, endPoint x: 459, endPoint y: 366, distance: 244.9
click at [430, 368] on div ".deletable-edge-delete-btn { width: 20px; height: 20px; border: 0px solid #ffff…" at bounding box center [683, 347] width 778 height 558
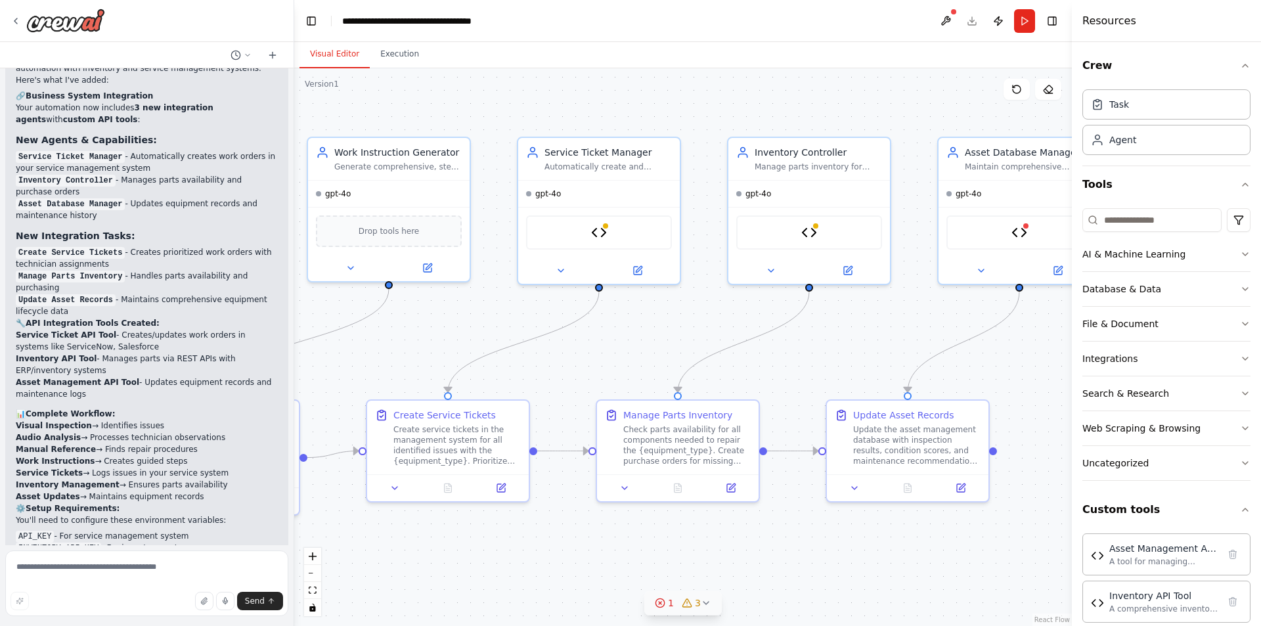
drag, startPoint x: 929, startPoint y: 354, endPoint x: 1051, endPoint y: 329, distance: 124.7
click at [1051, 329] on div ".deletable-edge-delete-btn { width: 20px; height: 20px; border: 0px solid #ffff…" at bounding box center [683, 347] width 778 height 558
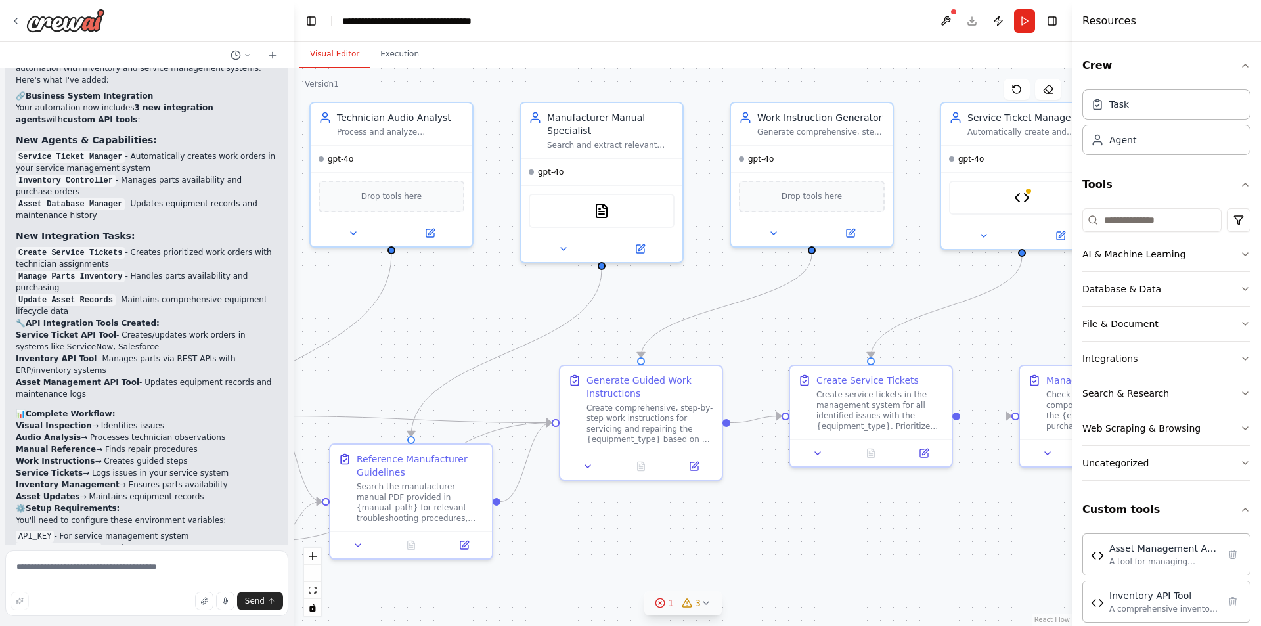
drag, startPoint x: 576, startPoint y: 327, endPoint x: 861, endPoint y: 301, distance: 287.0
click at [861, 301] on div ".deletable-edge-delete-btn { width: 20px; height: 20px; border: 0px solid #ffff…" at bounding box center [683, 347] width 778 height 558
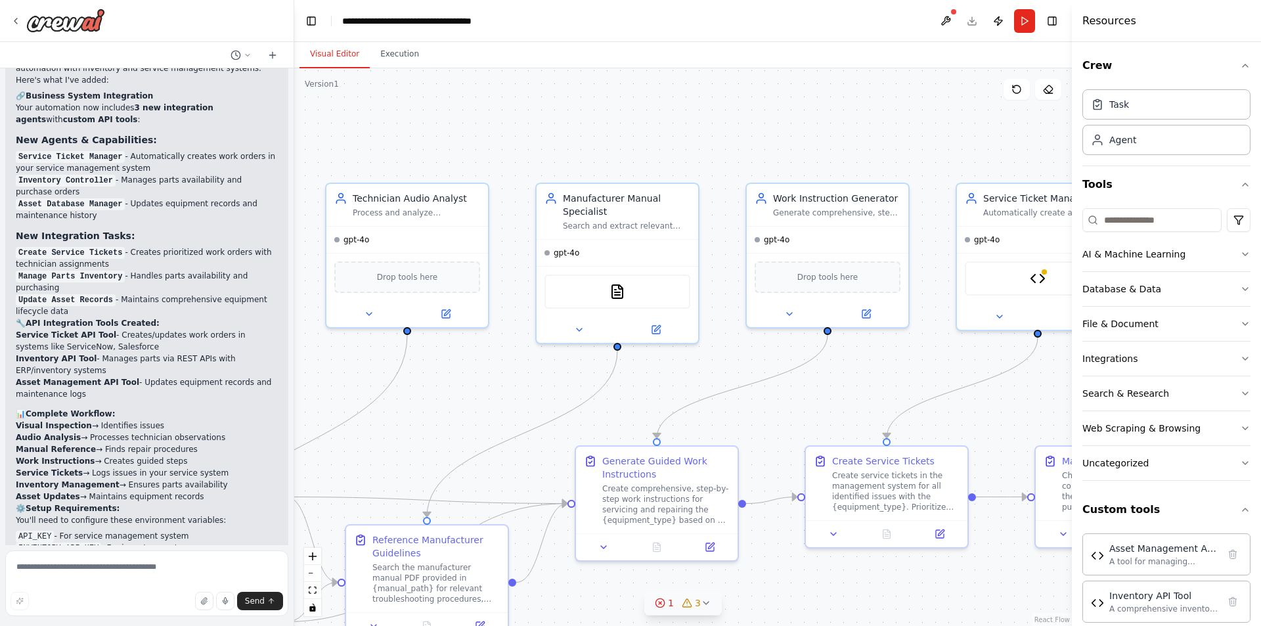
drag, startPoint x: 872, startPoint y: 305, endPoint x: 843, endPoint y: 391, distance: 90.8
click at [843, 391] on div ".deletable-edge-delete-btn { width: 20px; height: 20px; border: 0px solid #ffff…" at bounding box center [683, 347] width 778 height 558
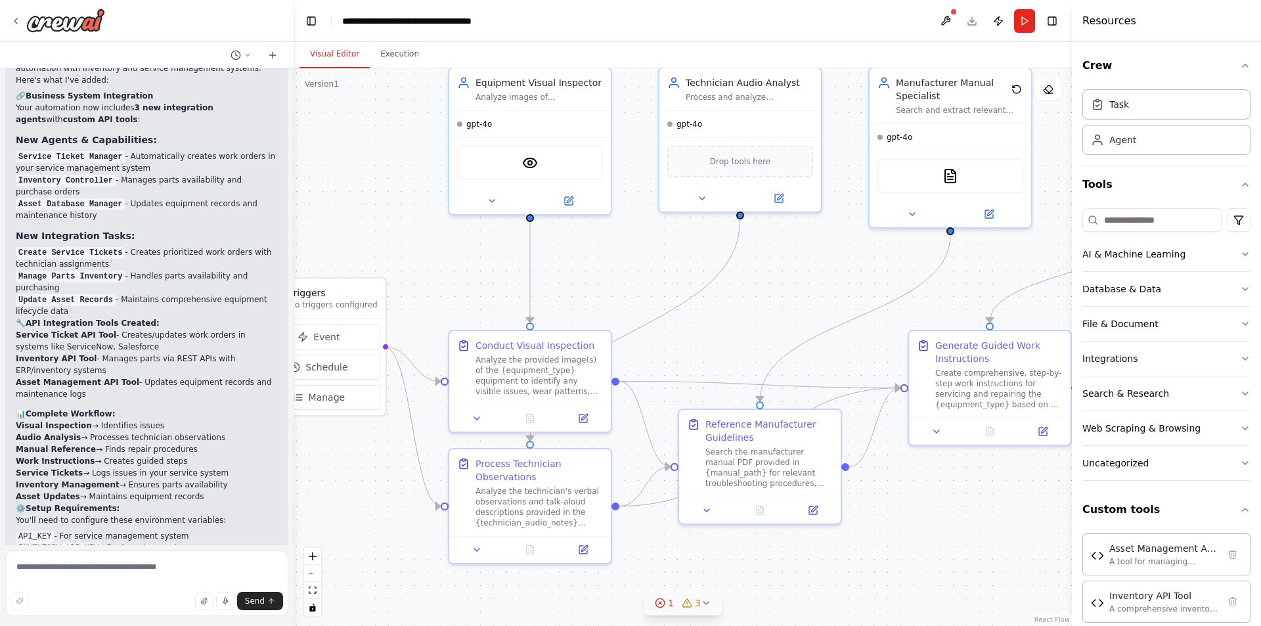
drag, startPoint x: 504, startPoint y: 378, endPoint x: 896, endPoint y: 231, distance: 418.9
click at [895, 231] on div ".deletable-edge-delete-btn { width: 20px; height: 20px; border: 0px solid #ffff…" at bounding box center [683, 347] width 778 height 558
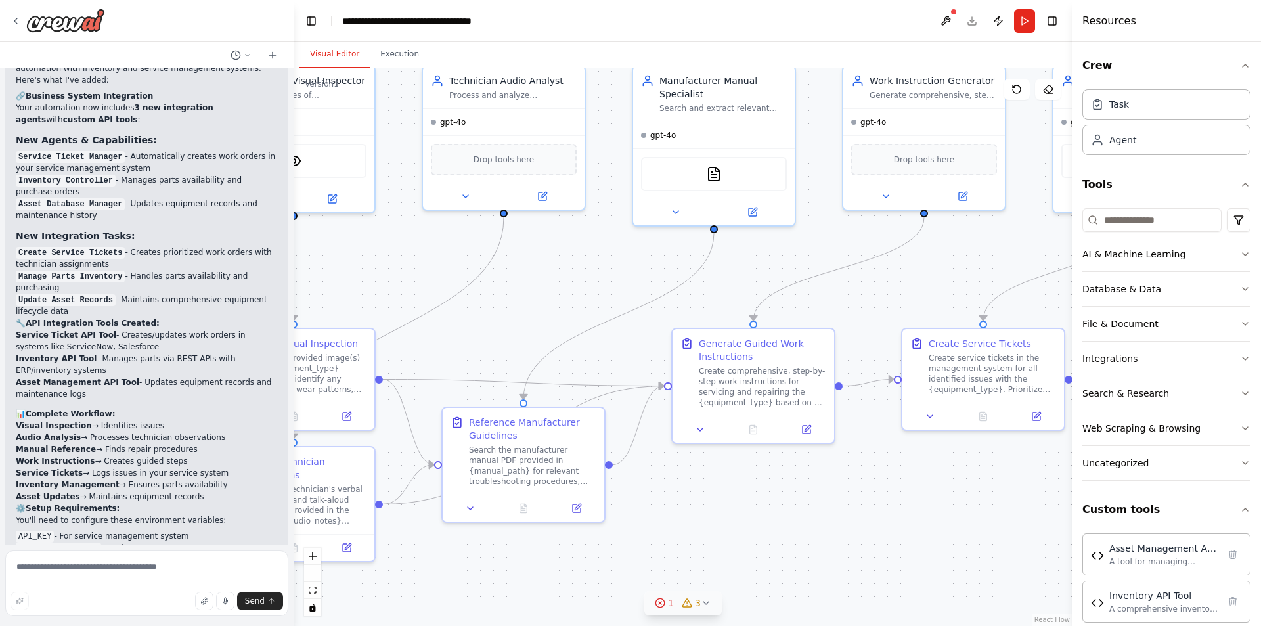
drag, startPoint x: 679, startPoint y: 276, endPoint x: 368, endPoint y: 287, distance: 311.6
click at [316, 283] on div ".deletable-edge-delete-btn { width: 20px; height: 20px; border: 0px solid #ffff…" at bounding box center [683, 347] width 778 height 558
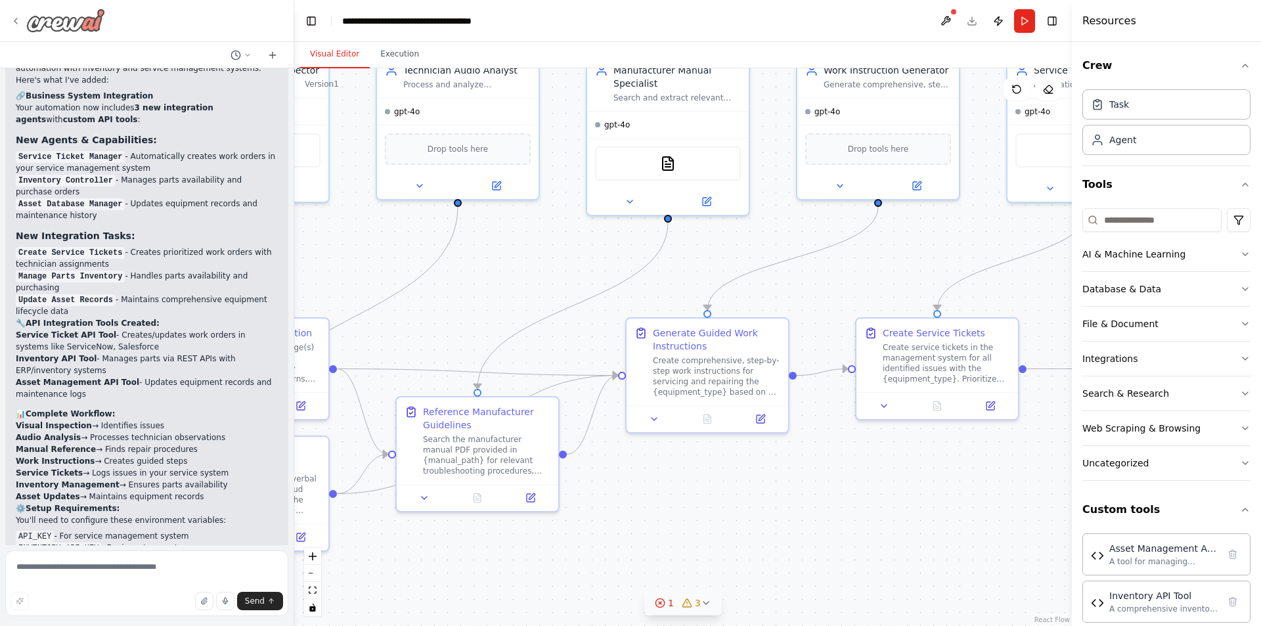
click at [14, 22] on icon at bounding box center [16, 21] width 11 height 11
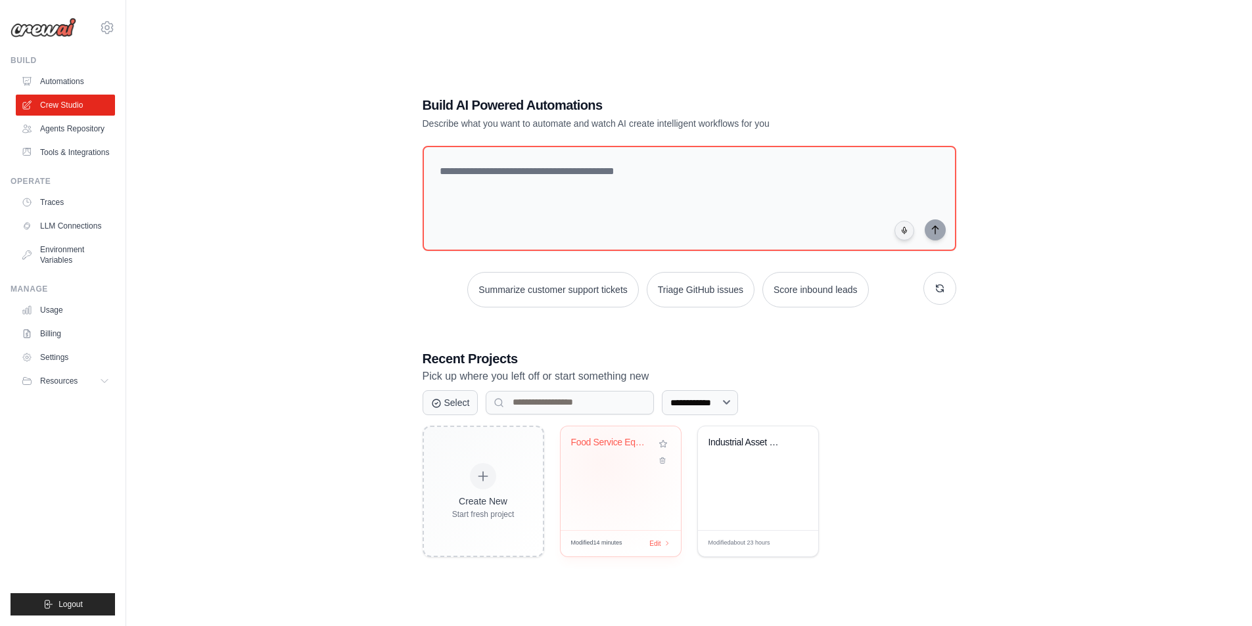
click at [602, 463] on div "Food Service Equipment Visual Inspe..." at bounding box center [620, 452] width 99 height 30
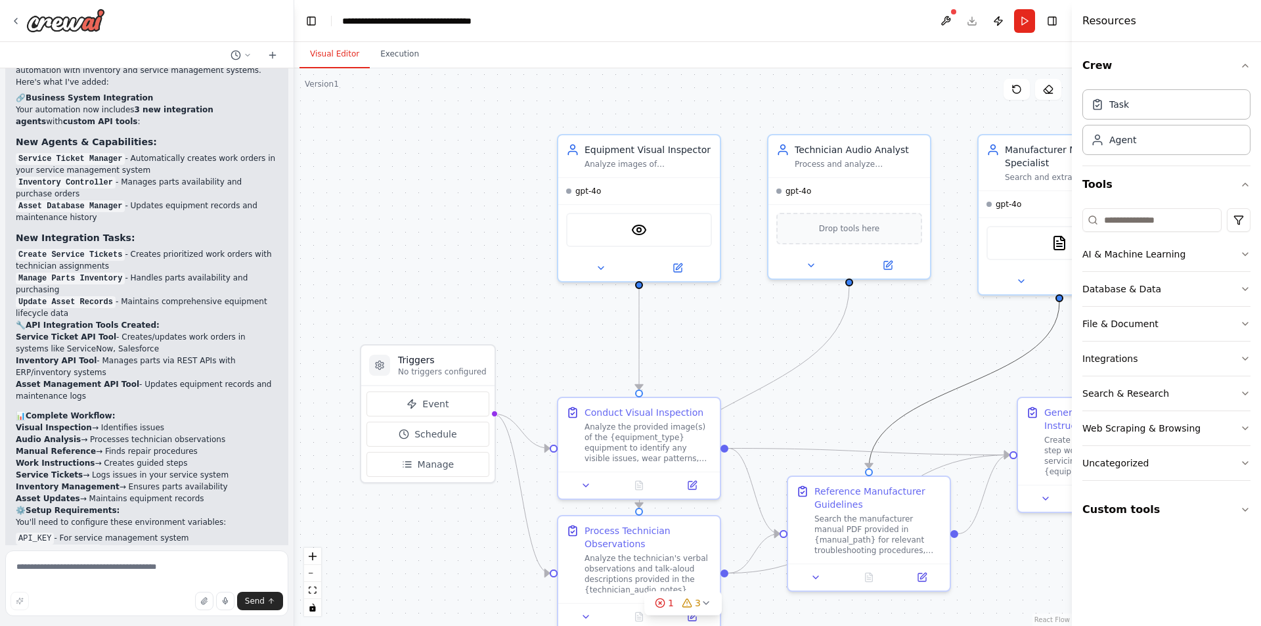
drag, startPoint x: 903, startPoint y: 406, endPoint x: 764, endPoint y: 307, distance: 170.1
click at [764, 307] on div ".deletable-edge-delete-btn { width: 20px; height: 20px; border: 0px solid #ffff…" at bounding box center [683, 347] width 778 height 558
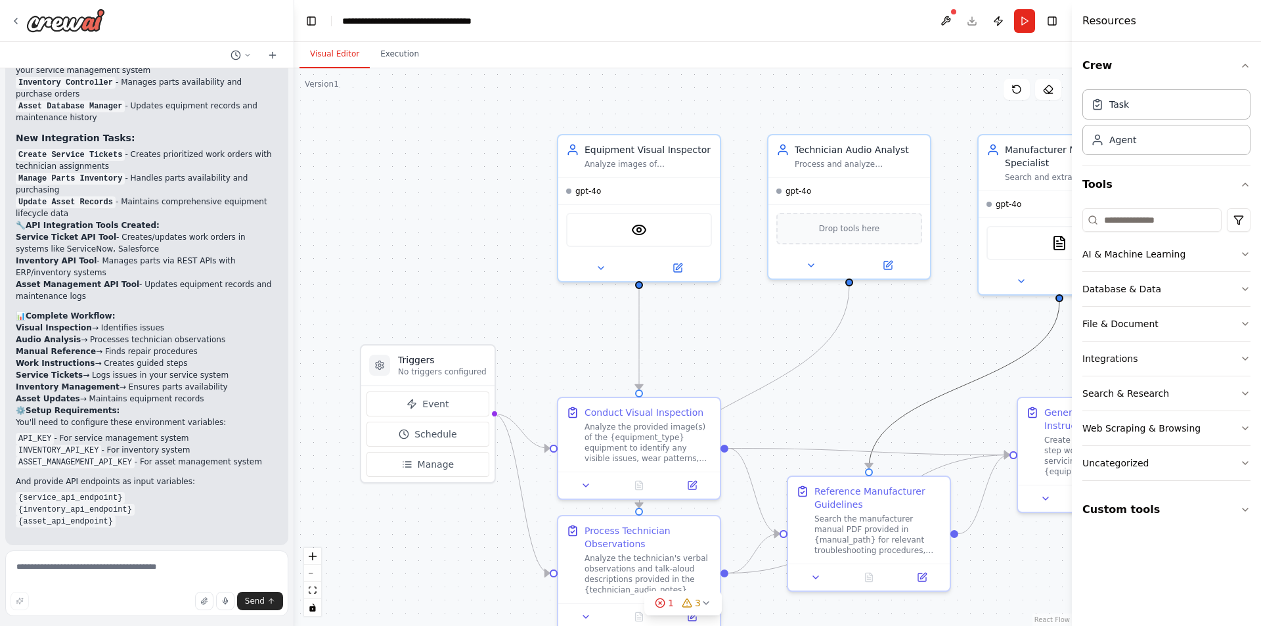
scroll to position [4881, 0]
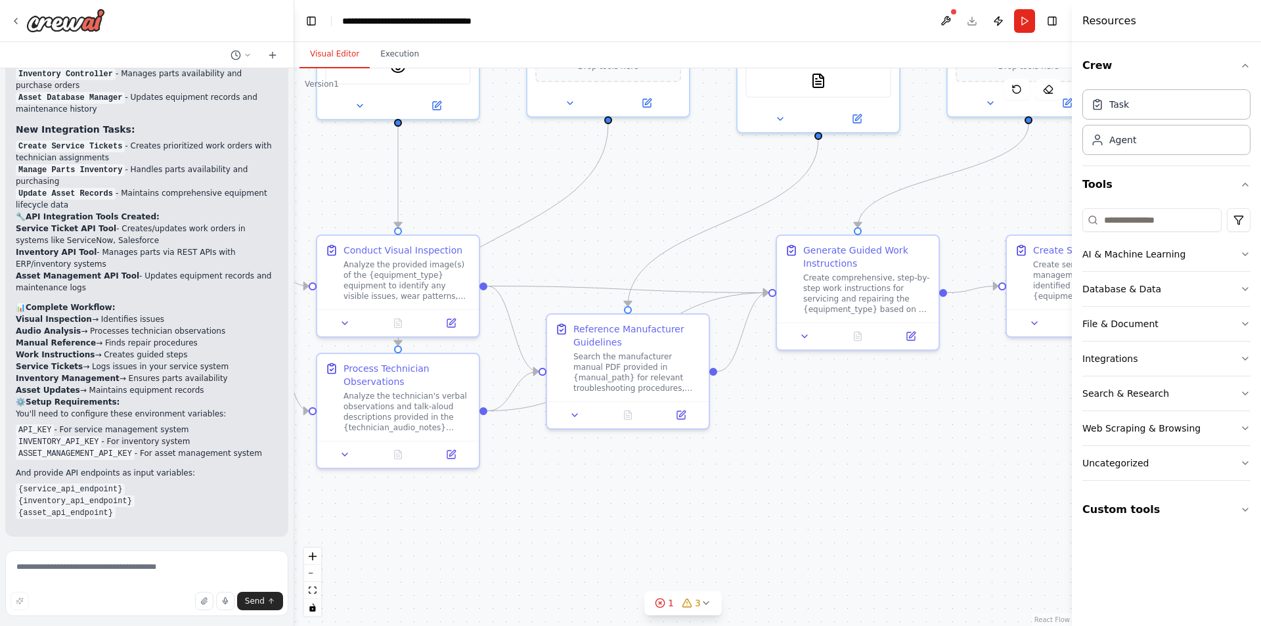
drag, startPoint x: 823, startPoint y: 363, endPoint x: 547, endPoint y: 279, distance: 288.5
click at [621, 235] on div ".deletable-edge-delete-btn { width: 20px; height: 20px; border: 0px solid #ffff…" at bounding box center [683, 347] width 778 height 558
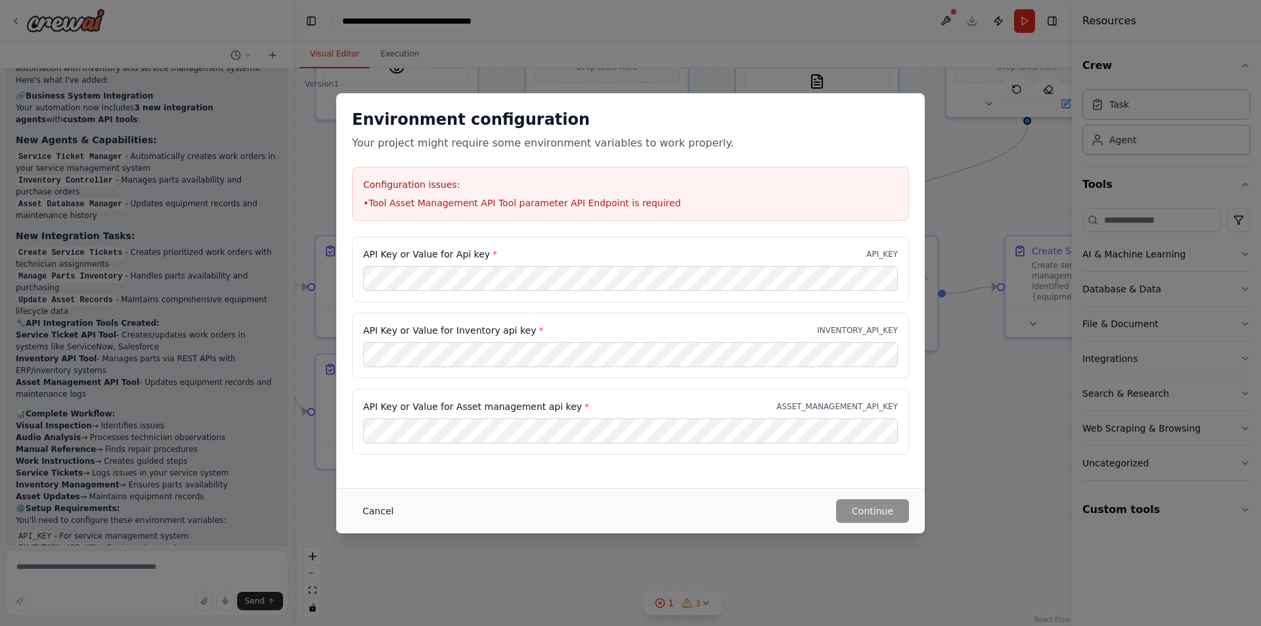
click at [371, 512] on button "Cancel" at bounding box center [378, 511] width 52 height 24
